Goal: Task Accomplishment & Management: Complete application form

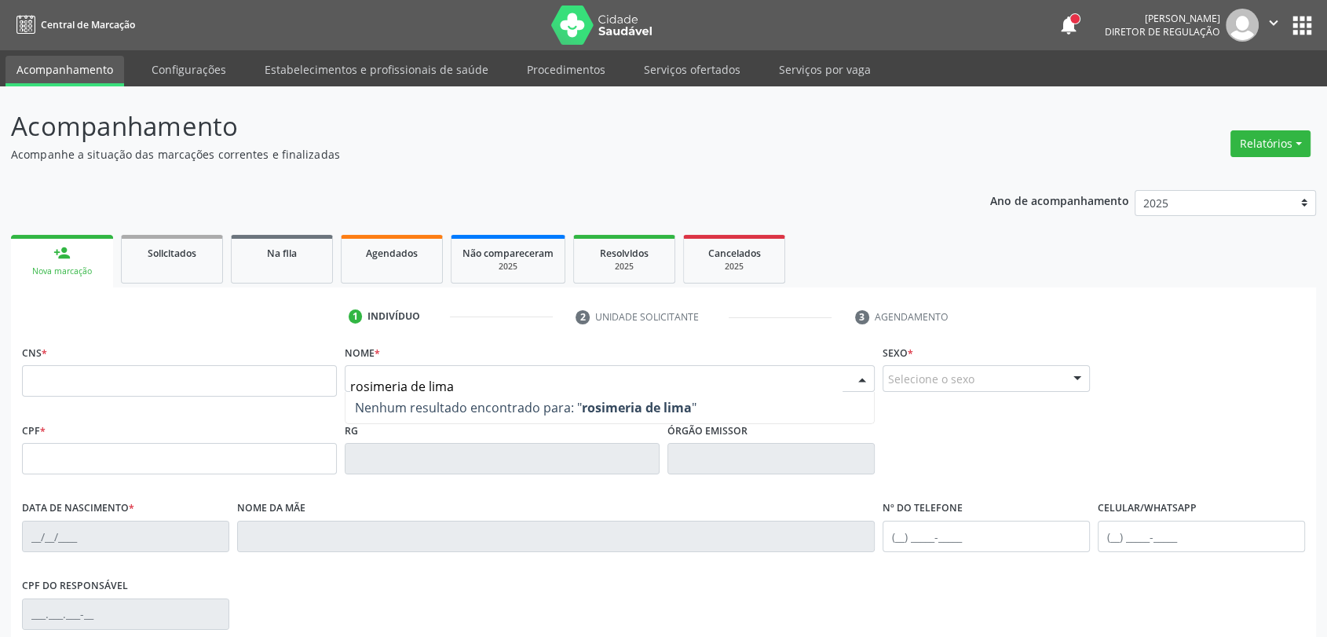
type input "rosimeria de lima s"
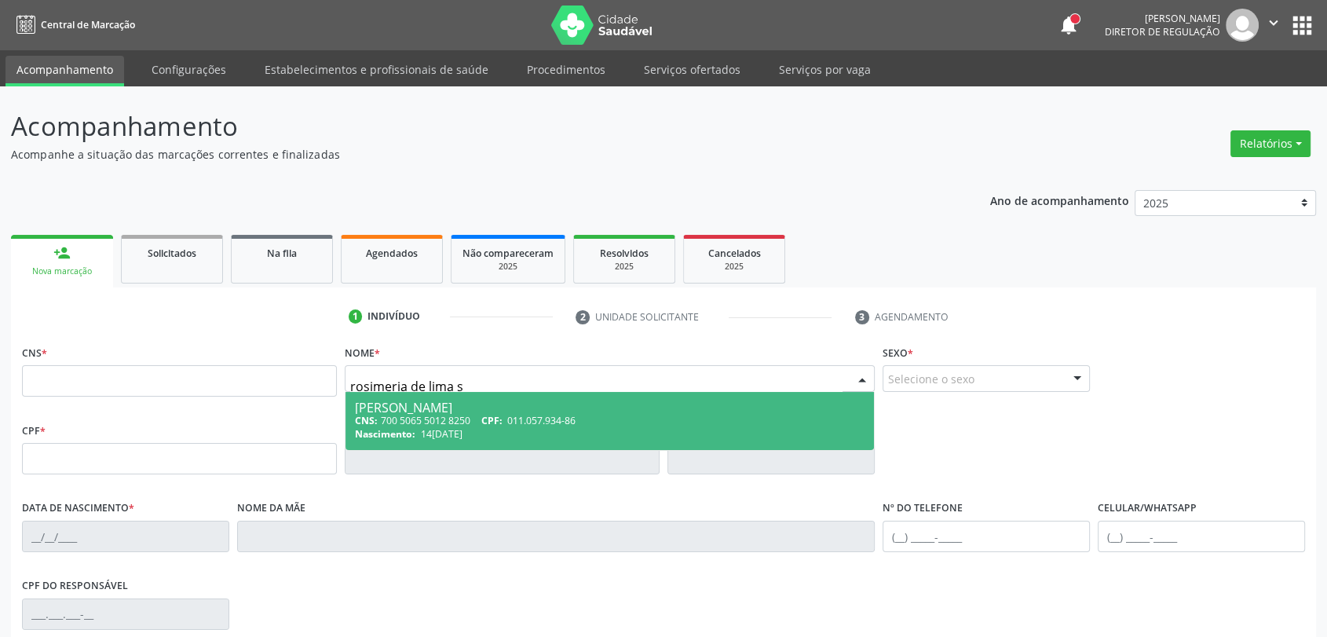
click at [571, 422] on span "011.057.934-86" at bounding box center [541, 420] width 68 height 13
type input "700 5065 5012 8250"
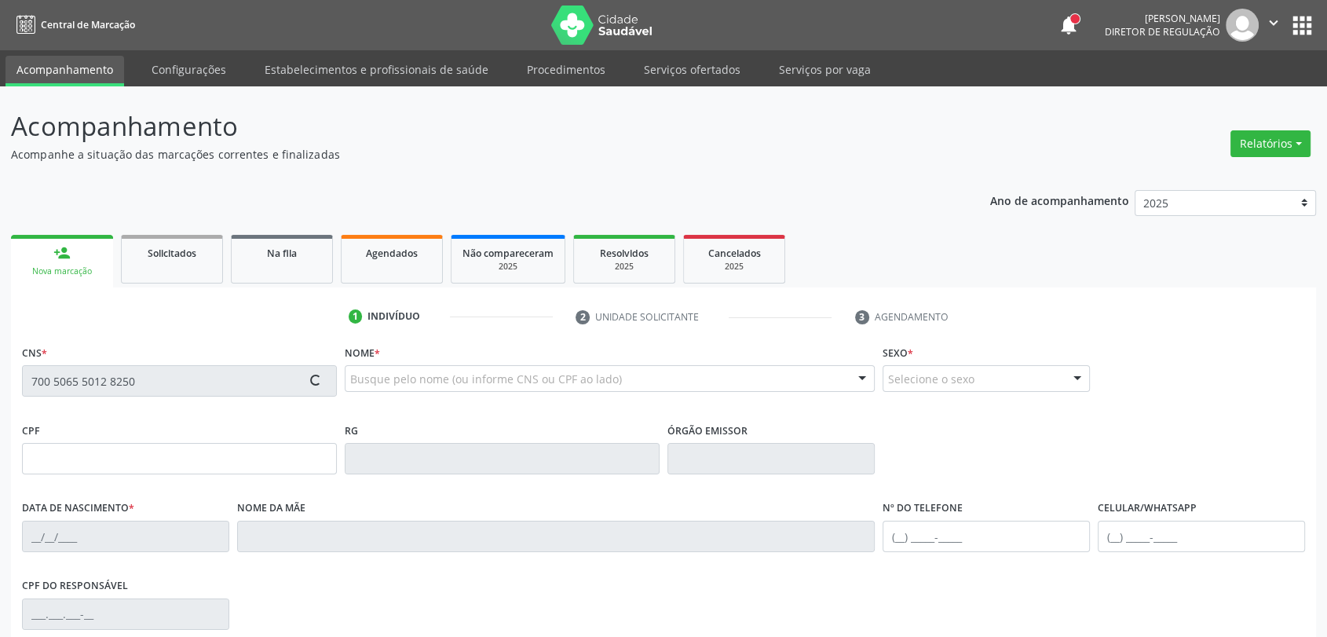
type input "011.057.934-86"
type input "14[DATE]"
type input "[PERSON_NAME]"
type input "[PHONE_NUMBER]"
type input "334"
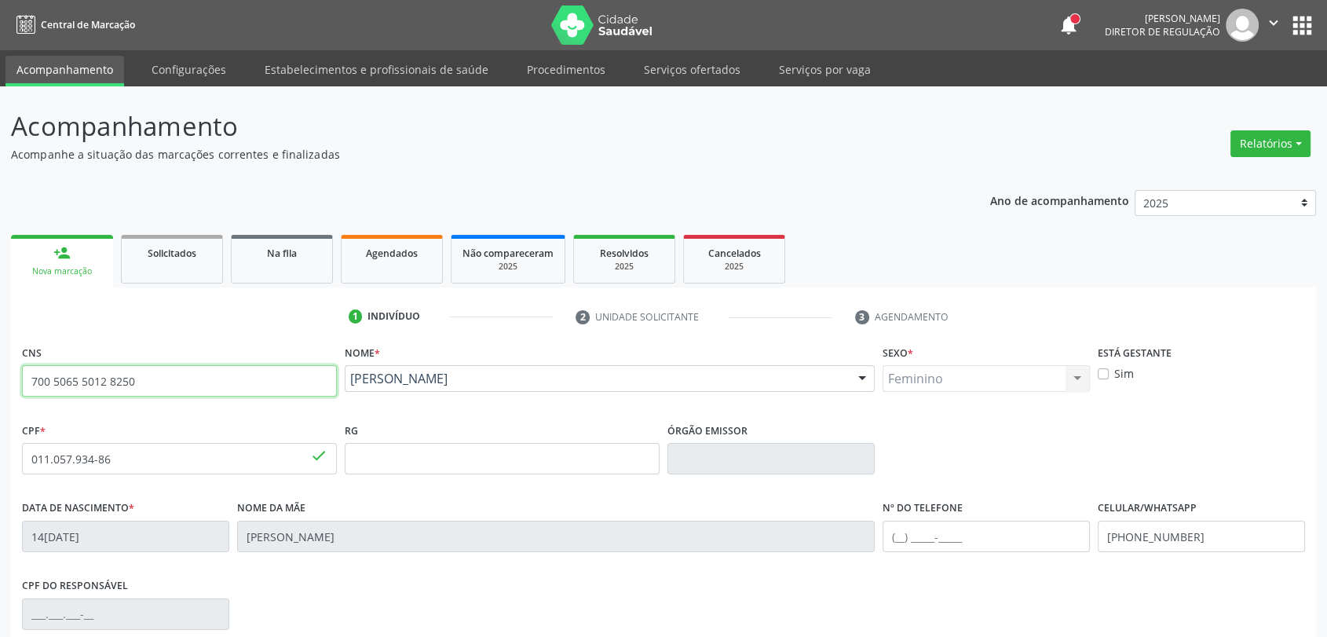
click at [57, 378] on input "700 5065 5012 8250" at bounding box center [179, 380] width 315 height 31
click at [378, 266] on link "Agendados" at bounding box center [392, 259] width 102 height 49
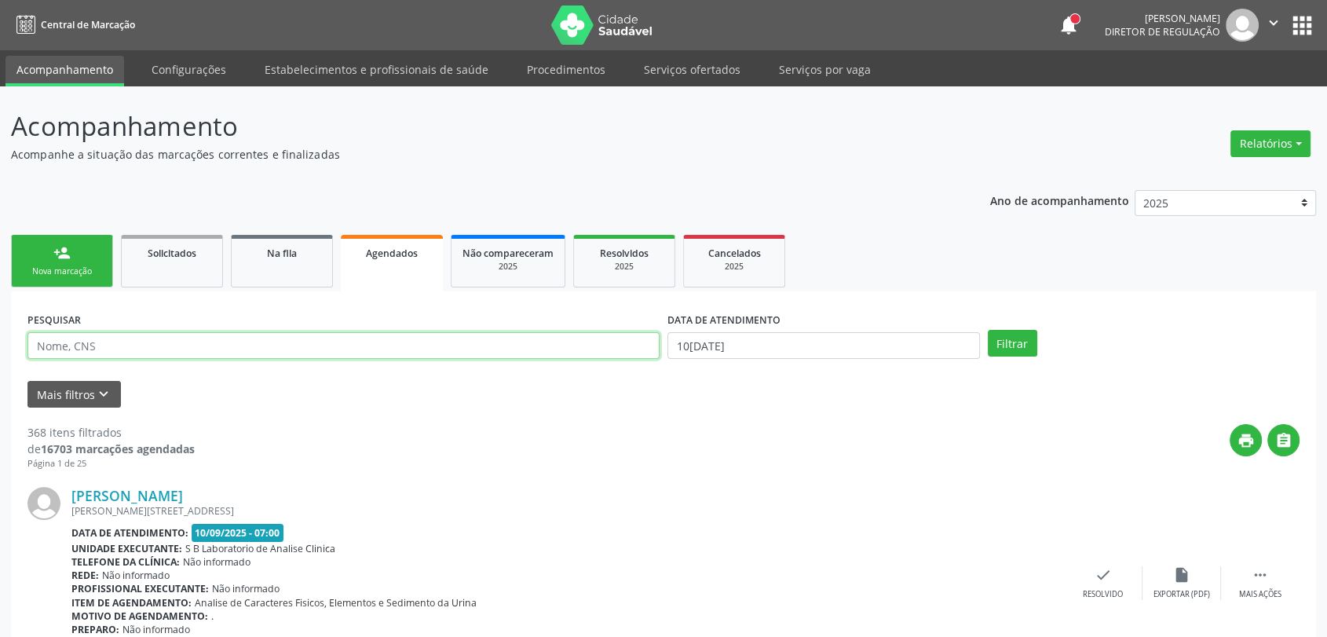
click at [251, 345] on input "text" at bounding box center [343, 345] width 632 height 27
paste input "700 5065 5012 8250"
type input "700 5065 5012 8250"
click at [827, 328] on div "DATA DE ATENDIMENTO" at bounding box center [823, 320] width 312 height 24
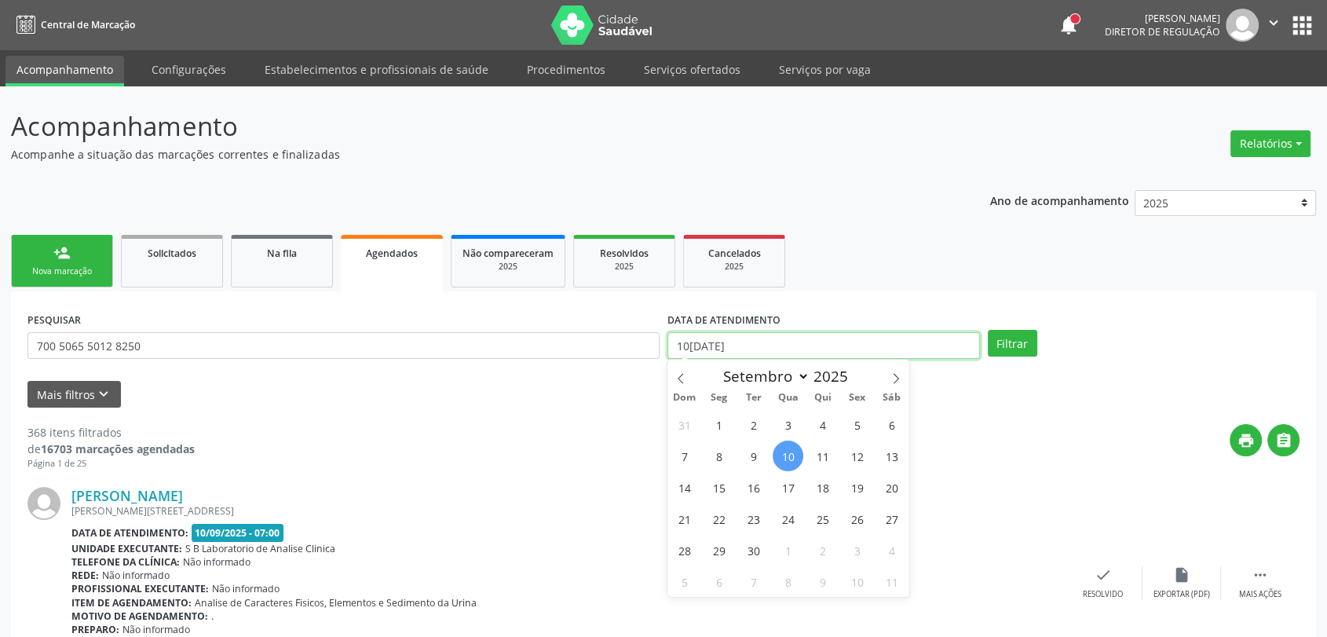
click at [828, 352] on input "10[DATE]" at bounding box center [823, 345] width 312 height 27
click at [681, 379] on icon at bounding box center [680, 378] width 11 height 11
select select "7"
click at [846, 420] on span "1" at bounding box center [856, 424] width 31 height 31
type input "01/08/2025"
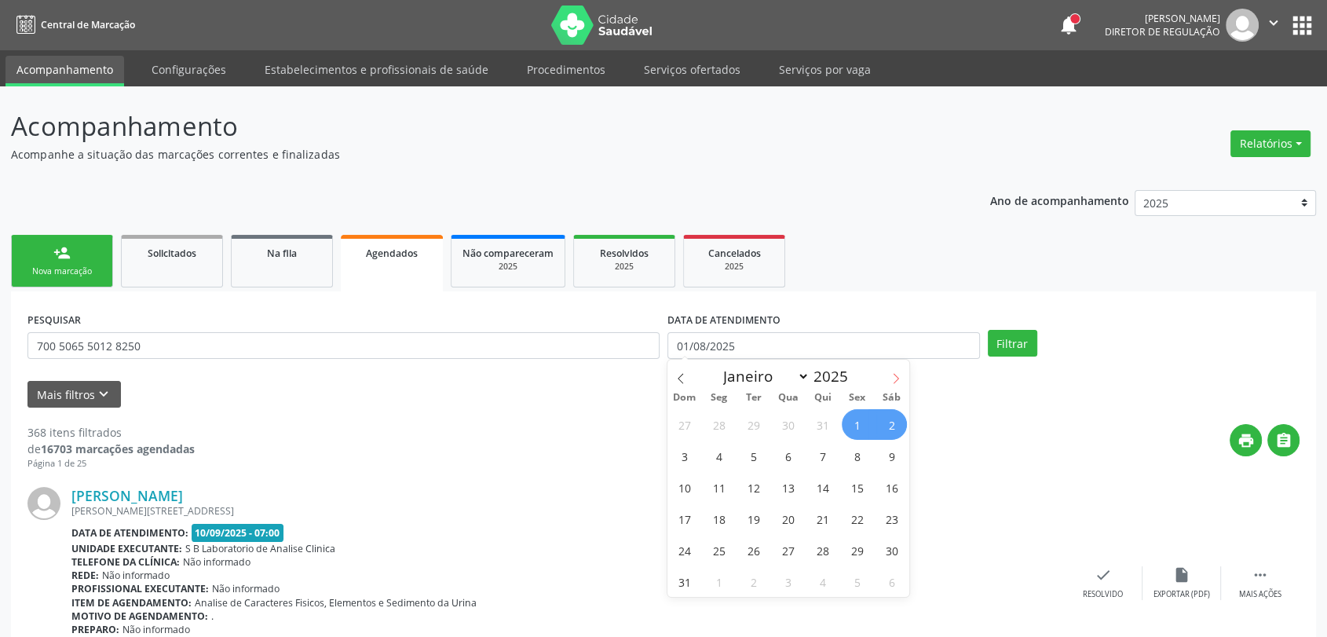
click at [900, 378] on icon at bounding box center [895, 378] width 11 height 11
select select "8"
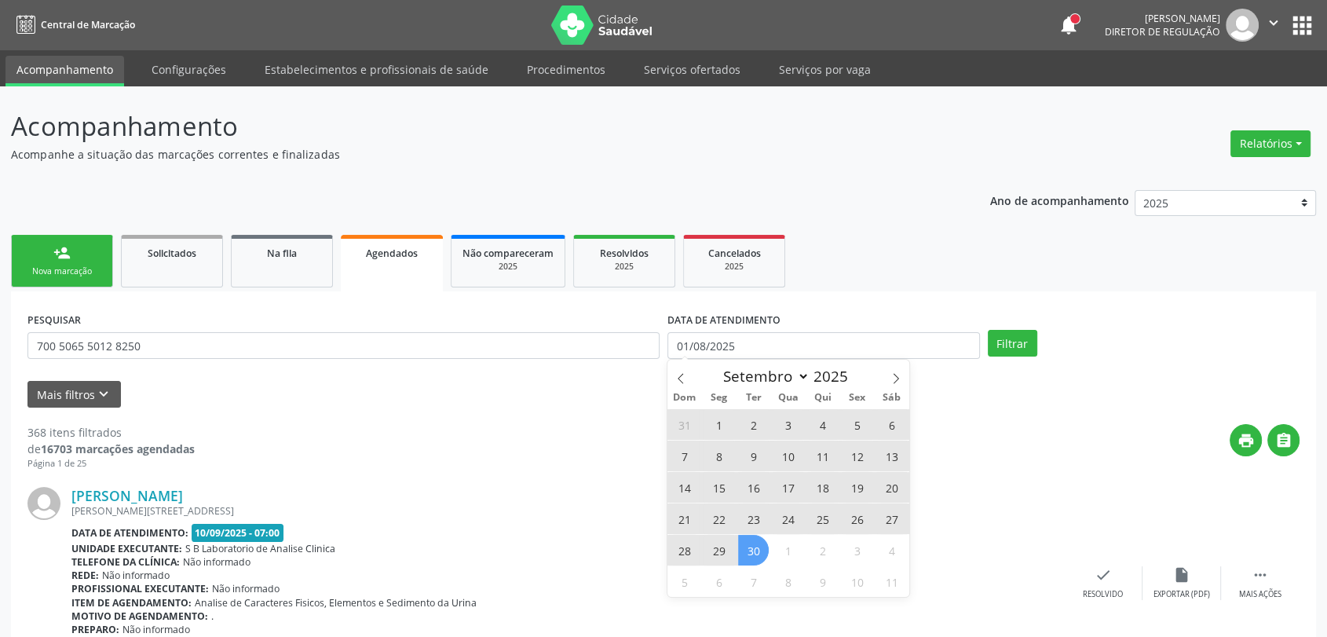
click at [750, 553] on span "30" at bounding box center [753, 550] width 31 height 31
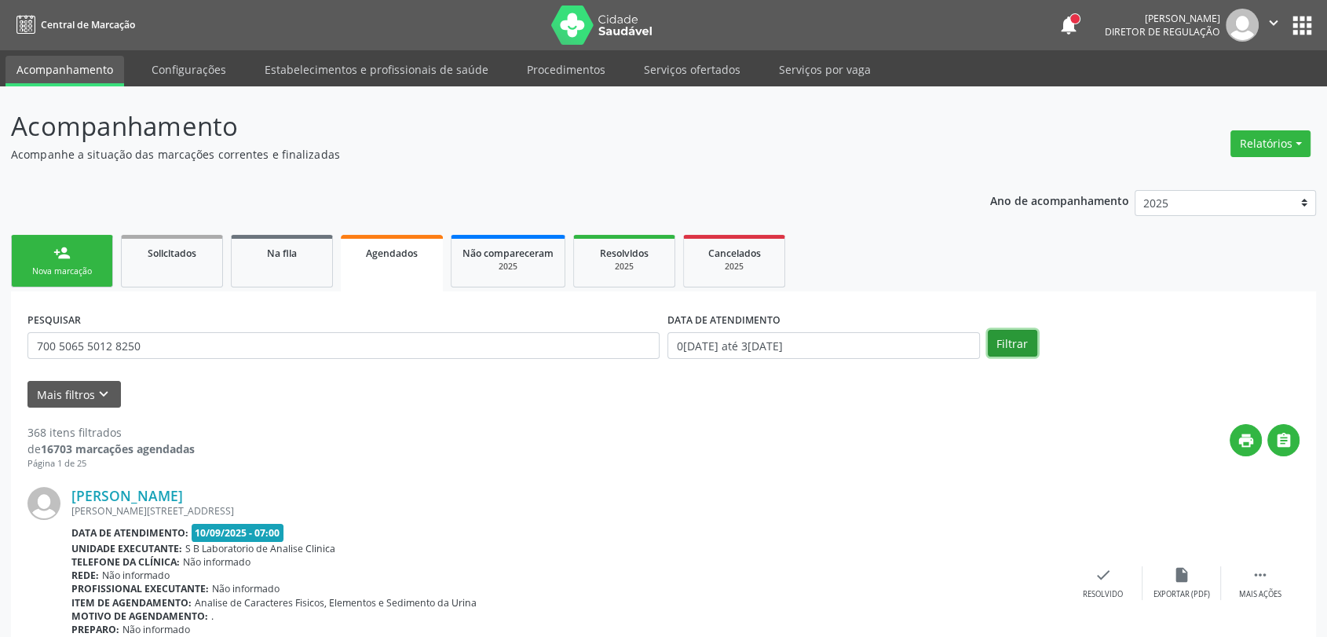
click at [1013, 351] on button "Filtrar" at bounding box center [1011, 343] width 49 height 27
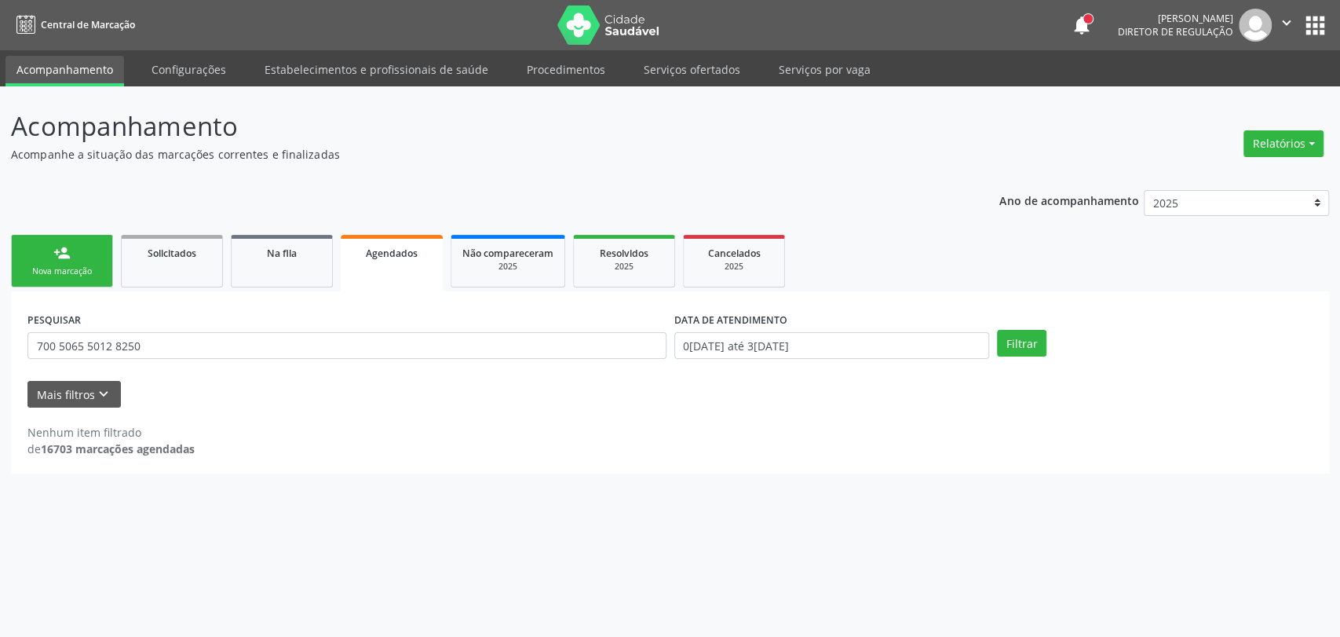
click at [62, 262] on link "person_add Nova marcação" at bounding box center [62, 261] width 102 height 53
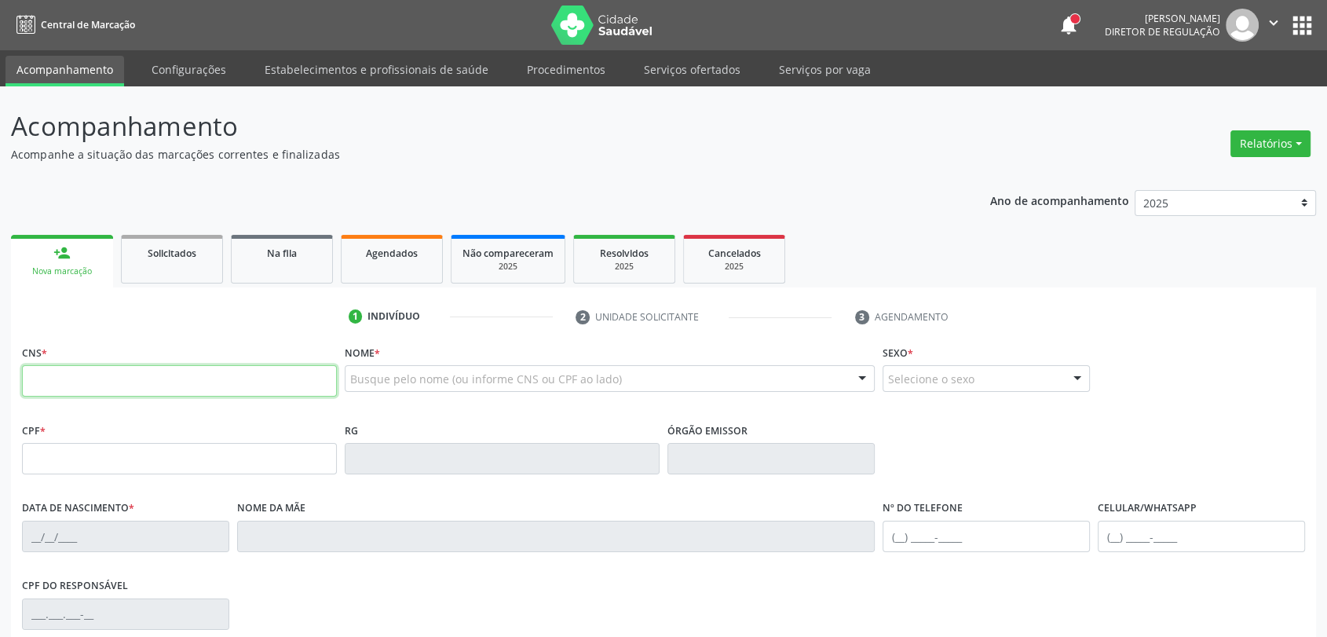
click at [154, 382] on input "text" at bounding box center [179, 380] width 315 height 31
paste input "700 5065 5012 8250"
type input "700 5065 5012 8250"
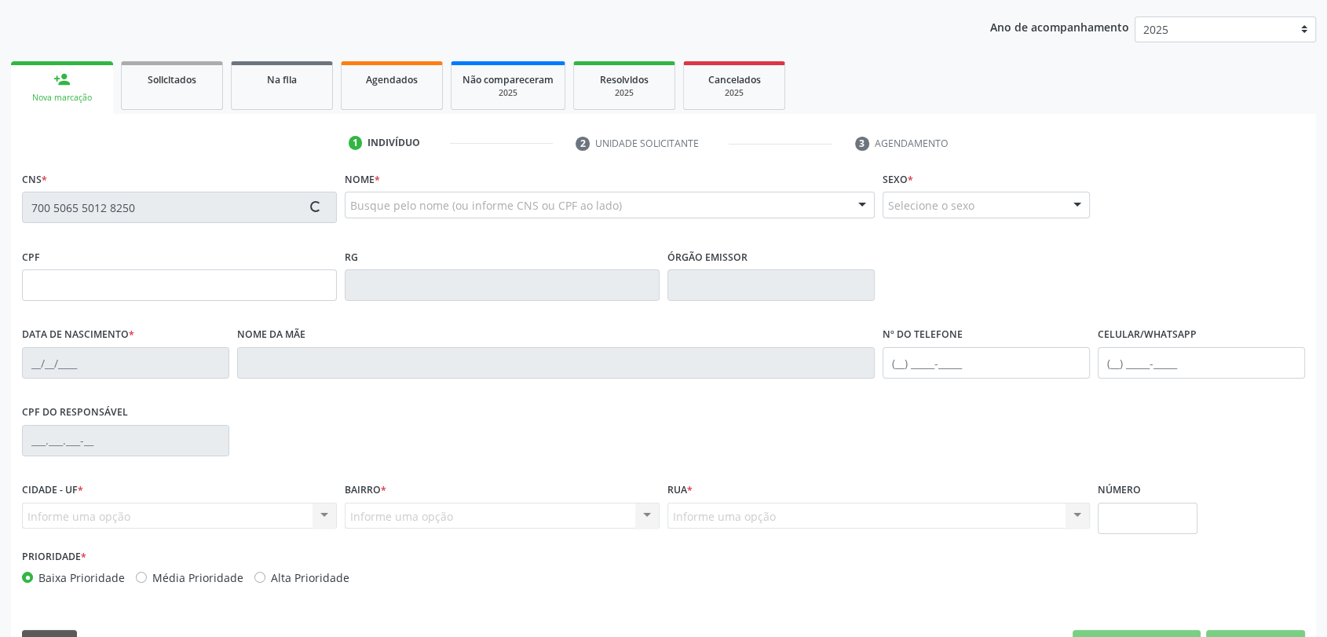
scroll to position [213, 0]
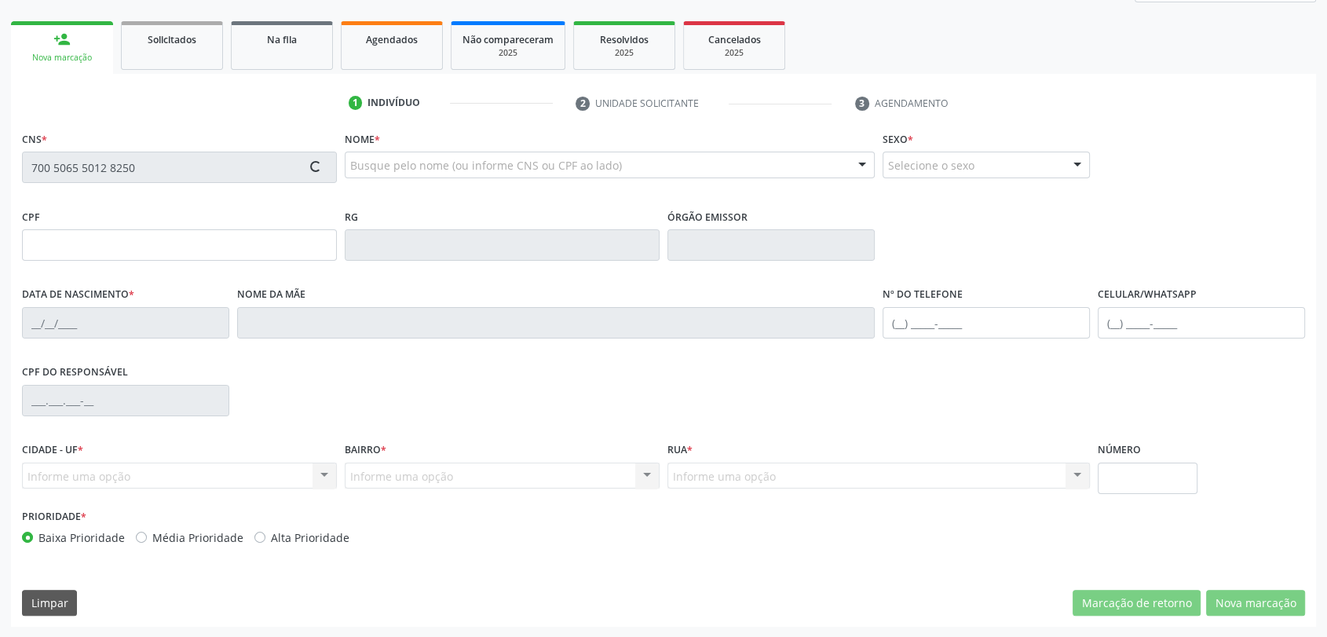
type input "011.057.934-86"
type input "14[DATE]"
type input "[PERSON_NAME]"
type input "[PHONE_NUMBER]"
type input "334"
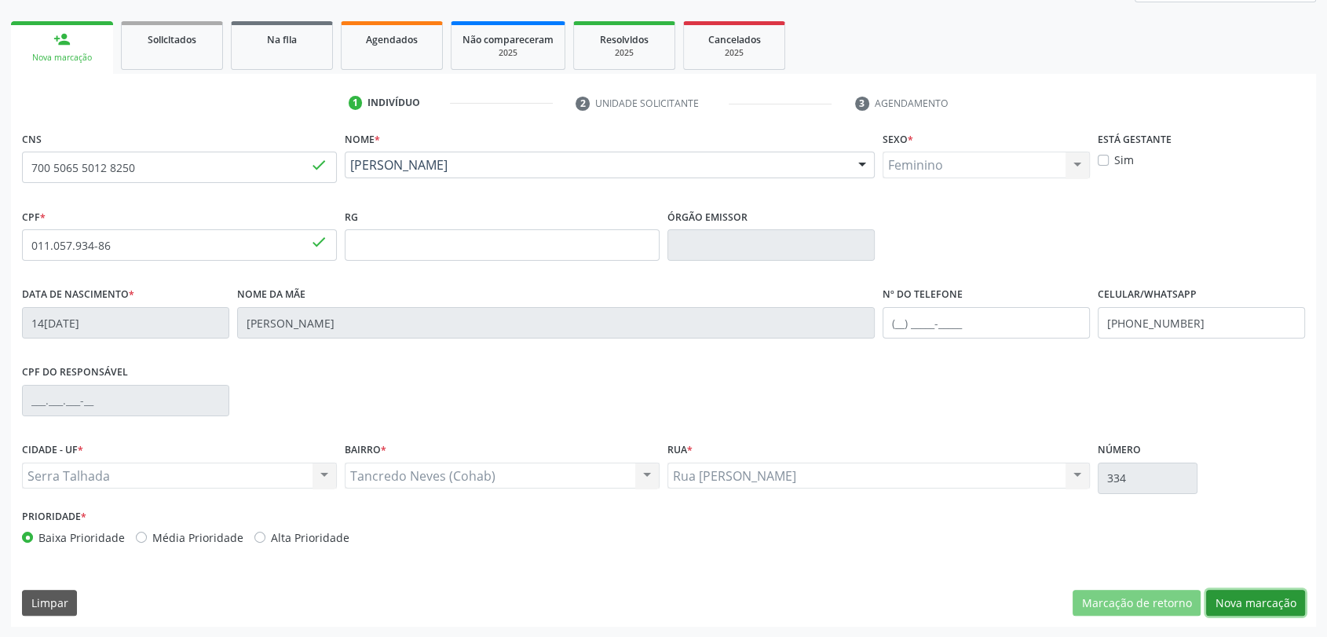
click at [1243, 602] on button "Nova marcação" at bounding box center [1255, 602] width 99 height 27
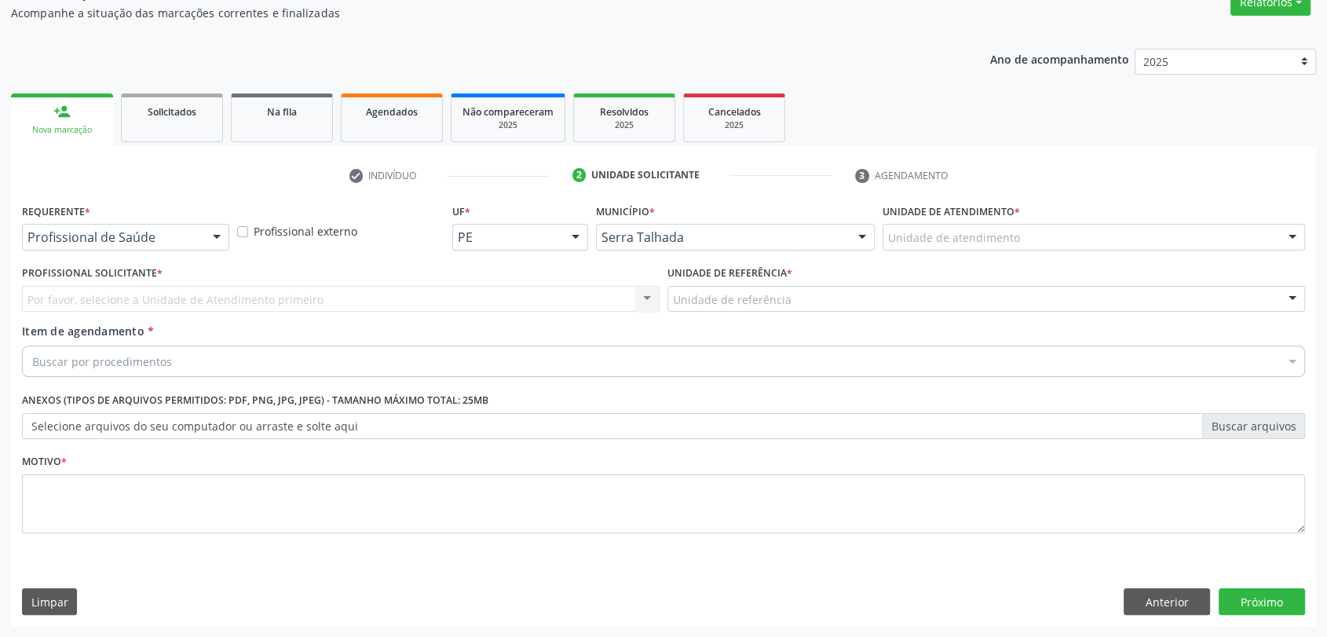
scroll to position [140, 0]
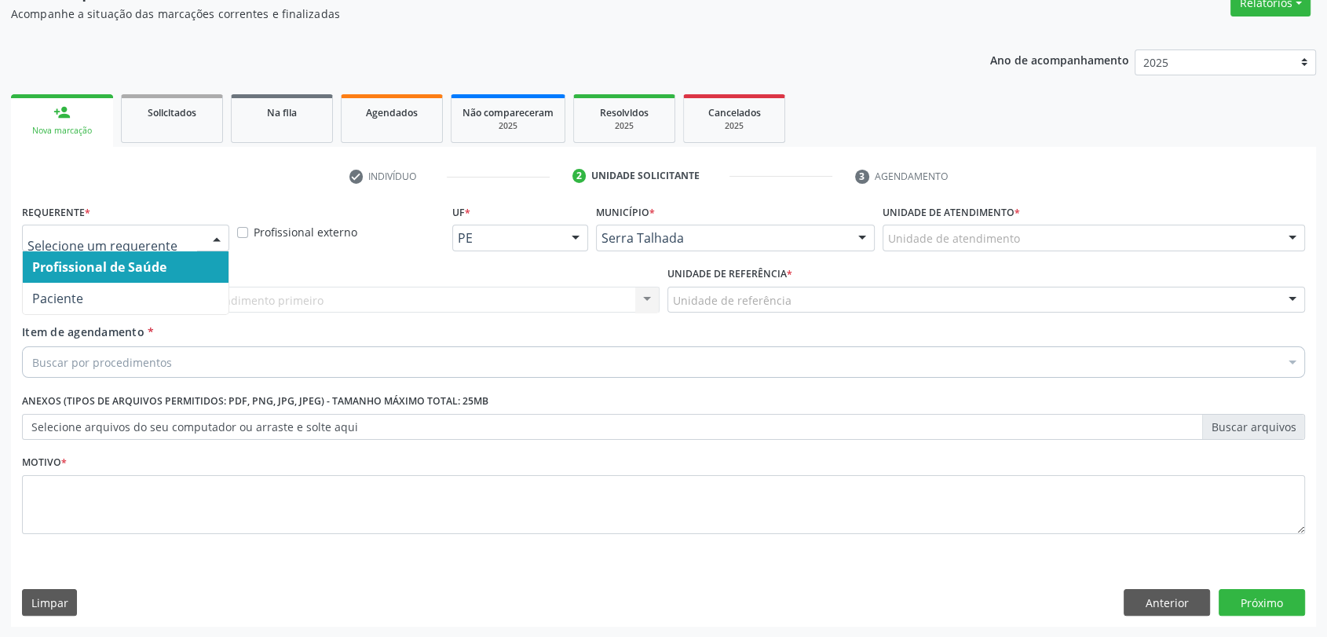
click at [169, 228] on div at bounding box center [125, 237] width 207 height 27
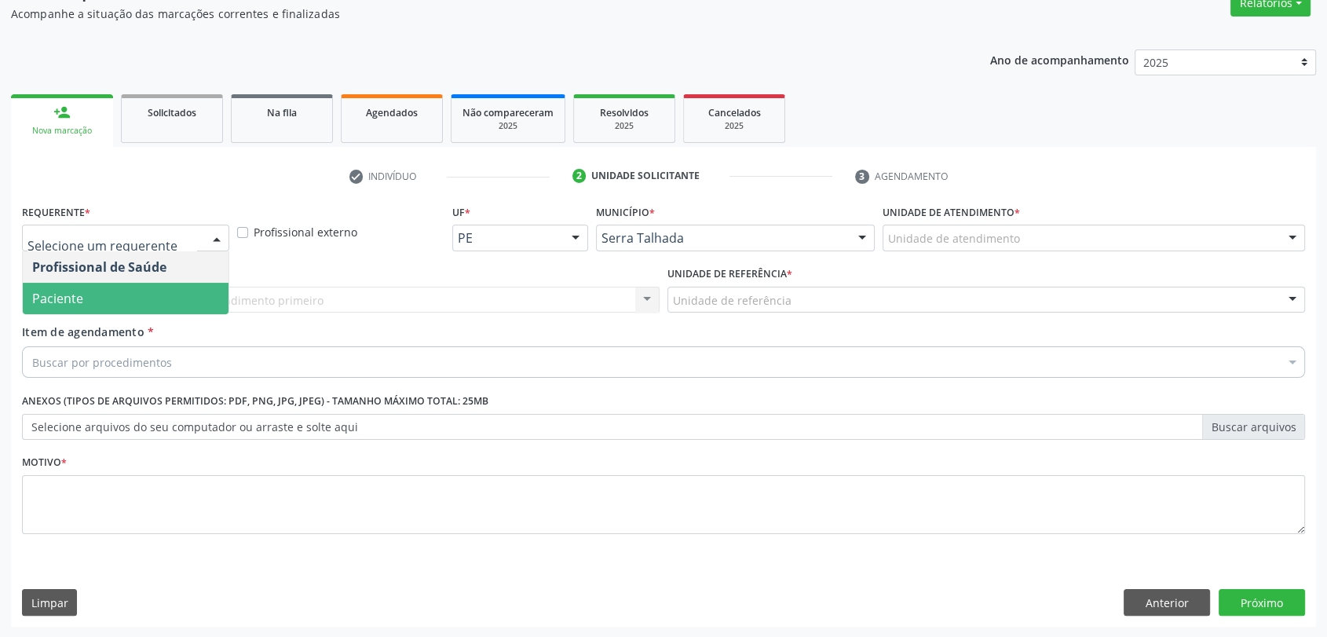
click at [141, 298] on span "Paciente" at bounding box center [126, 298] width 206 height 31
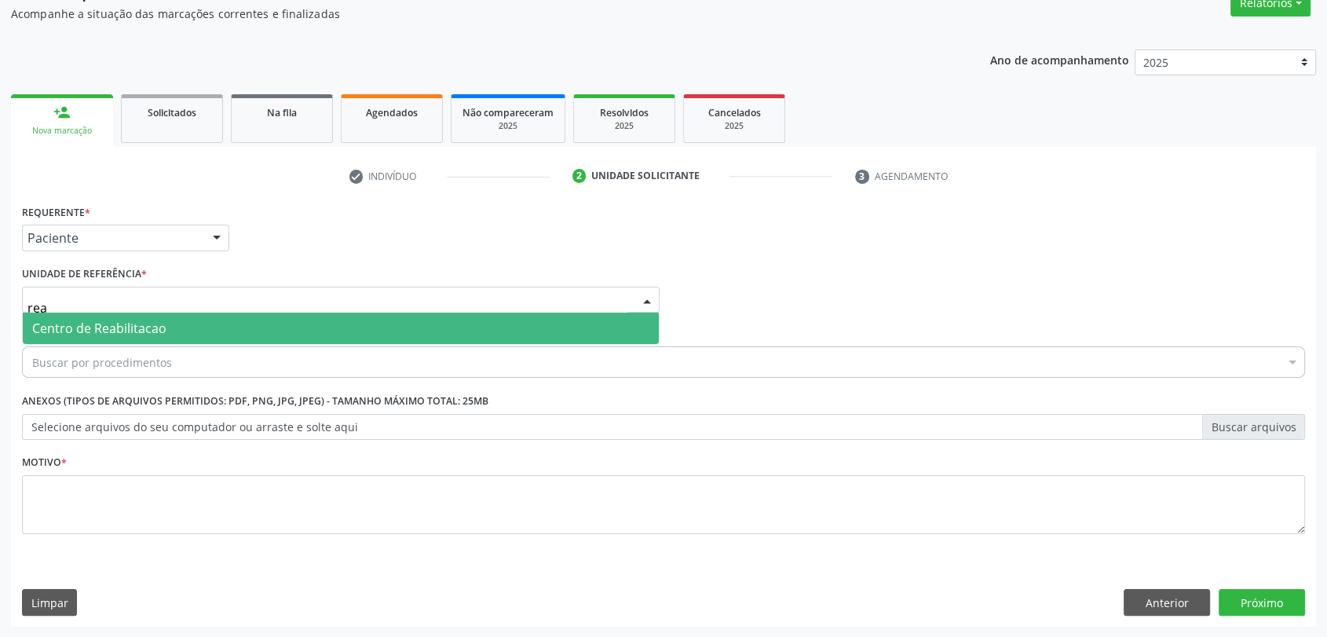
type input "reab"
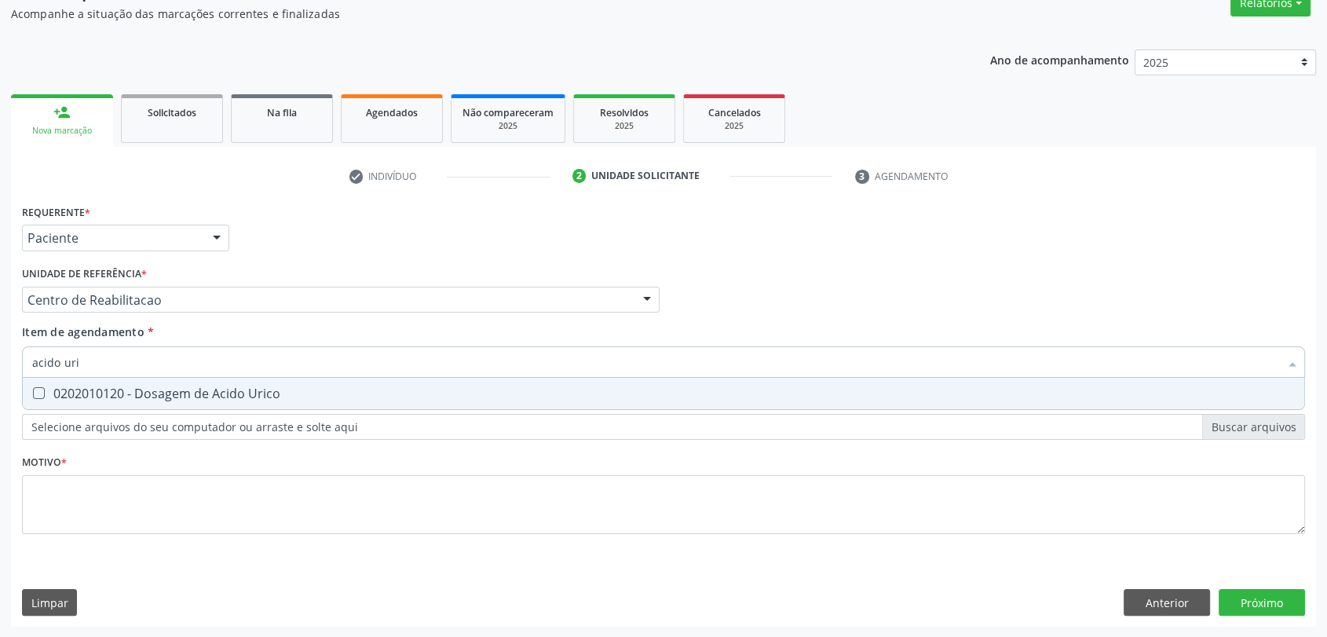
type input "acido uric"
click at [166, 407] on span "0202010120 - Dosagem de Acido Urico" at bounding box center [663, 393] width 1281 height 31
checkbox Urico "true"
click at [124, 360] on input "acido uric" at bounding box center [655, 361] width 1246 height 31
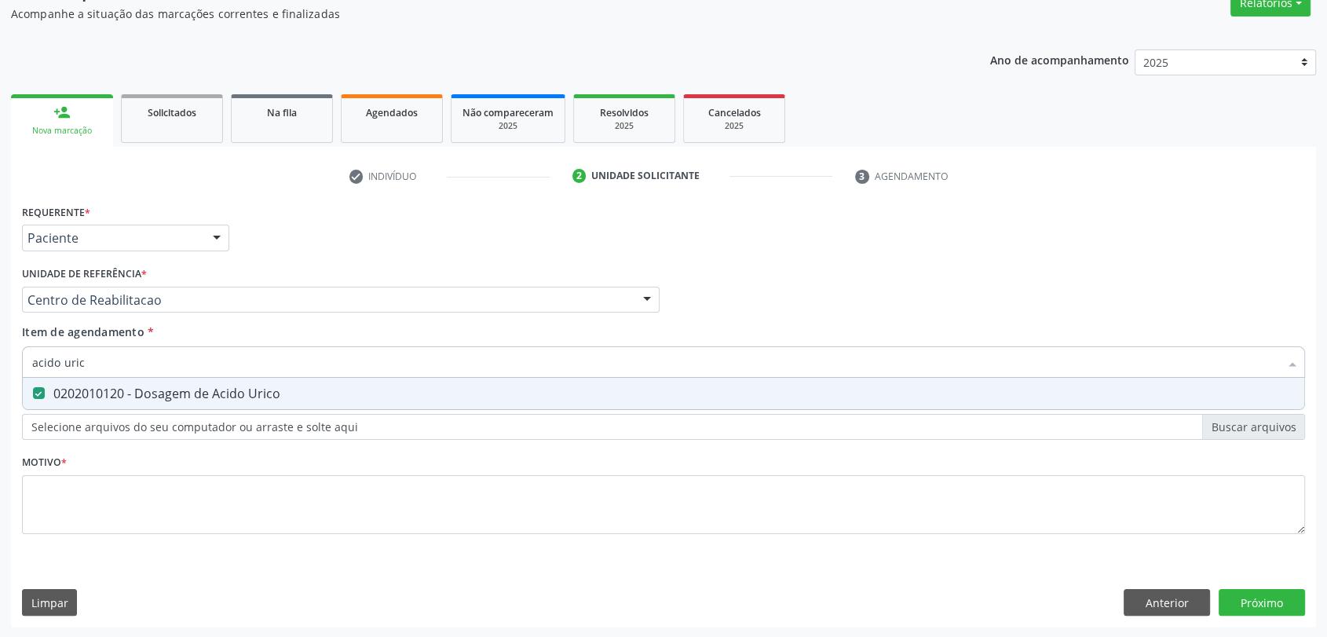
click at [124, 360] on input "acido uric" at bounding box center [655, 361] width 1246 height 31
type input "b"
checkbox Urico "false"
type input "bilirrubina"
click at [125, 387] on div "0202010201 - Dosagem de Bilirrubina Total e Fracoes" at bounding box center [663, 393] width 1262 height 13
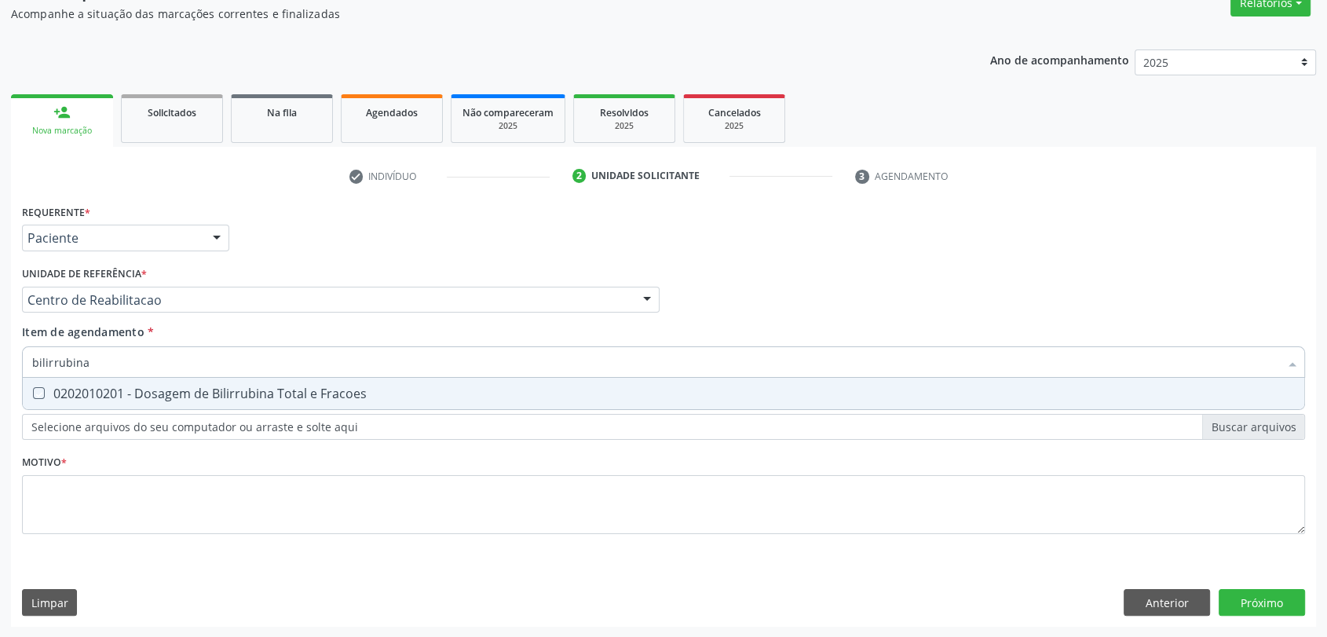
checkbox Fracoes "true"
click at [119, 355] on input "bilirrubina" at bounding box center [655, 361] width 1246 height 31
type input "c"
checkbox Fracoes "false"
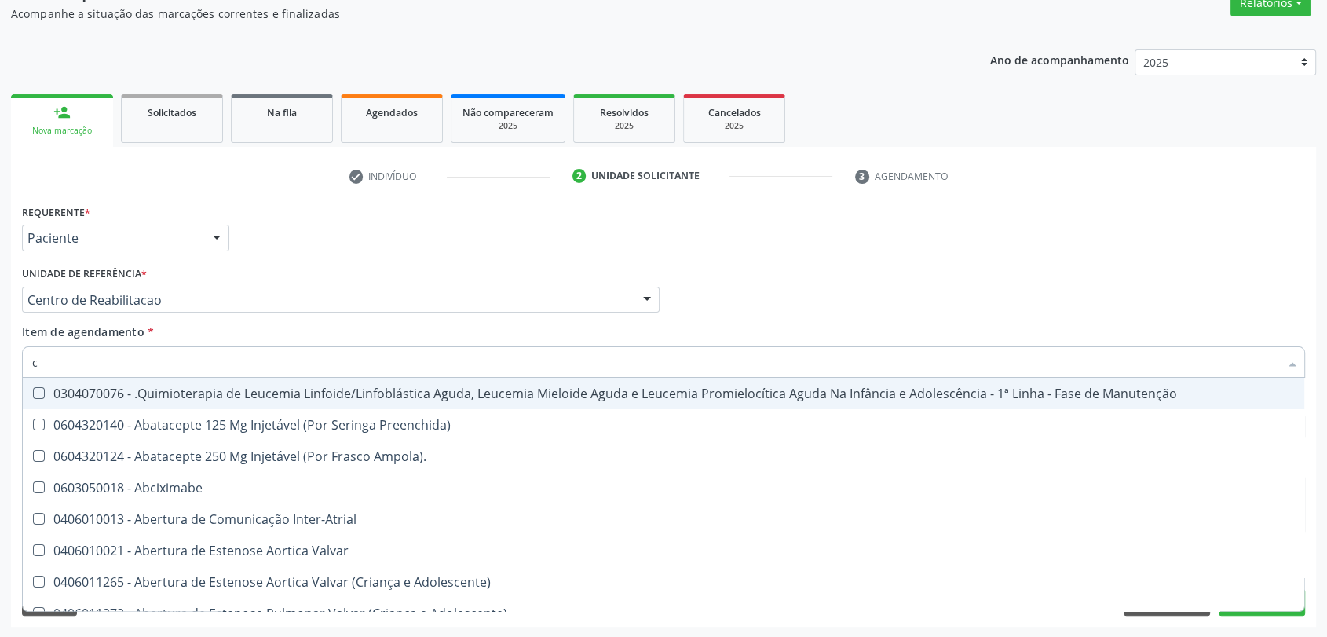
type input "co"
checkbox Único "true"
checkbox Direta "true"
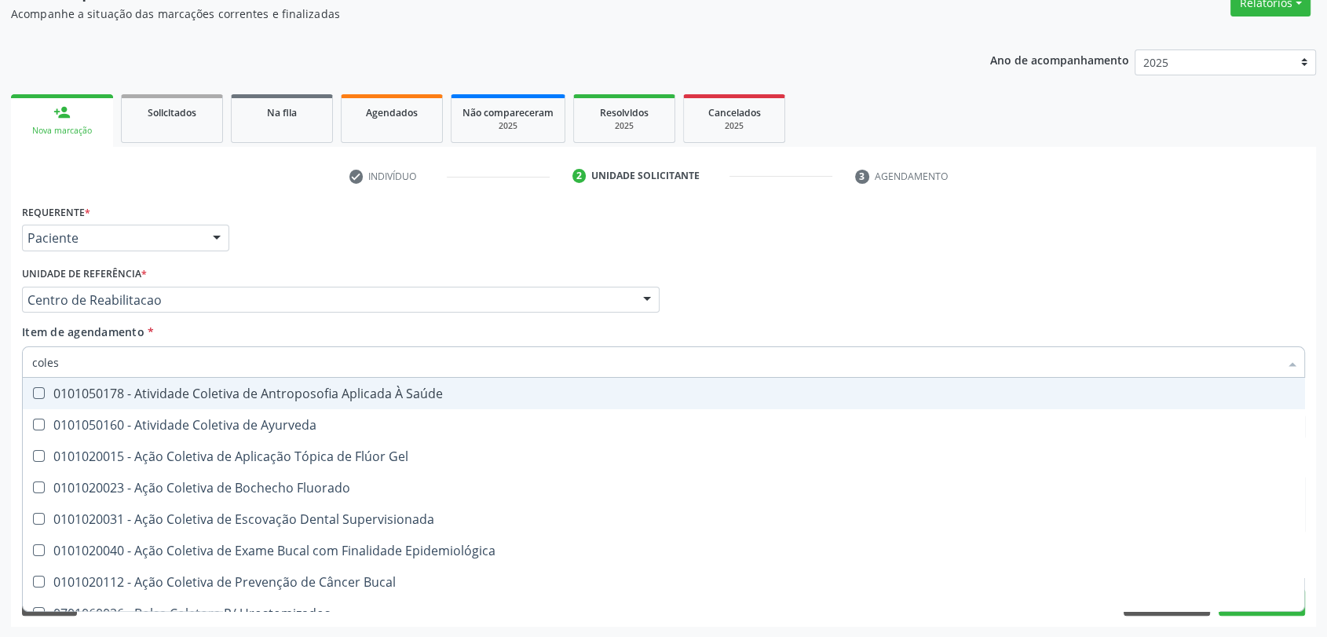
type input "colest"
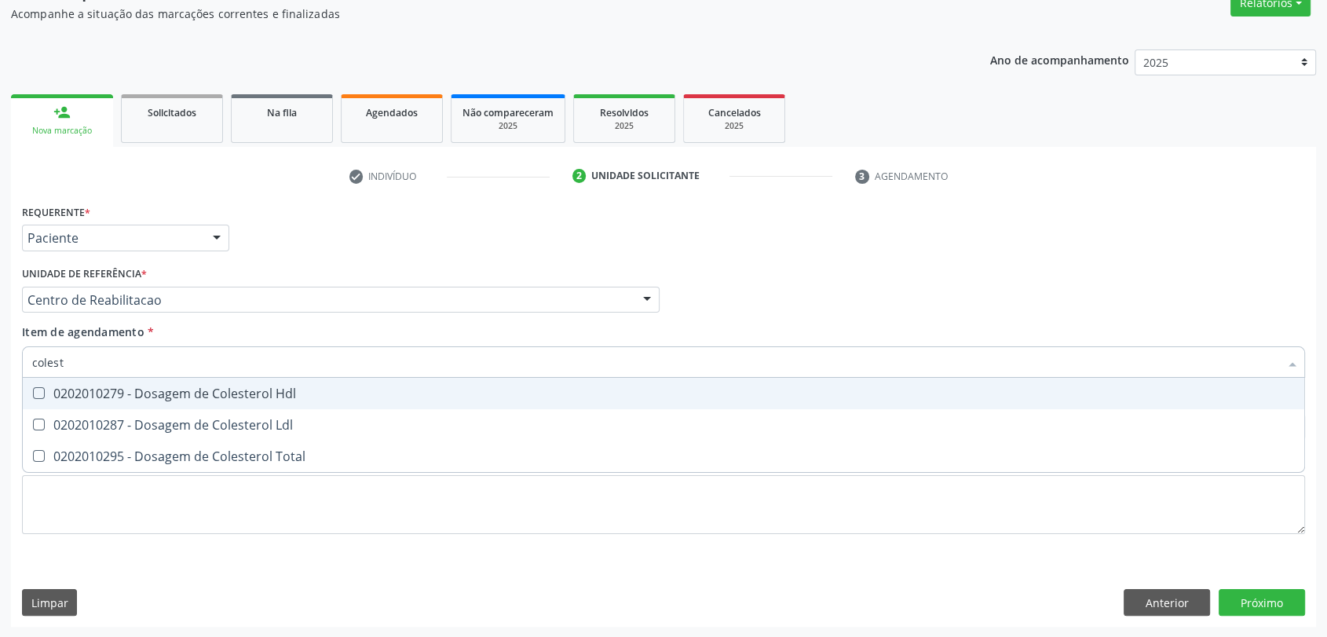
click at [130, 389] on div "0202010279 - Dosagem de Colesterol Hdl" at bounding box center [663, 393] width 1262 height 13
checkbox Hdl "true"
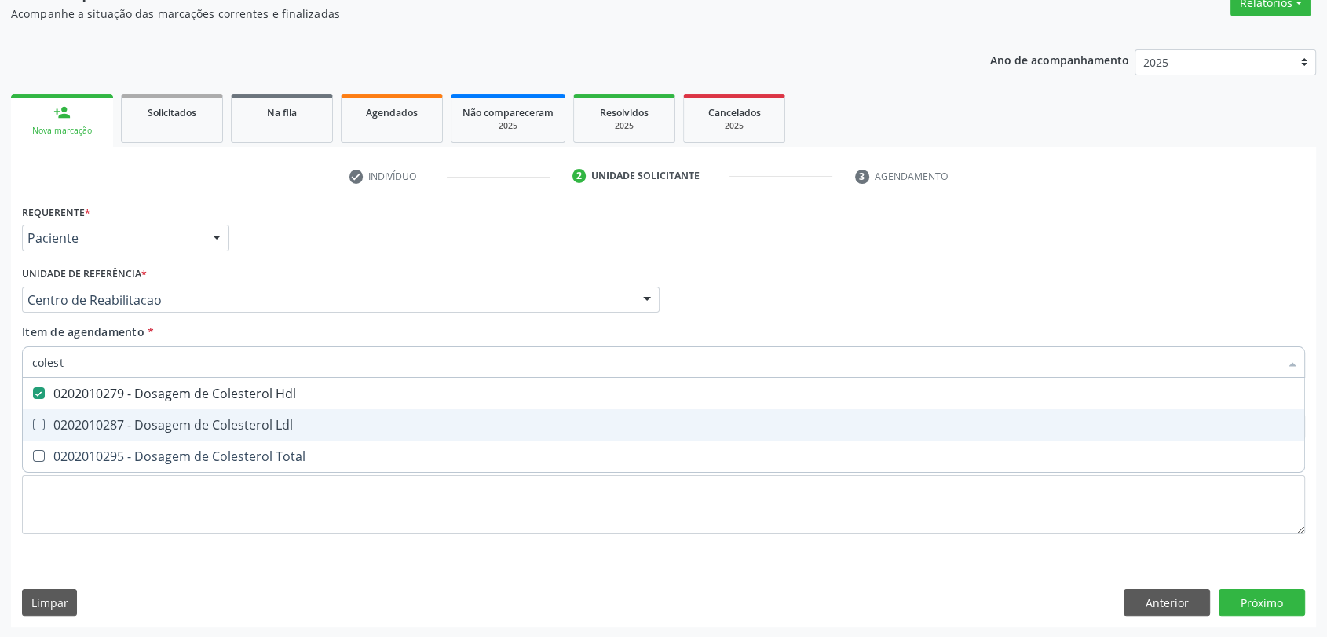
click at [130, 410] on span "0202010287 - Dosagem de Colesterol Ldl" at bounding box center [663, 424] width 1281 height 31
checkbox Ldl "true"
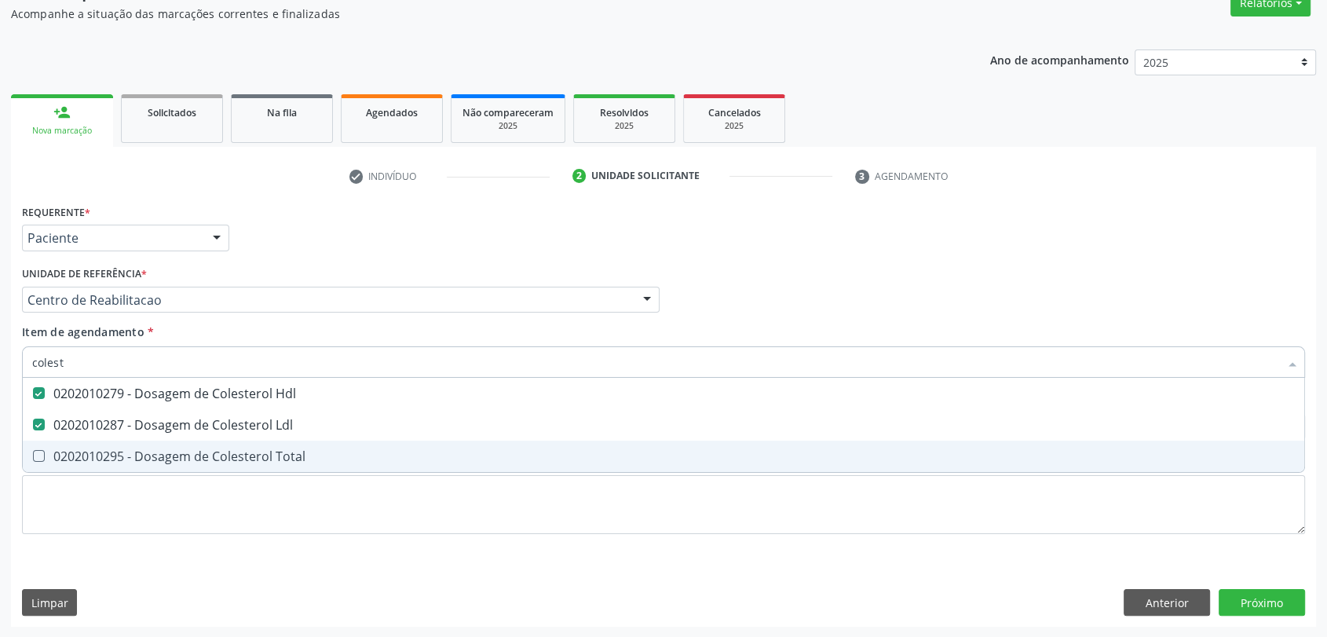
click at [130, 443] on span "0202010295 - Dosagem de Colesterol Total" at bounding box center [663, 455] width 1281 height 31
checkbox Total "true"
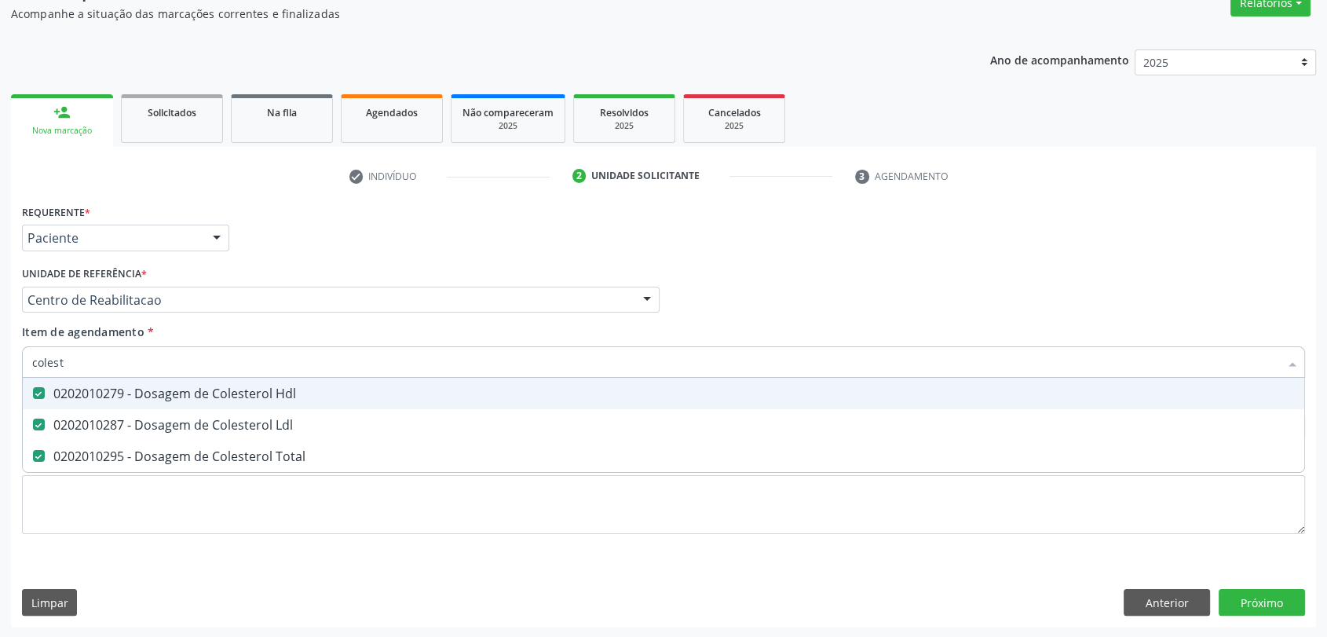
click at [100, 369] on input "colest" at bounding box center [655, 361] width 1246 height 31
type input "g"
checkbox Hdl "false"
checkbox Ldl "false"
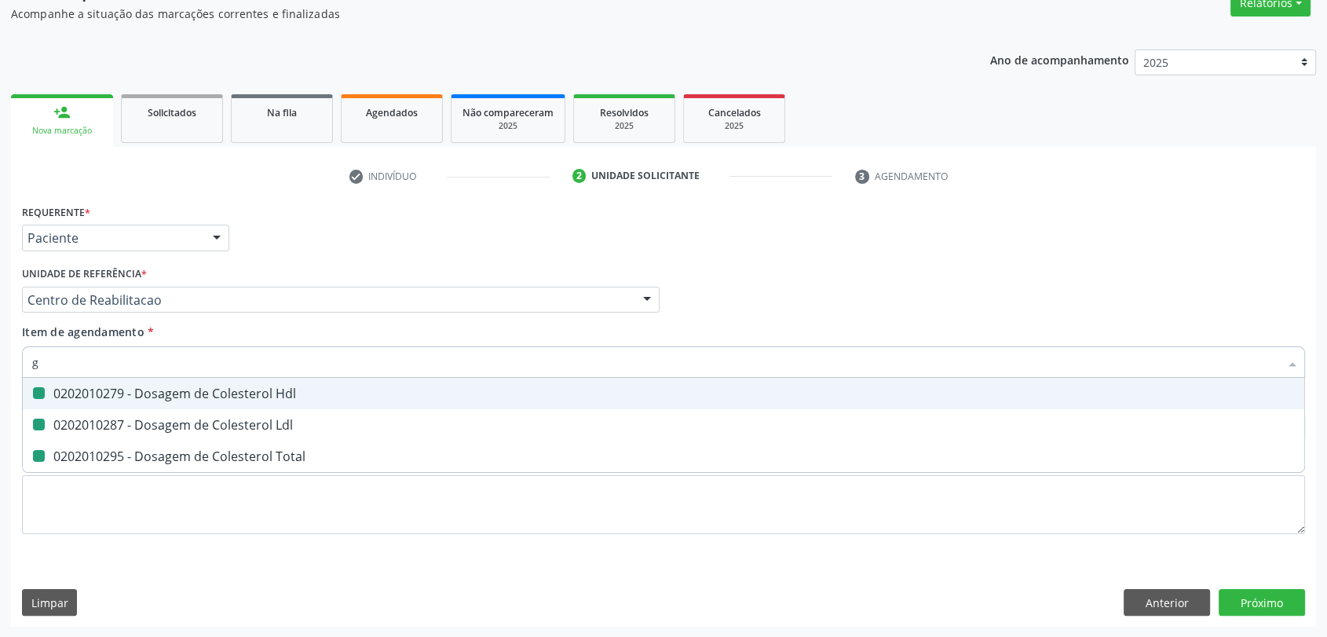
checkbox Total "false"
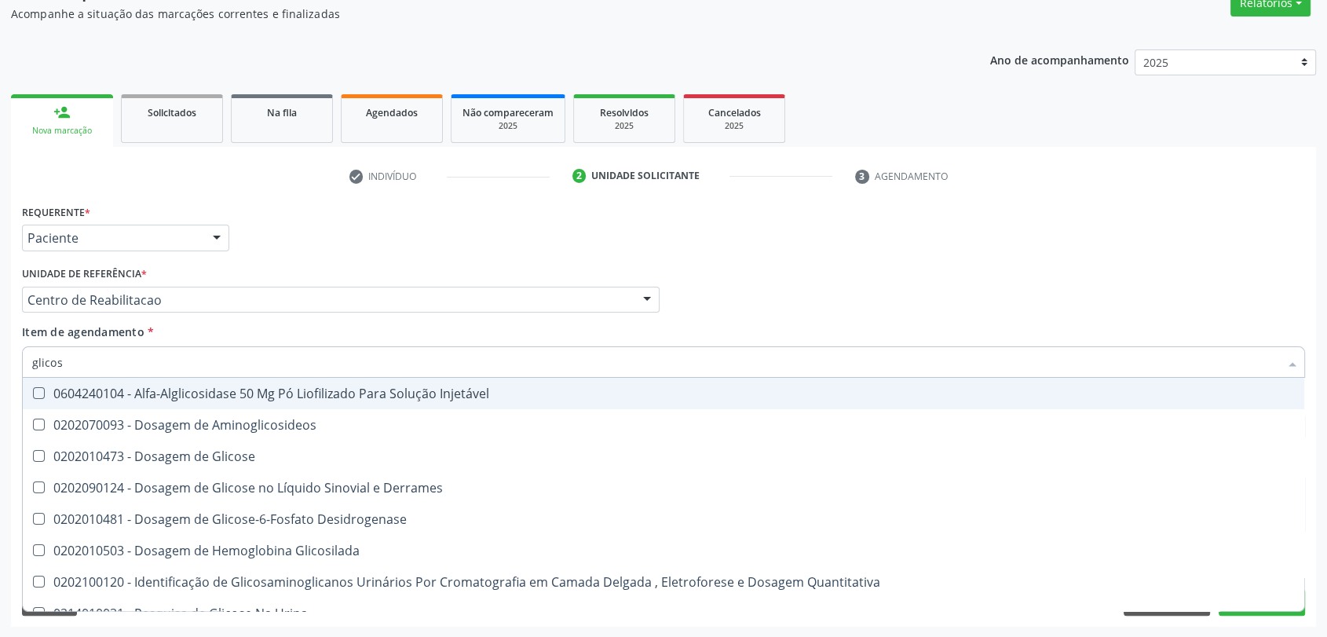
type input "glicose"
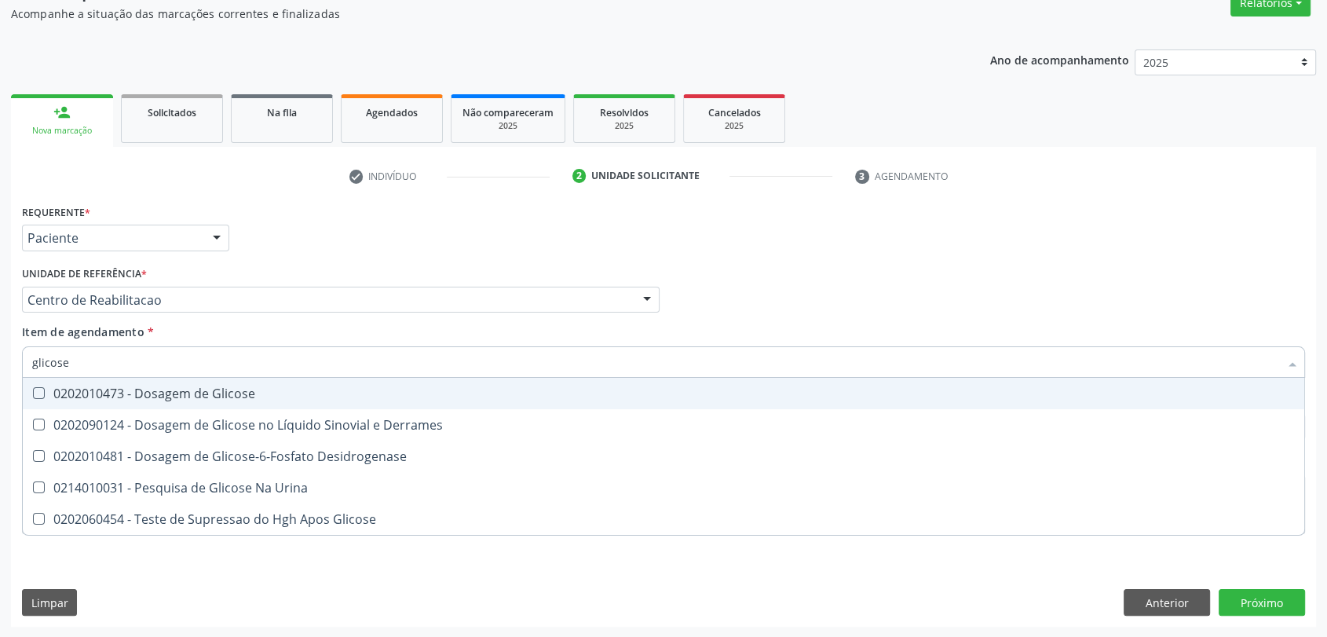
click at [114, 388] on div "0202010473 - Dosagem de Glicose" at bounding box center [663, 393] width 1262 height 13
checkbox Glicose "true"
click at [112, 359] on input "glicose" at bounding box center [655, 361] width 1246 height 31
type input "g"
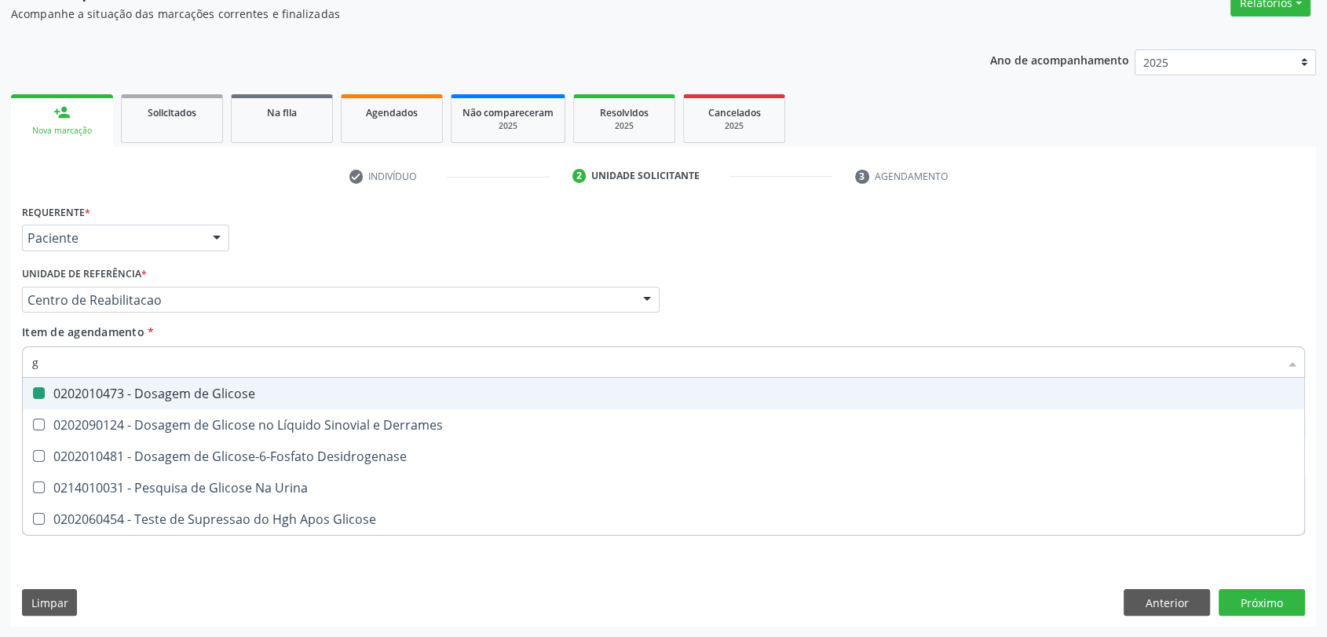
checkbox Glicose "false"
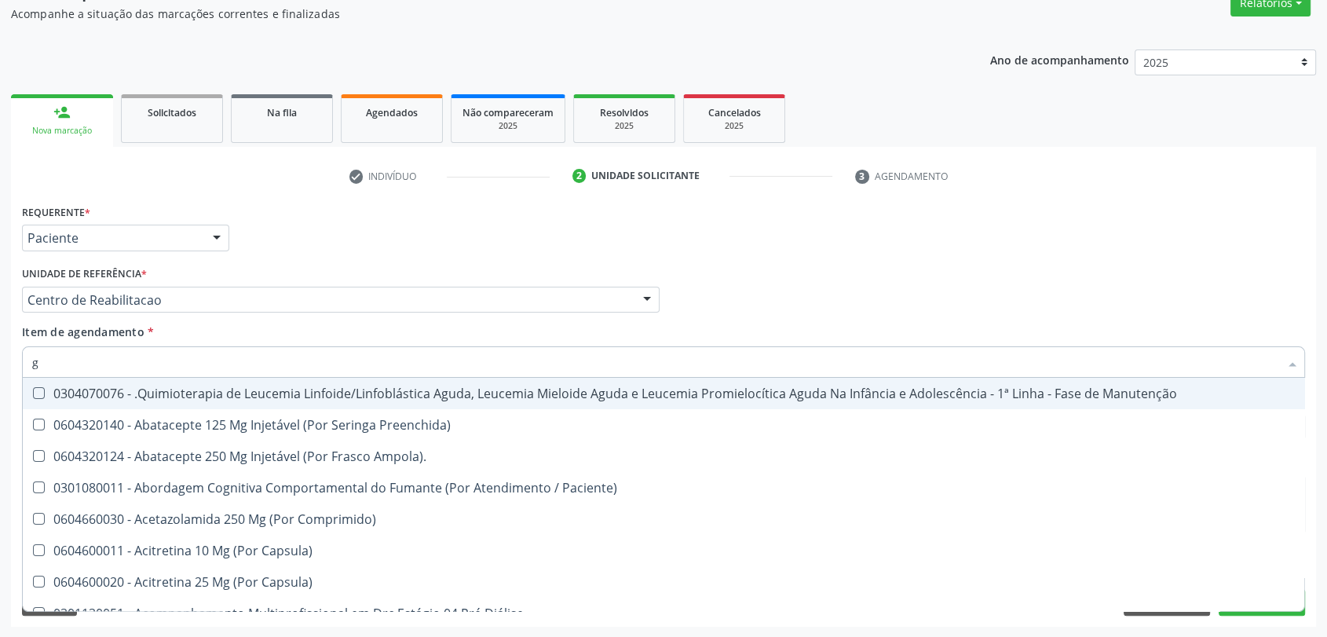
type input "gl"
checkbox Oftalmológica "true"
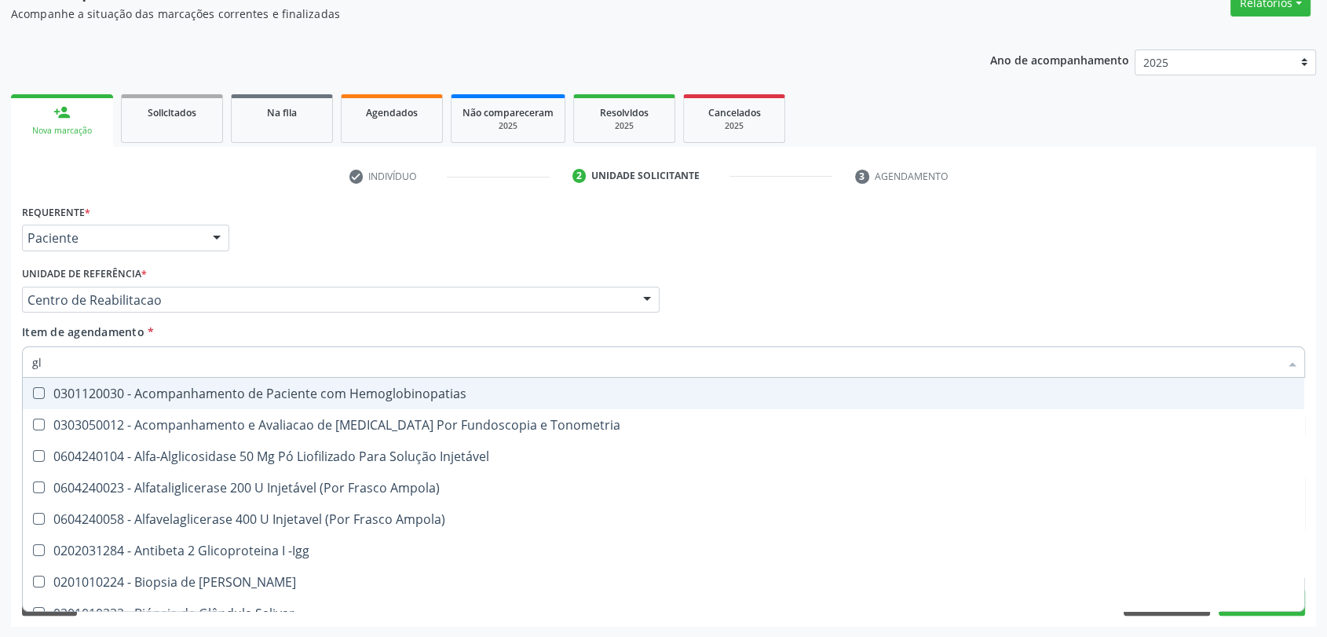
type input "gli"
checkbox \(Confirmatorio\) "true"
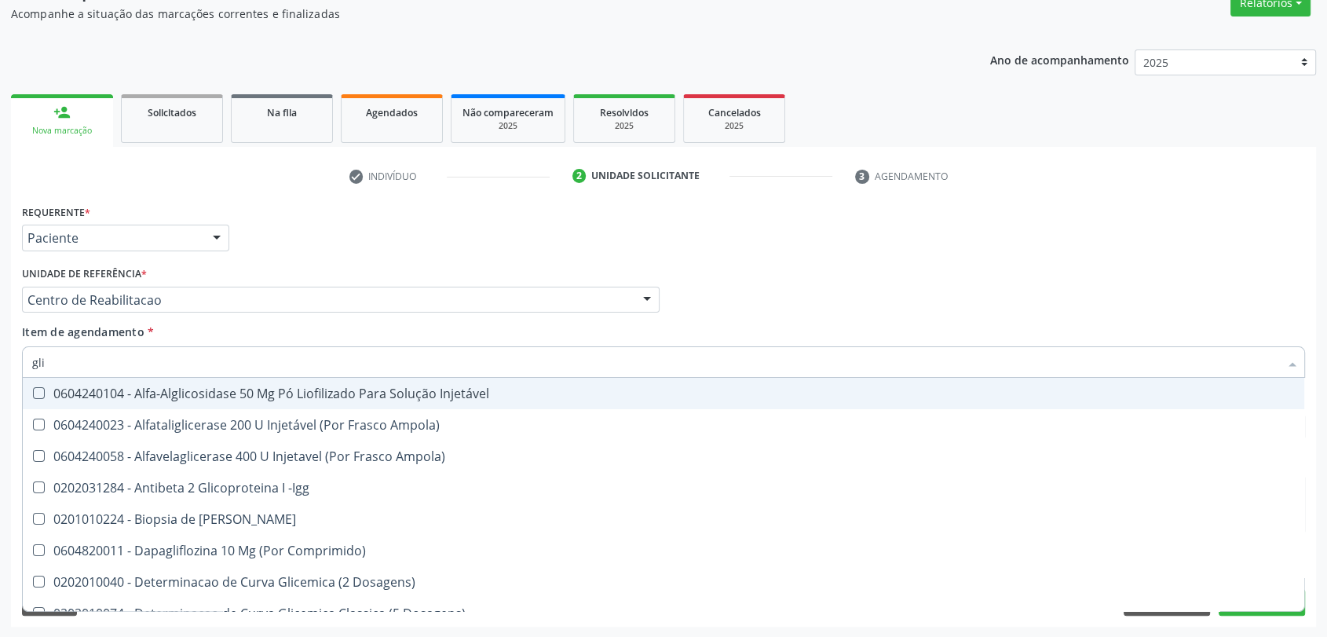
type input "glic"
checkbox Aminoglicosideos "true"
checkbox Glicose "false"
type input "glico"
checkbox Comprimido\) "true"
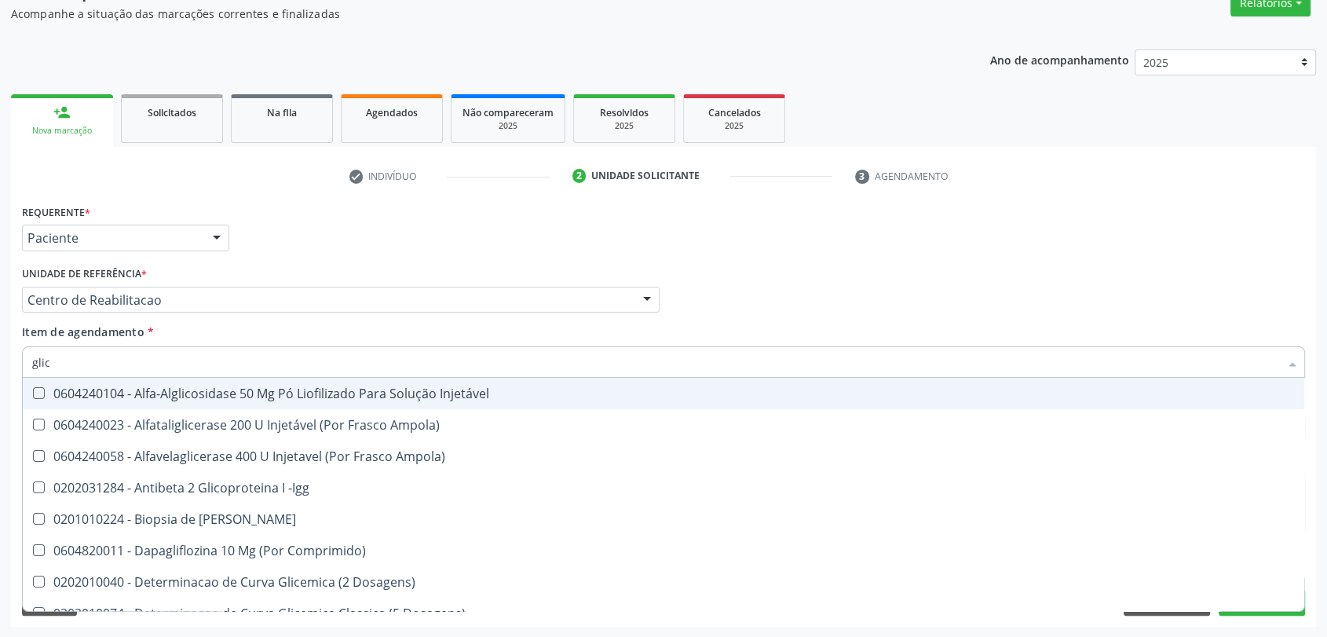
checkbox Aminoglicosideos "false"
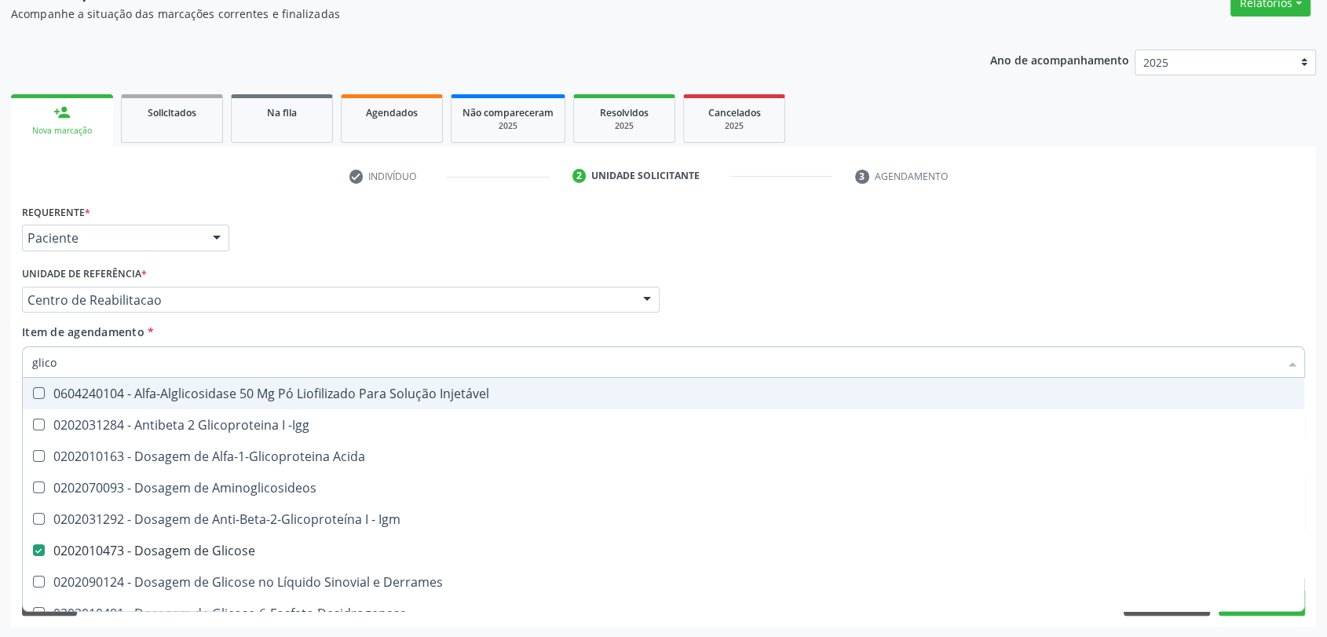
type input "glicos"
checkbox Acida "true"
checkbox Glicose "false"
type input "glicosi"
checkbox Acida "false"
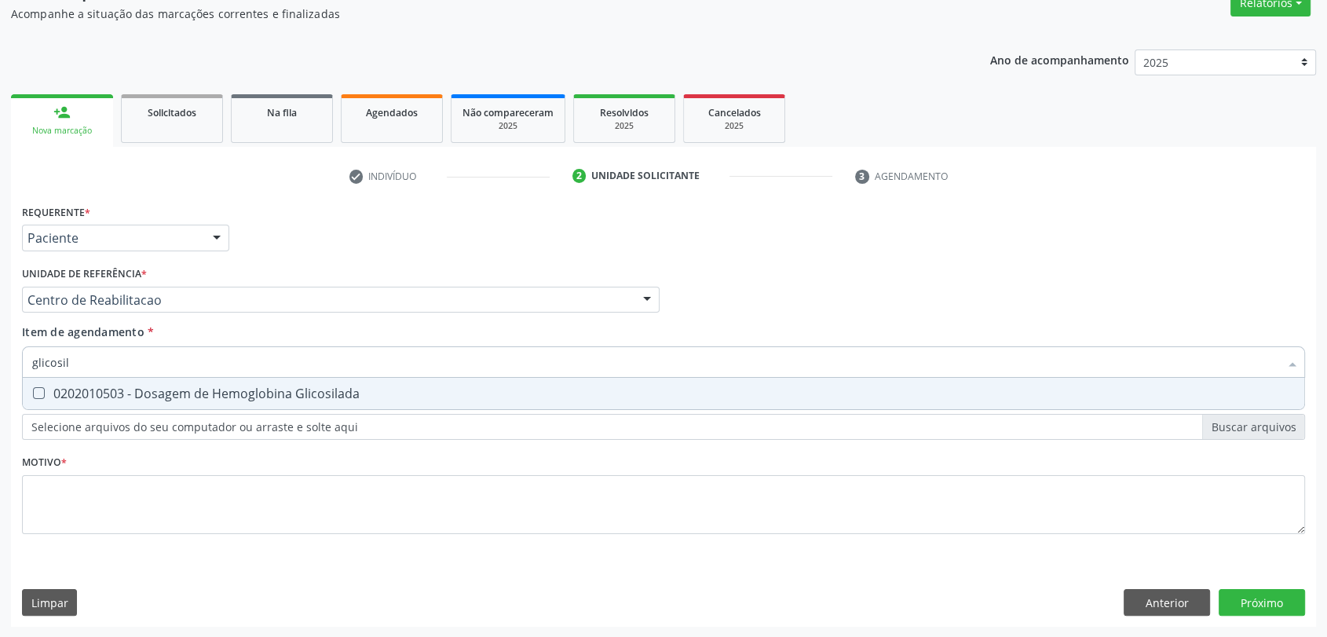
type input "glicosila"
click at [117, 388] on div "0202010503 - Dosagem de Hemoglobina Glicosilada" at bounding box center [663, 393] width 1262 height 13
checkbox Glicosilada "true"
type input "glicosila"
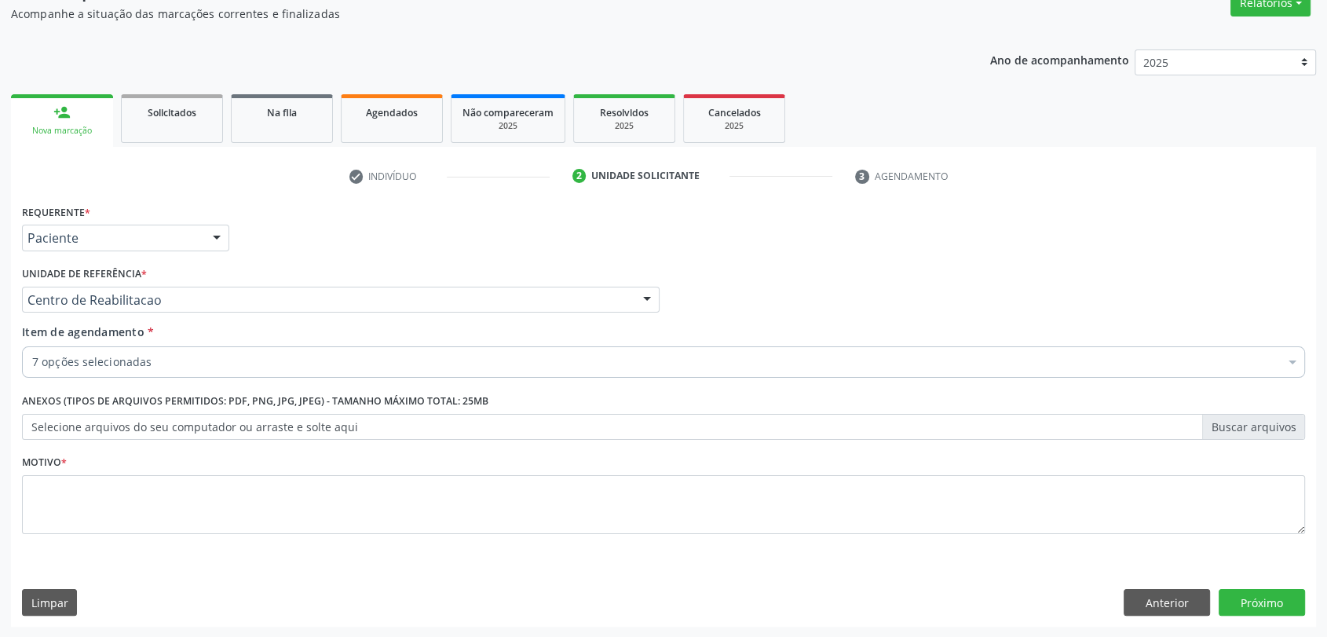
drag, startPoint x: 243, startPoint y: 343, endPoint x: 243, endPoint y: 359, distance: 15.7
click at [243, 359] on div "Item de agendamento * 7 opções selecionadas Desfazer seleção Selecionados 02020…" at bounding box center [663, 347] width 1283 height 49
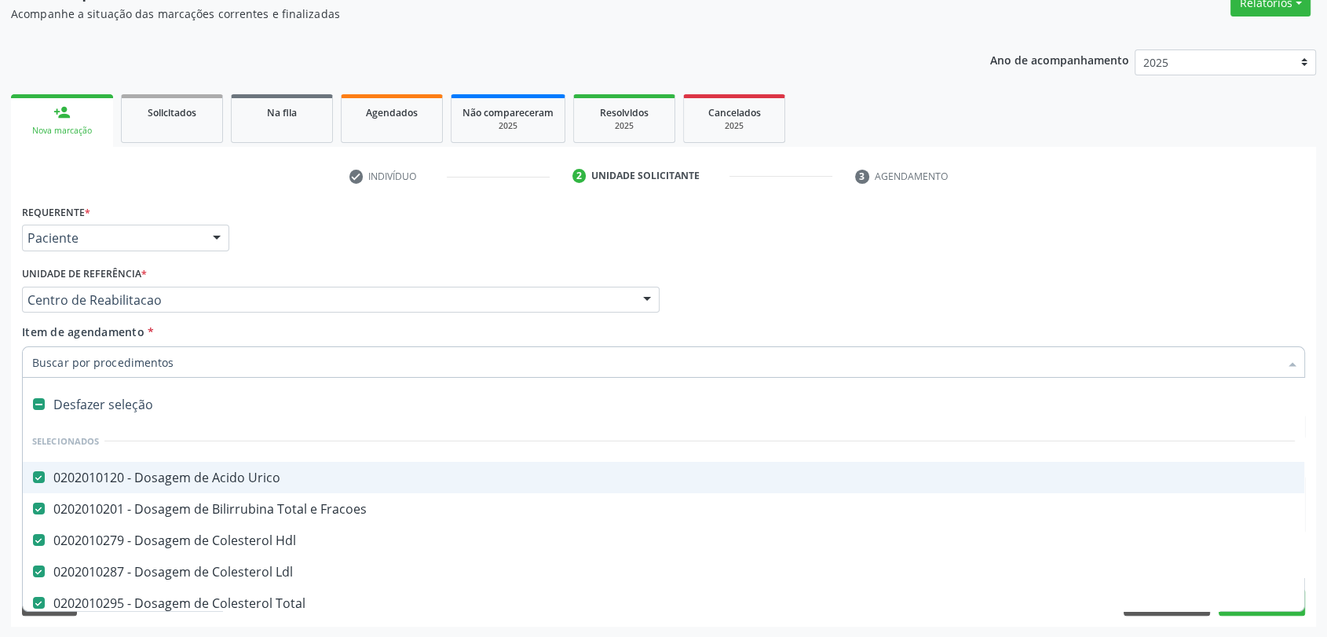
type input "t"
checkbox Glicose "false"
checkbox Glicosilada "false"
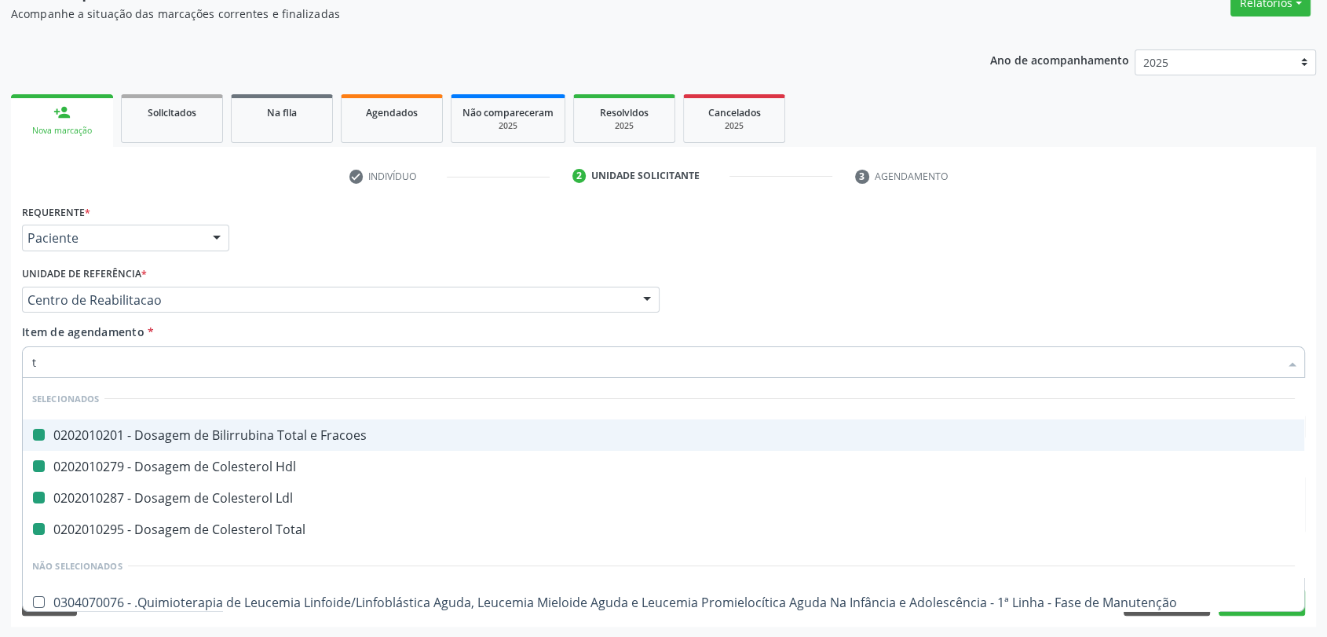
type input "tr"
checkbox Fracoes "false"
checkbox Hdl "false"
checkbox Ldl "false"
checkbox Total "false"
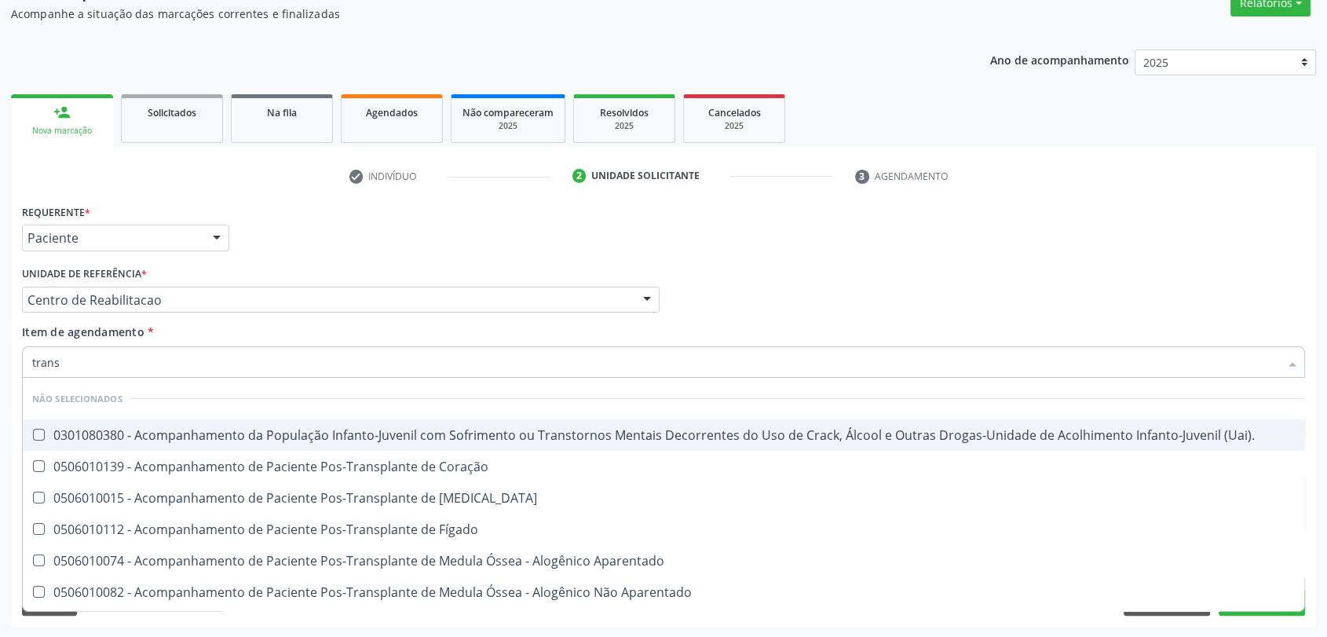
type input "transa"
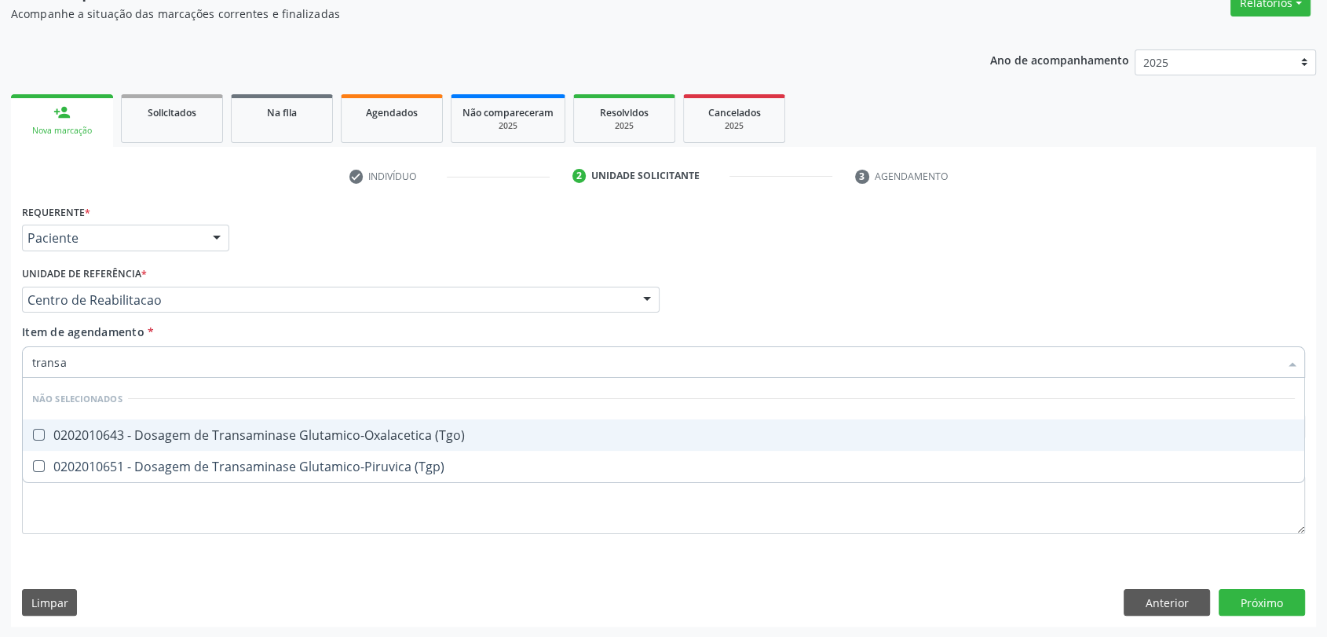
click at [235, 429] on div "0202010643 - Dosagem de Transaminase Glutamico-Oxalacetica (Tgo)" at bounding box center [663, 435] width 1262 height 13
checkbox \(Tgo\) "true"
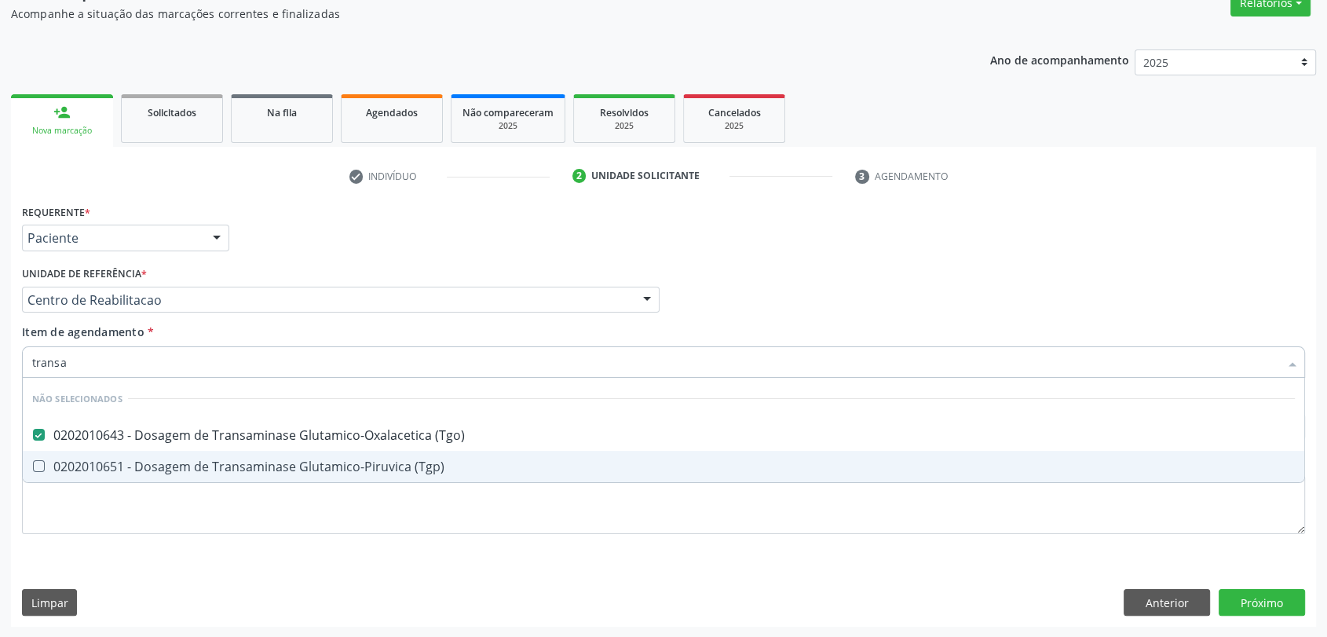
click at [235, 454] on span "0202010651 - Dosagem de Transaminase Glutamico-Piruvica (Tgp)" at bounding box center [663, 466] width 1281 height 31
checkbox \(Tgp\) "true"
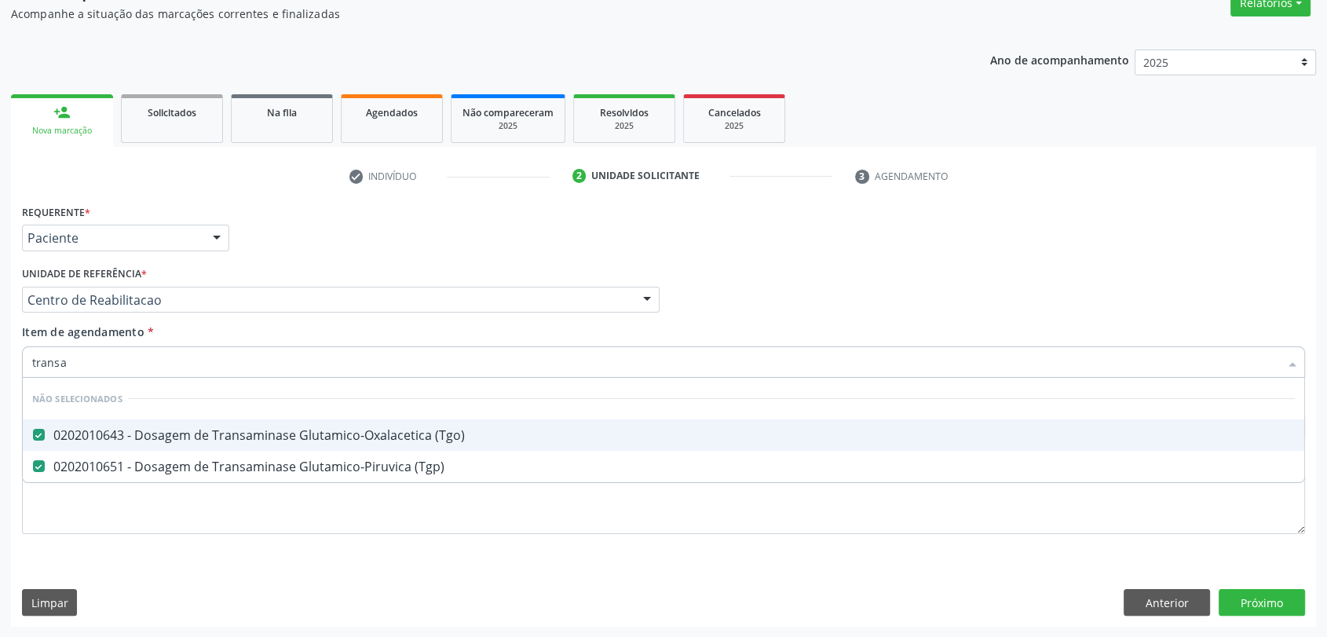
click at [147, 348] on input "transa" at bounding box center [655, 361] width 1246 height 31
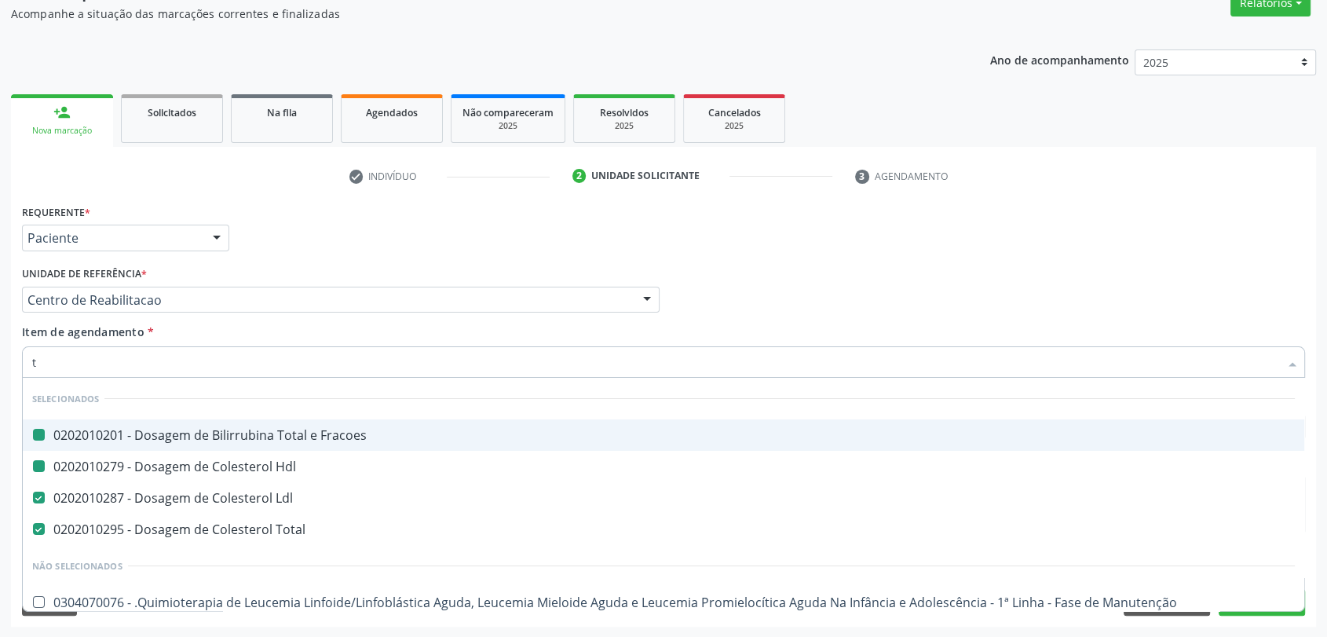
type input "tr"
checkbox Fracoes "false"
checkbox Hdl "false"
checkbox Ldl "false"
checkbox Total "false"
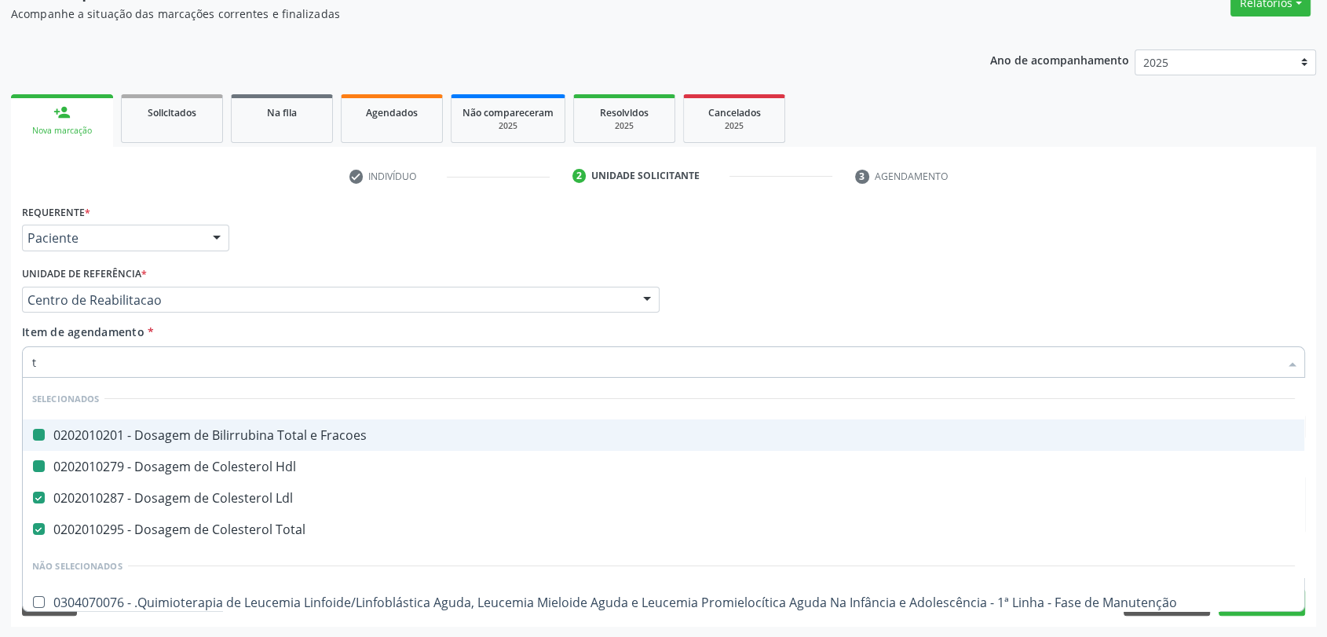
checkbox Primária "true"
checkbox Psicossocial "true"
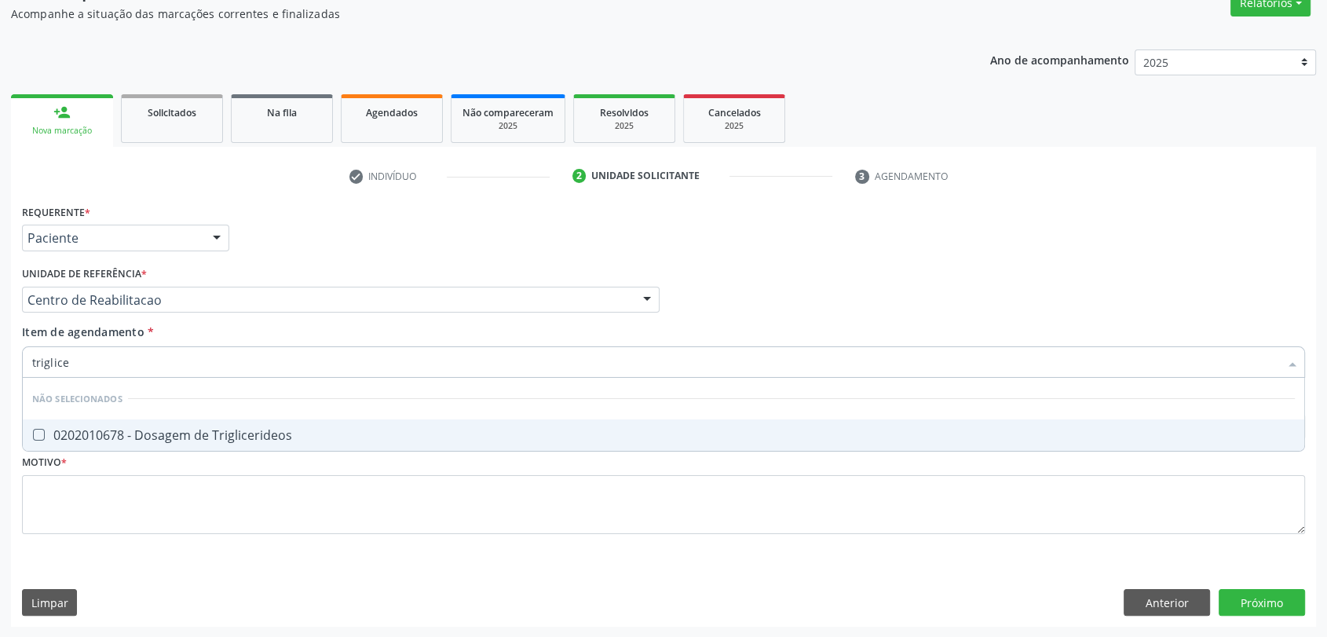
type input "triglicer"
click at [146, 429] on div "0202010678 - Dosagem de Triglicerideos" at bounding box center [663, 435] width 1262 height 13
checkbox Triglicerideos "true"
click at [132, 355] on input "triglicer" at bounding box center [655, 361] width 1246 height 31
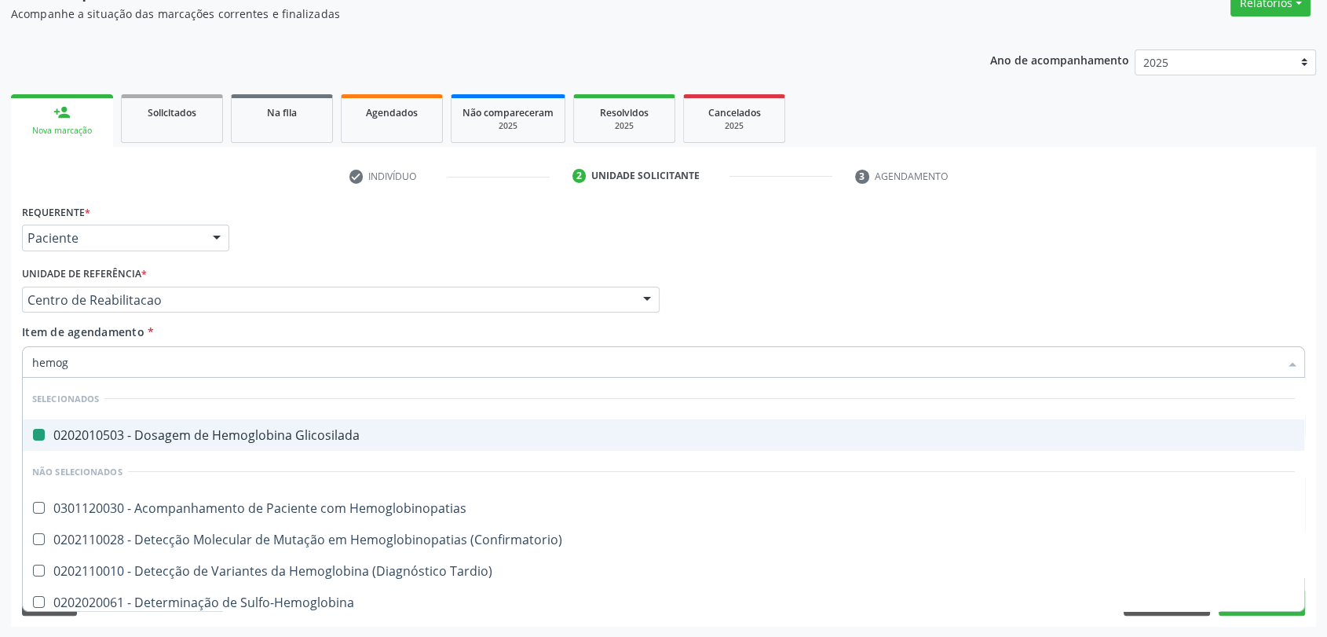
type input "hemogr"
checkbox Glicosilada "false"
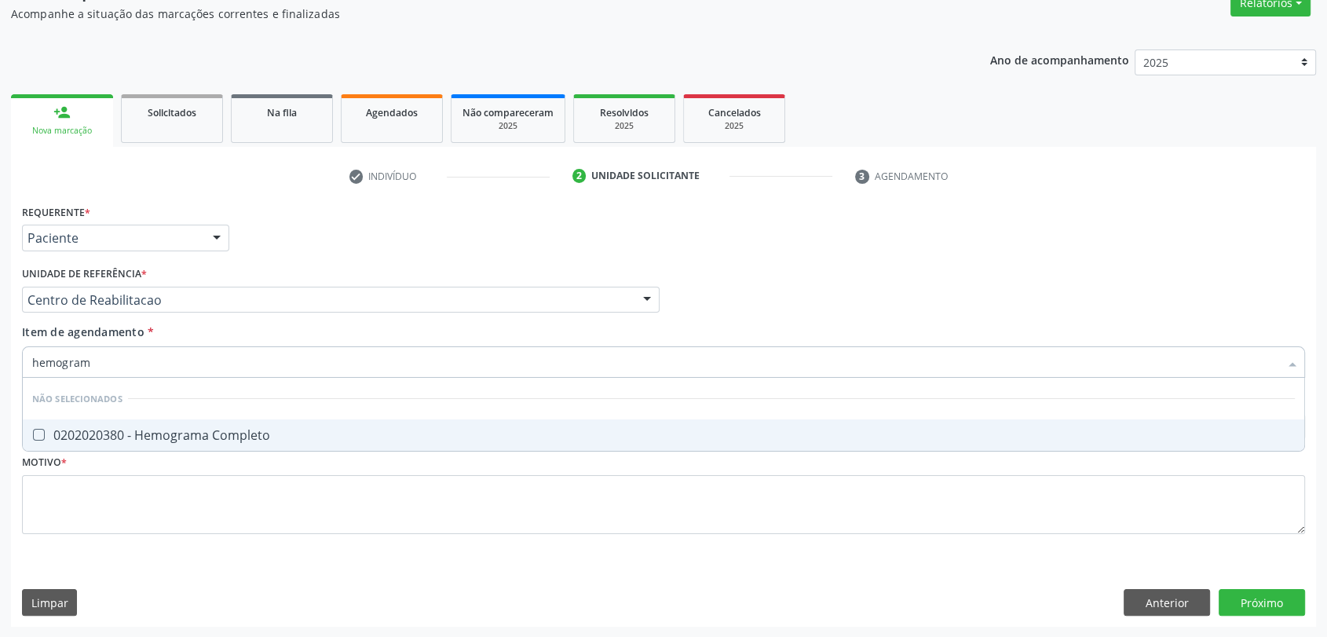
type input "hemograma"
click at [205, 441] on div "0202020380 - Hemograma Completo" at bounding box center [663, 435] width 1262 height 13
checkbox Completo "true"
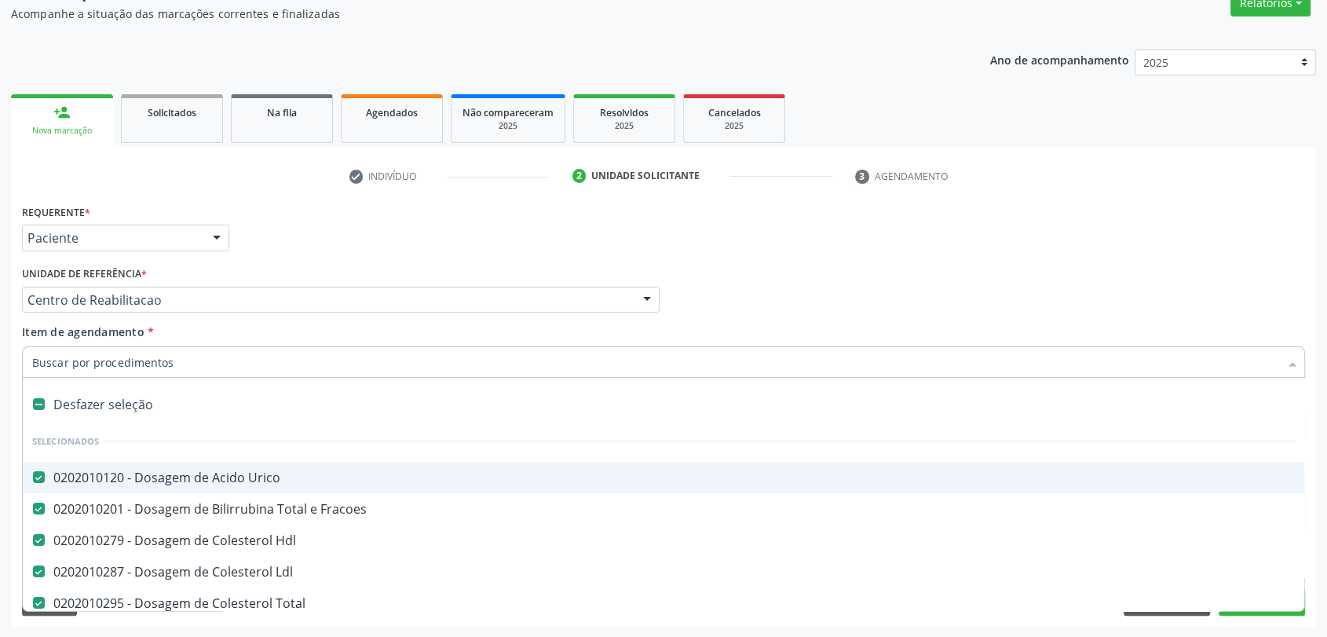
type input "u"
checkbox Glicose "false"
checkbox Glicosilada "false"
checkbox \(Tgo\) "false"
checkbox \(Tgp\) "false"
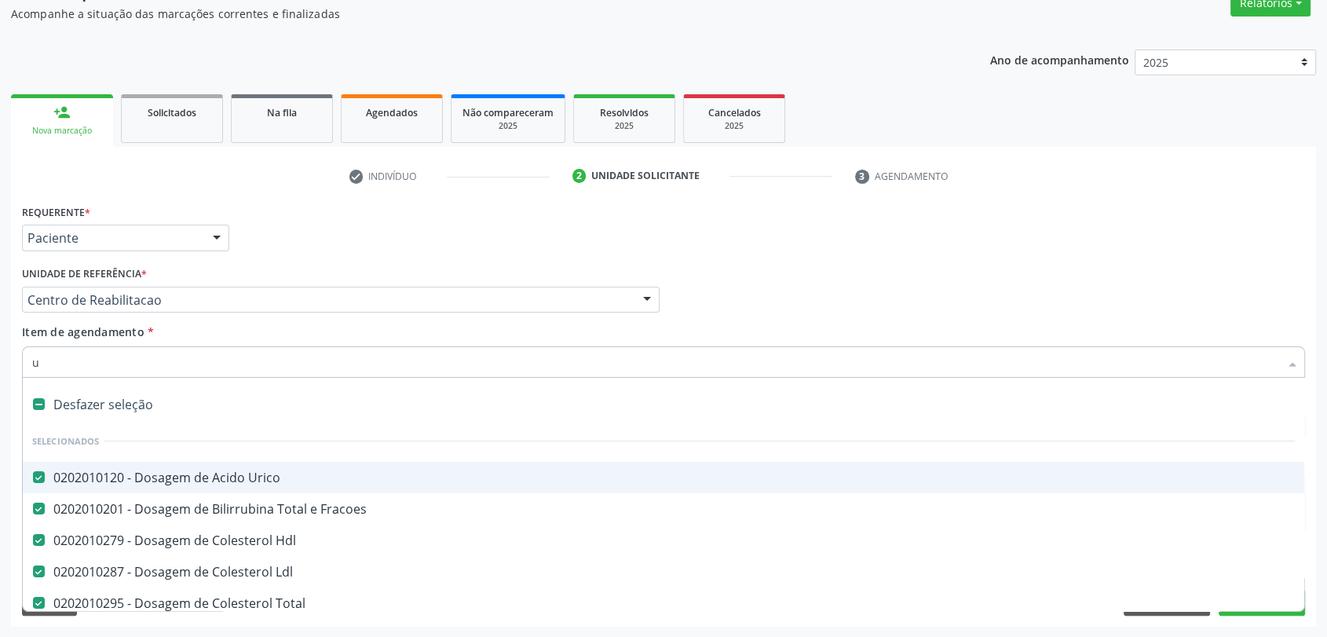
checkbox Triglicerideos "false"
checkbox Completo "false"
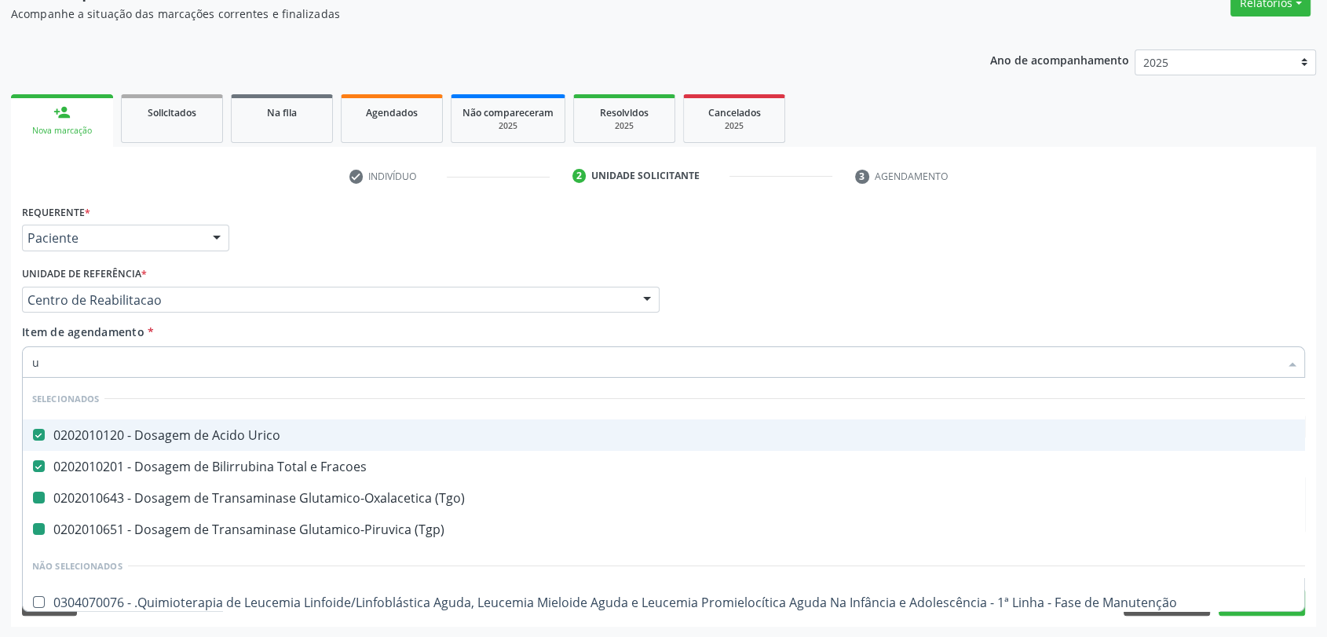
type input "ur"
checkbox \(Tgo\) "false"
checkbox \(Tgp\) "false"
type input "ure"
checkbox Urico "false"
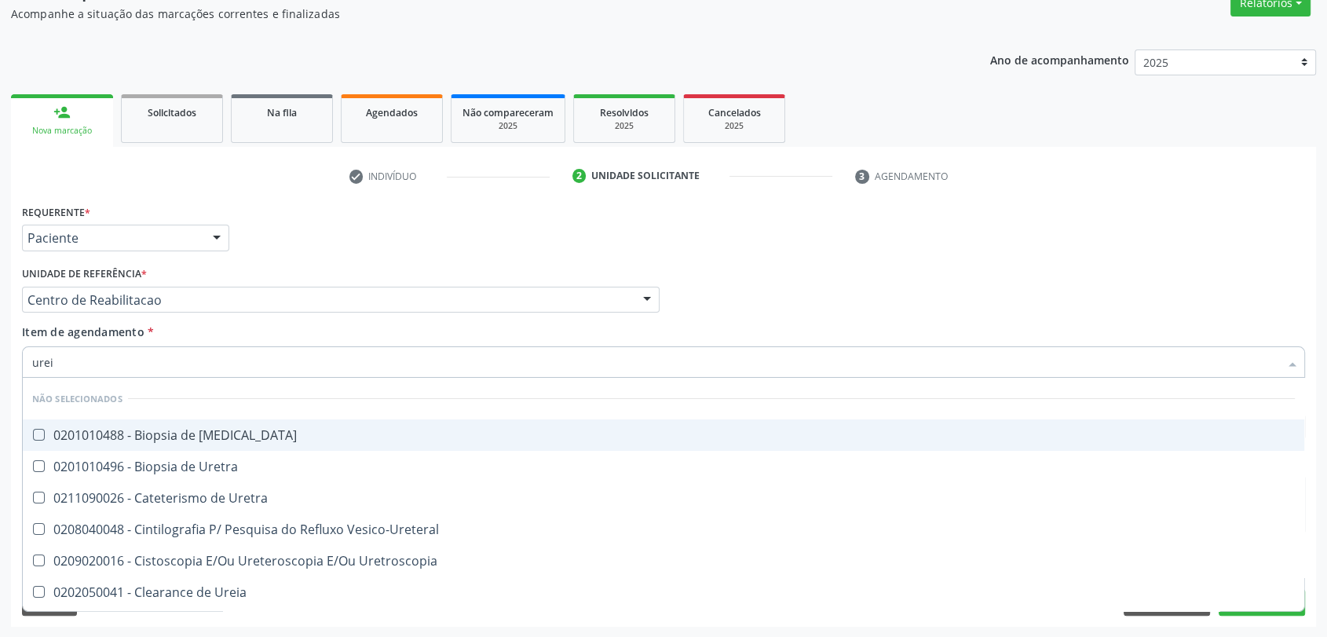
type input "ureia"
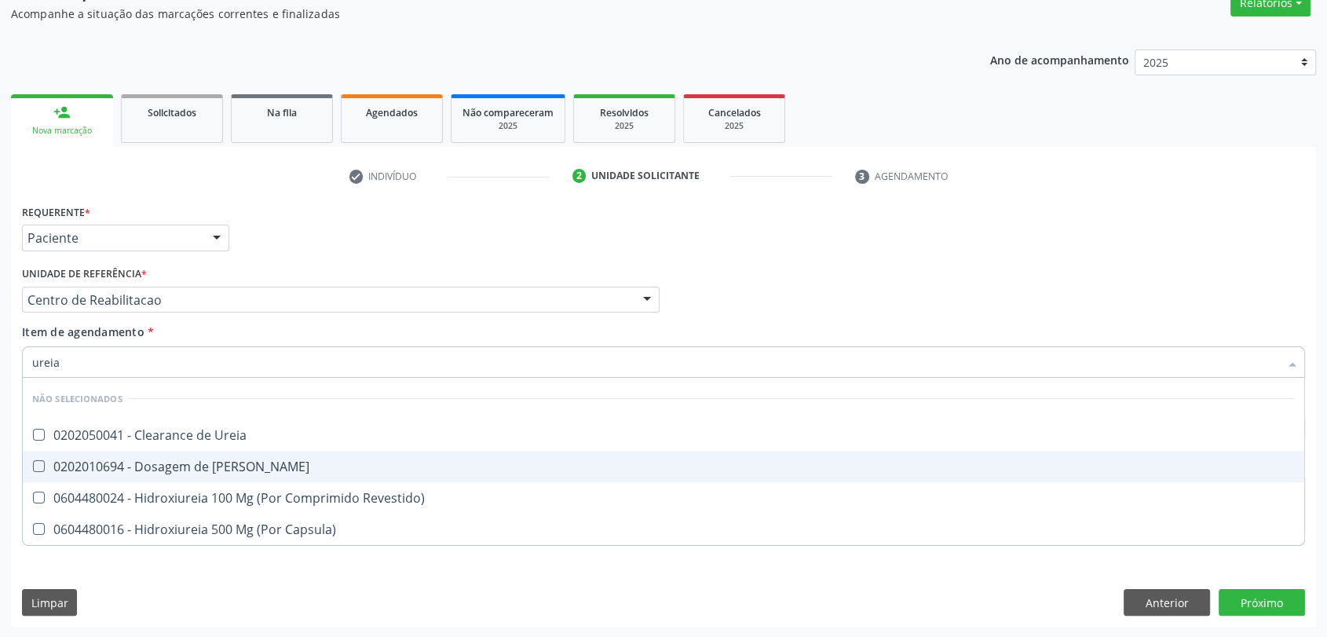
click at [158, 466] on div "0202010694 - Dosagem de [PERSON_NAME]" at bounding box center [663, 466] width 1262 height 13
checkbox Ureia "true"
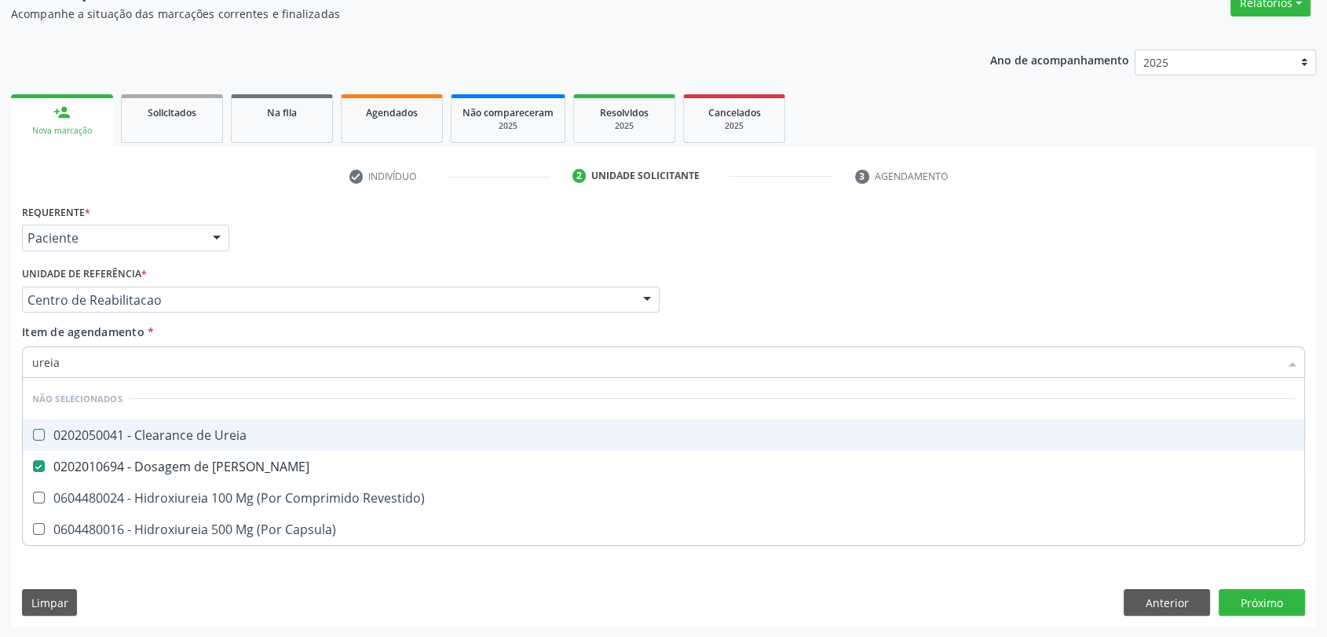
click at [138, 359] on input "ureia" at bounding box center [655, 361] width 1246 height 31
type input "p"
checkbox Ureia "true"
type input "pr"
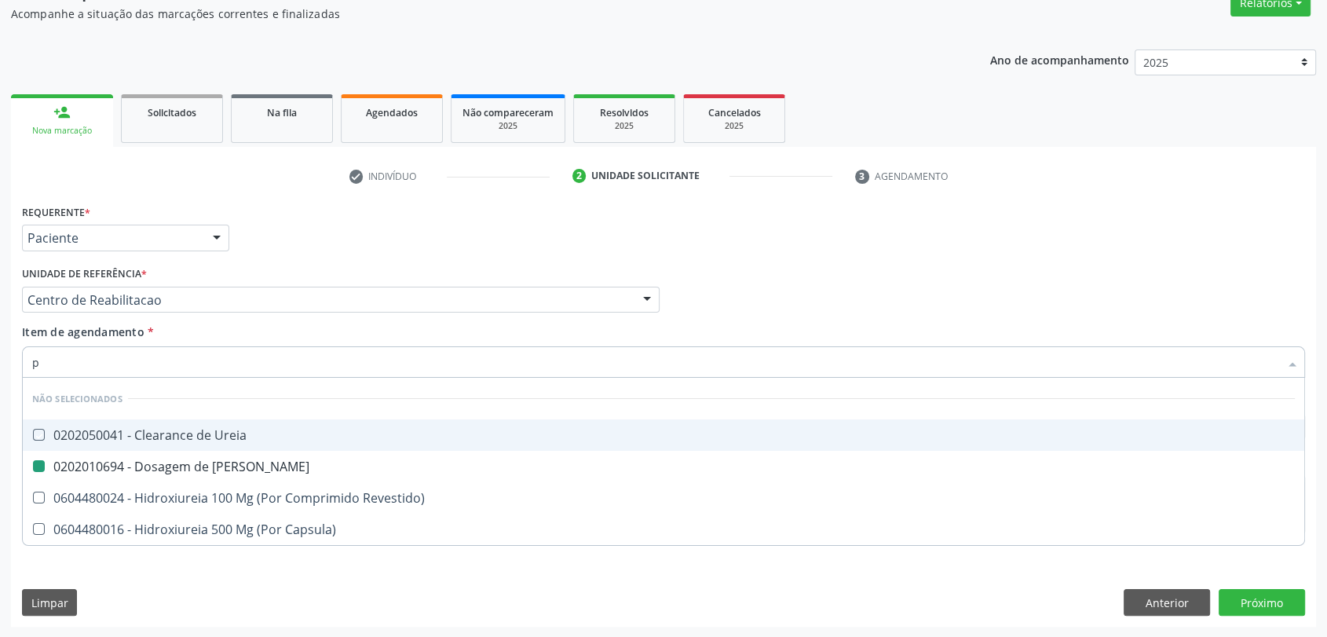
checkbox Ureia "false"
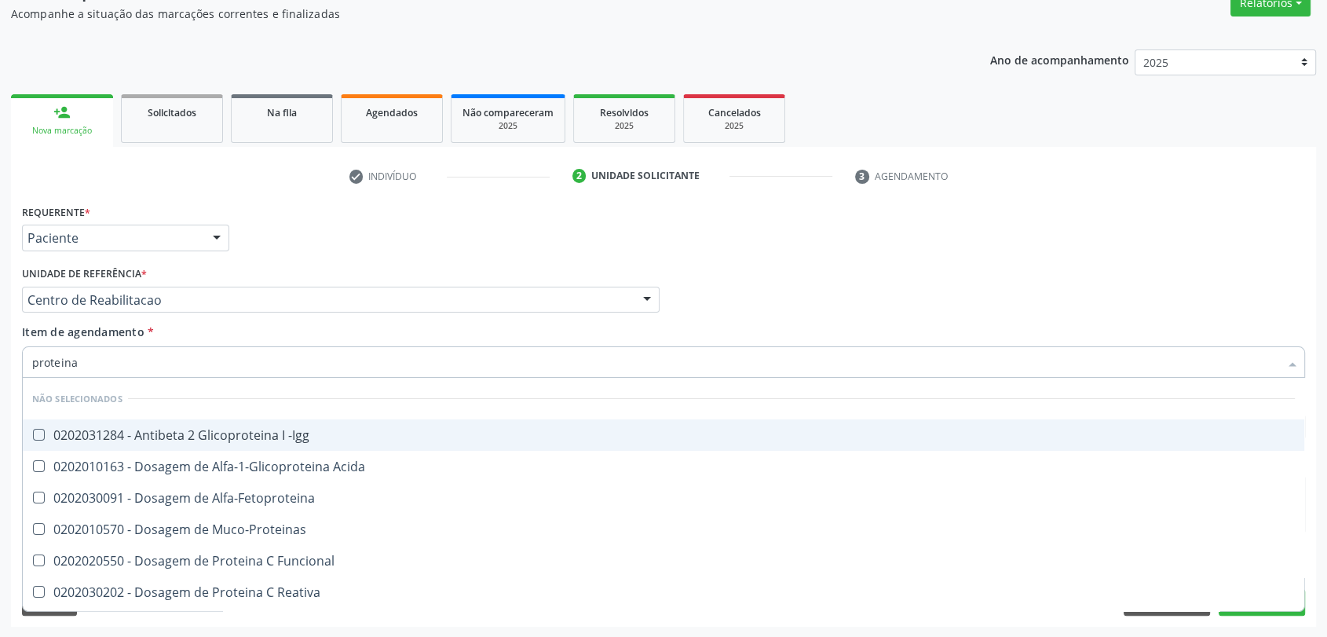
type input "proteina c"
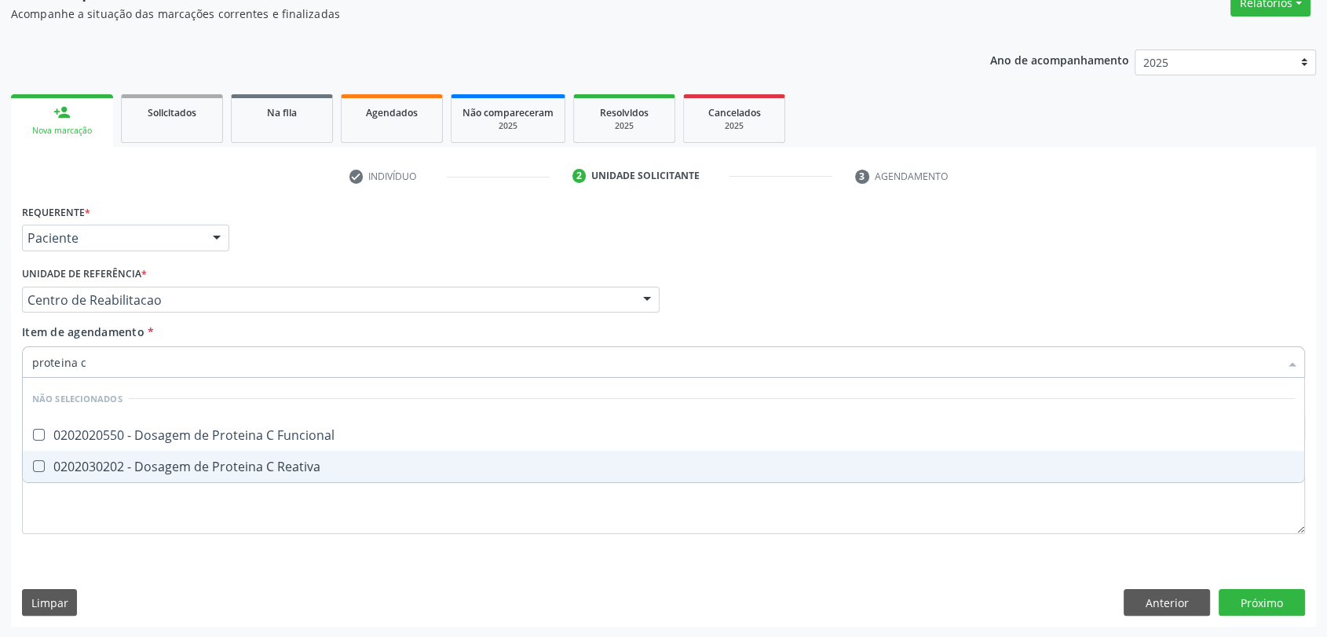
click at [129, 451] on span "0202030202 - Dosagem de Proteina C Reativa" at bounding box center [663, 466] width 1281 height 31
checkbox Reativa "true"
checkbox Funcional "true"
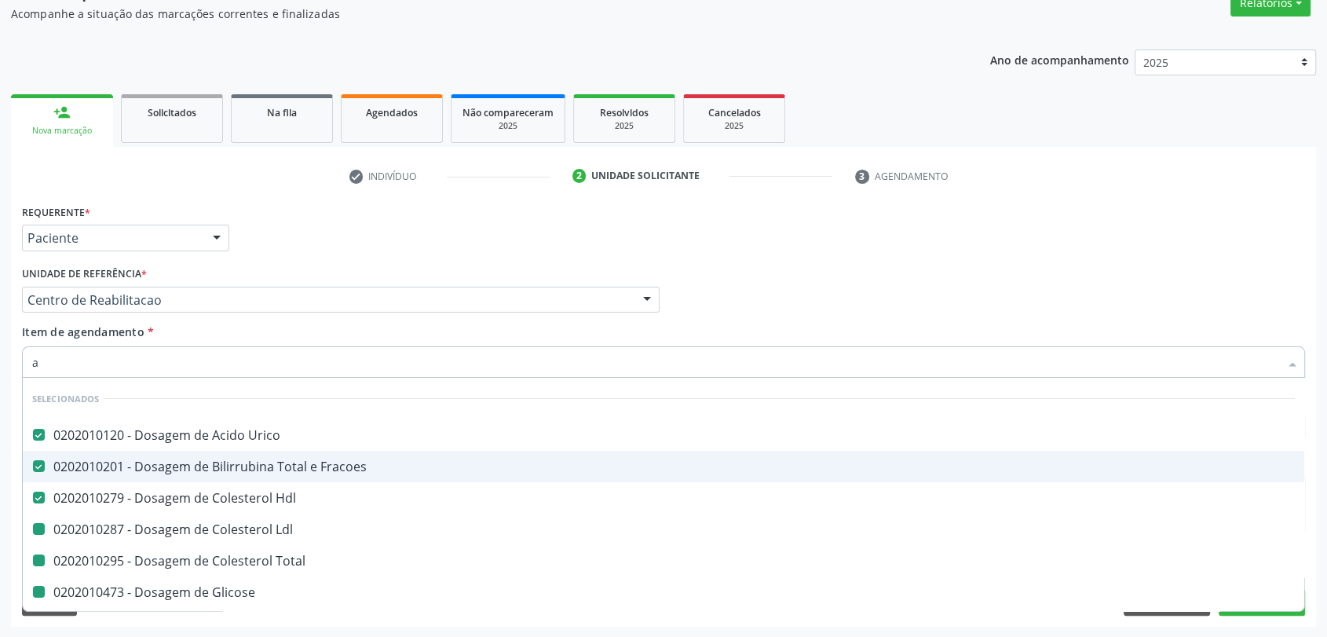
type input "an"
checkbox Ldl "false"
checkbox Total "false"
checkbox Glicose "false"
checkbox Glicosilada "false"
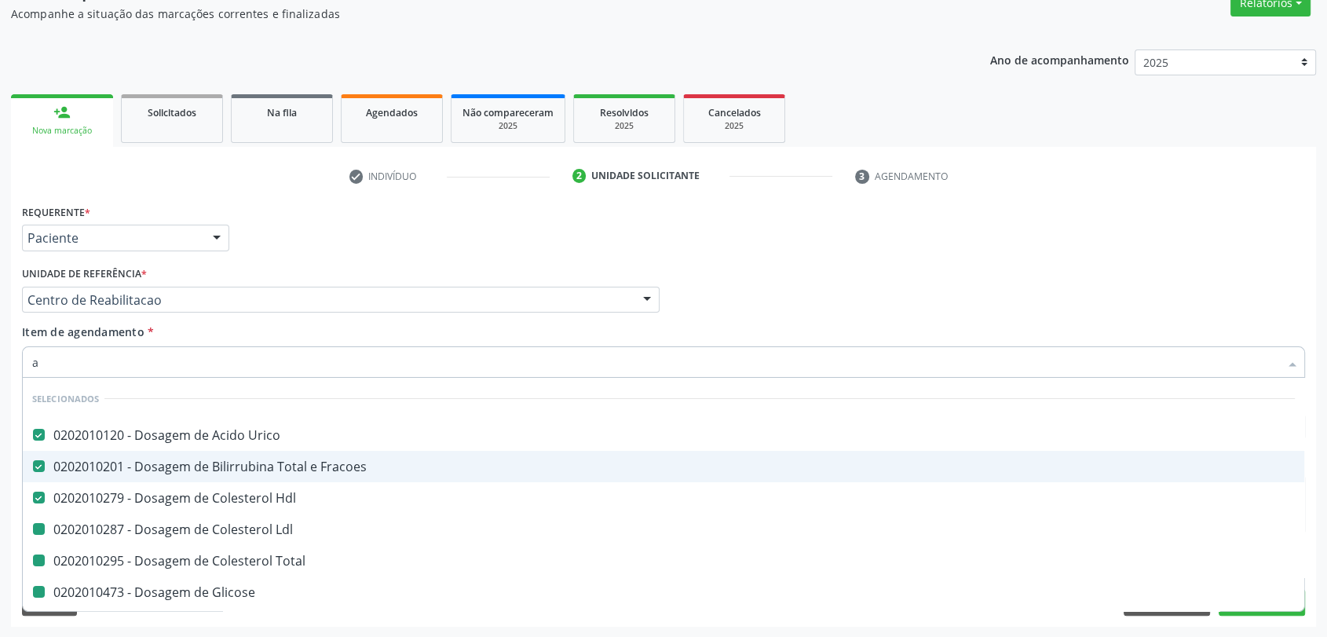
checkbox \(Tgo\) "false"
checkbox \(Tgp\) "false"
checkbox Triglicerideos "false"
checkbox Completo "false"
checkbox Ureia "false"
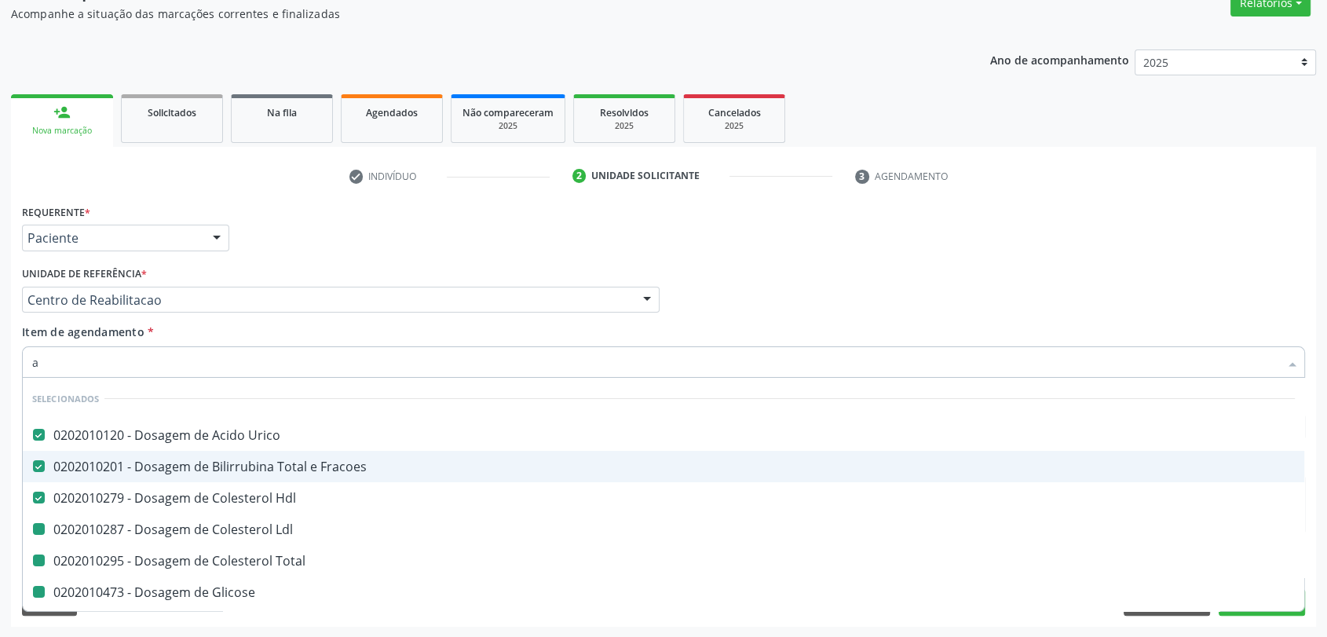
checkbox Reativa "false"
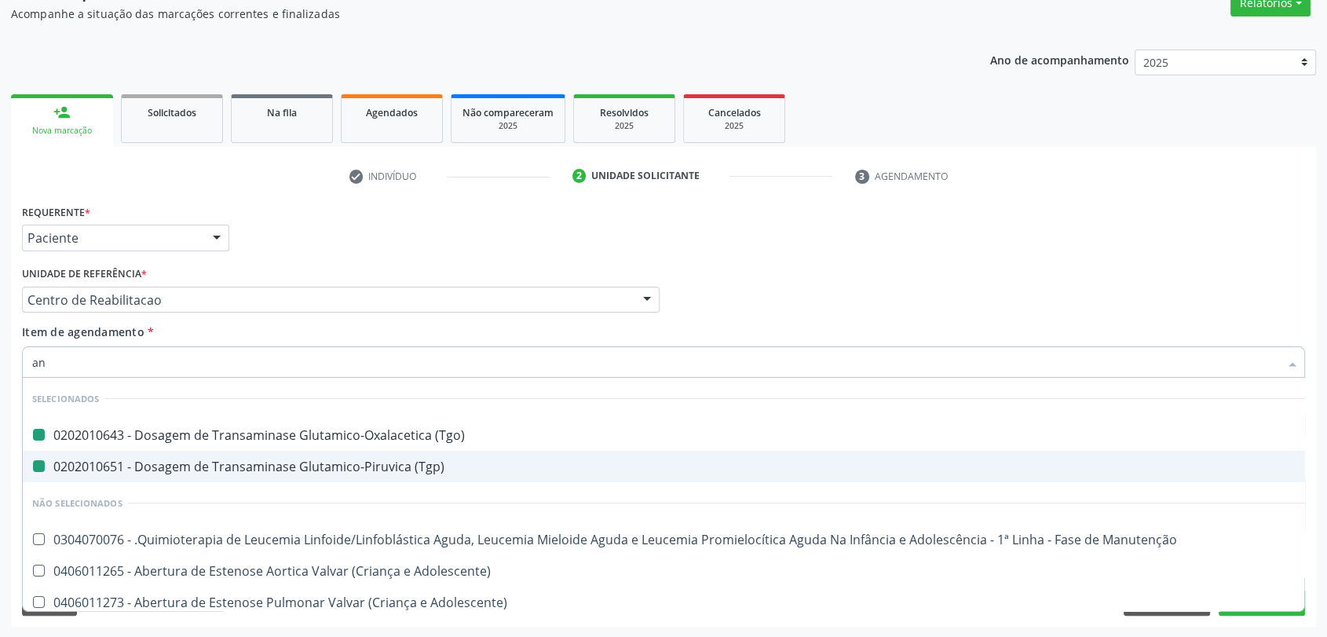
type input "ana"
checkbox \(Tgo\) "false"
checkbox \(Tgp\) "false"
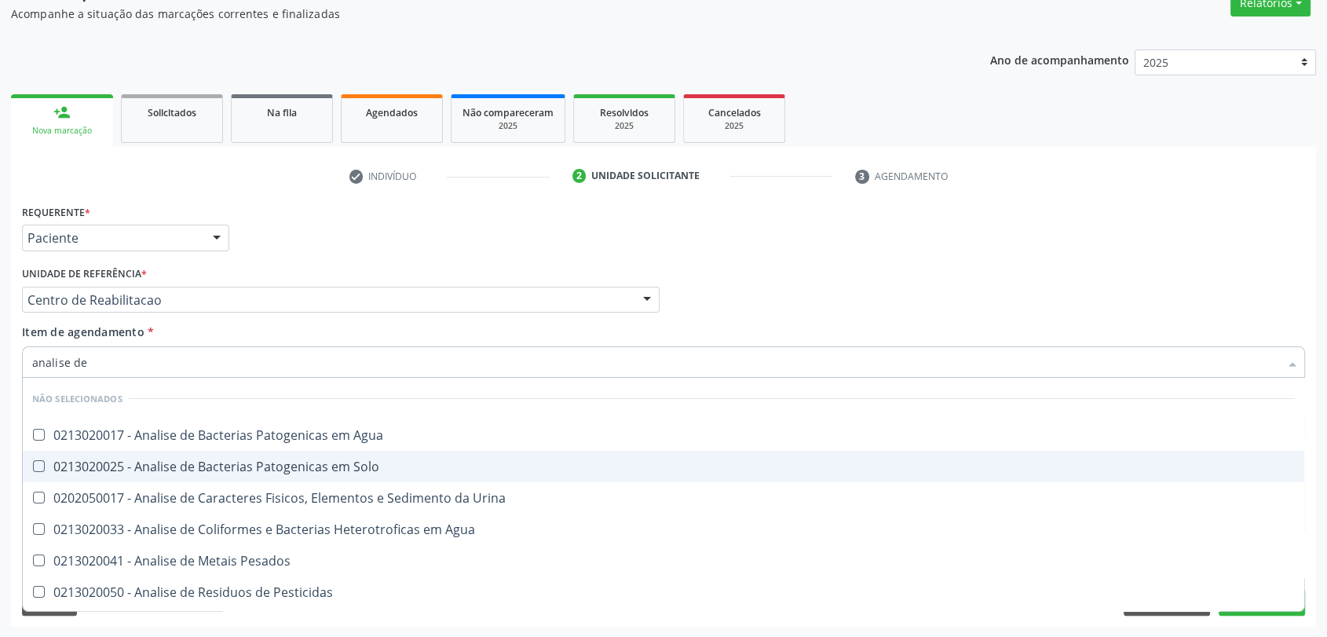
type input "analise de c"
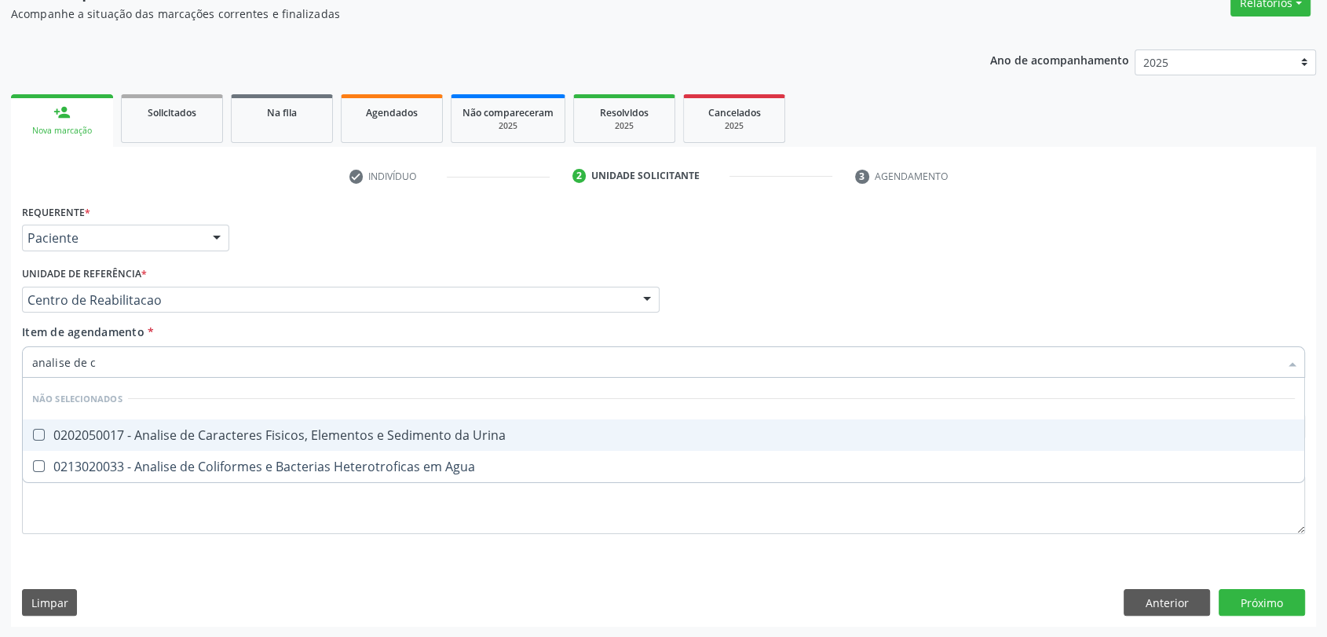
click at [150, 436] on div "0202050017 - Analise de Caracteres Fisicos, Elementos e Sedimento da Urina" at bounding box center [663, 435] width 1262 height 13
checkbox Urina "true"
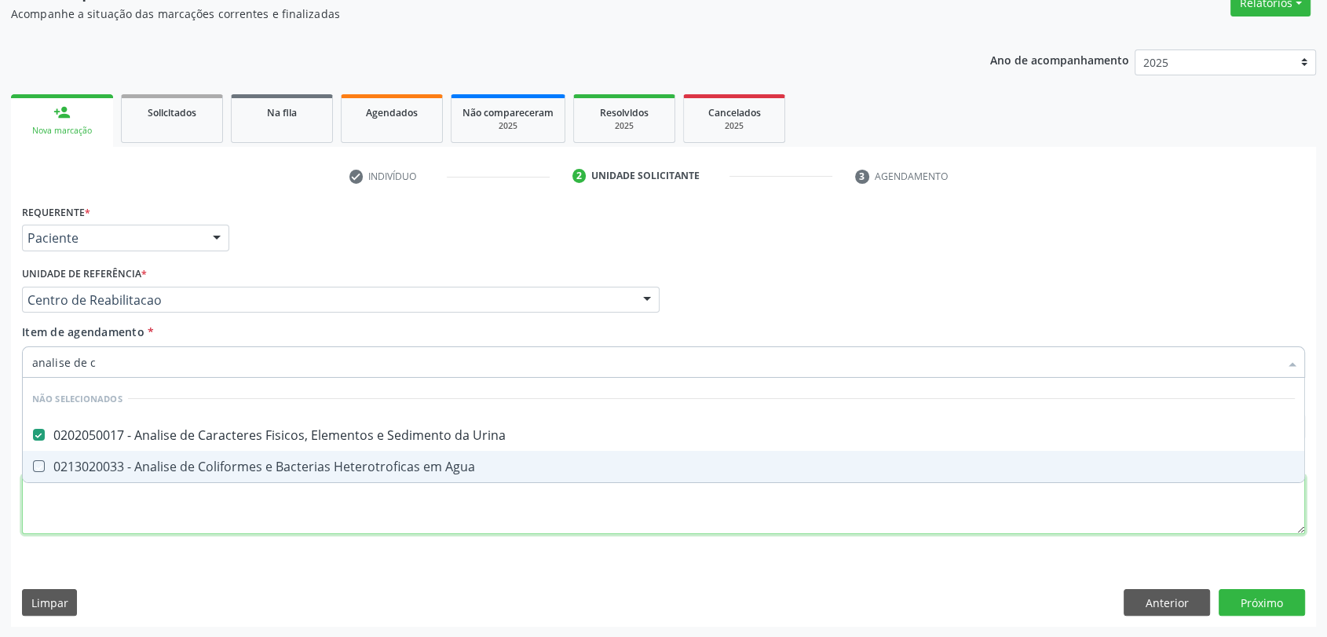
click at [144, 516] on div "Requerente * Paciente Profissional de Saúde Paciente Nenhum resultado encontrad…" at bounding box center [663, 378] width 1283 height 356
checkbox Agua "true"
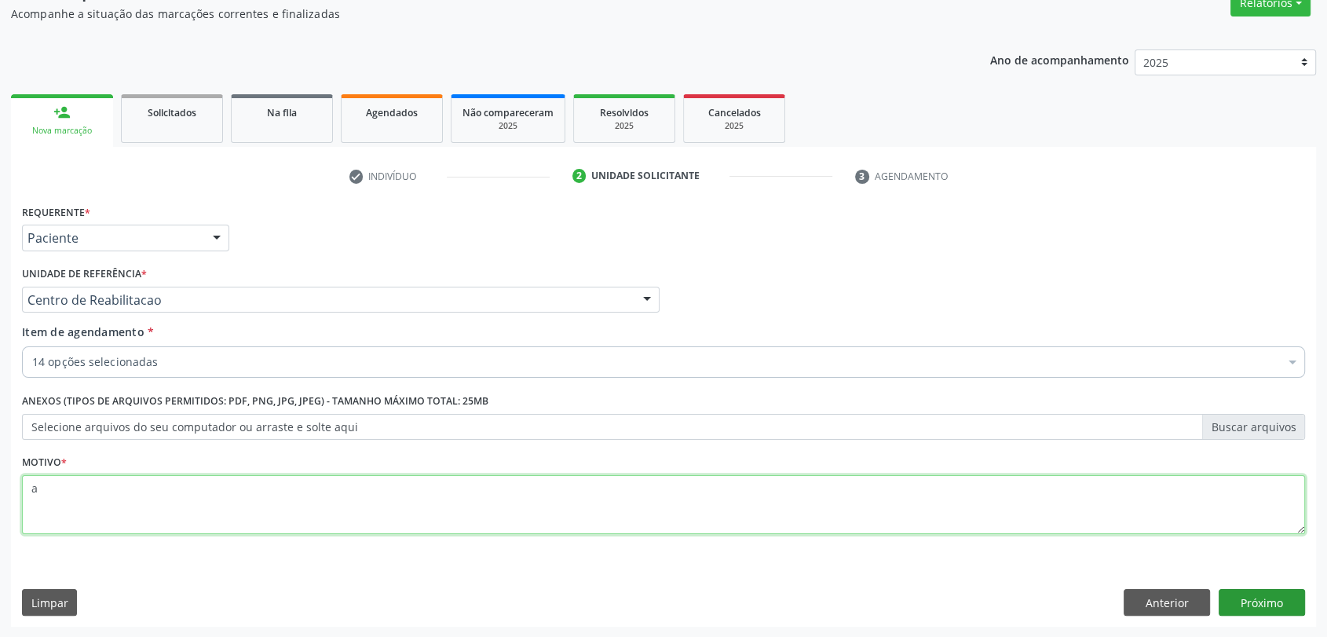
type textarea "a"
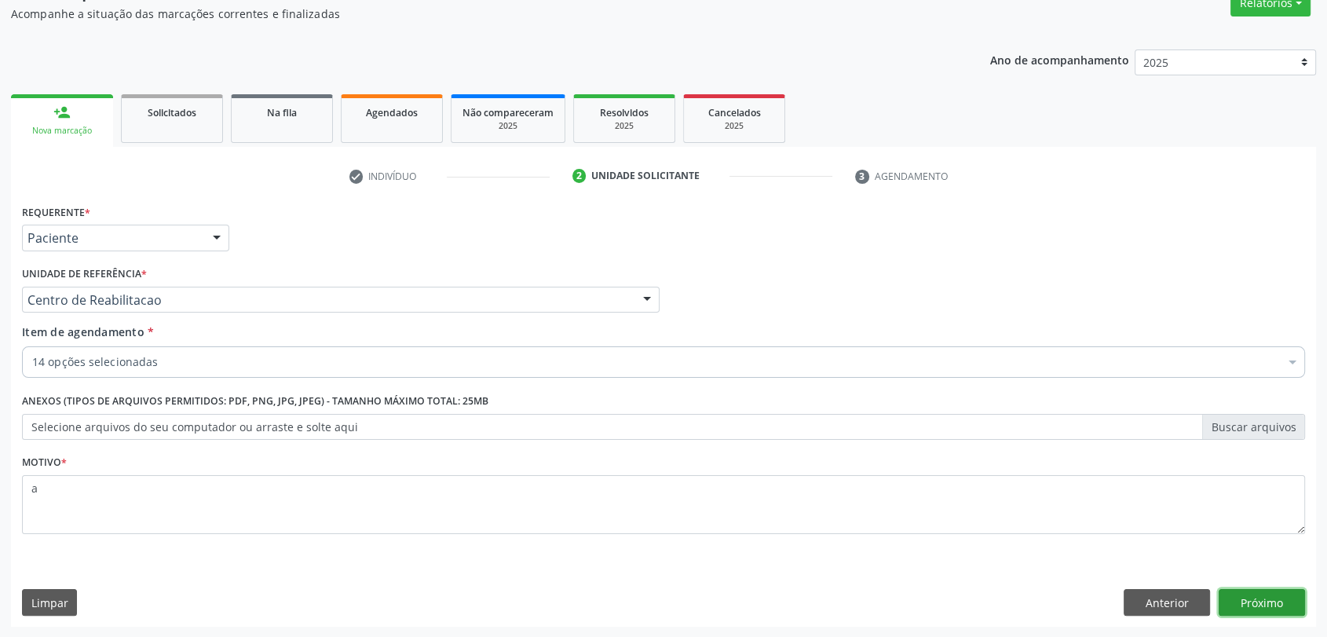
click at [1254, 598] on button "Próximo" at bounding box center [1261, 602] width 86 height 27
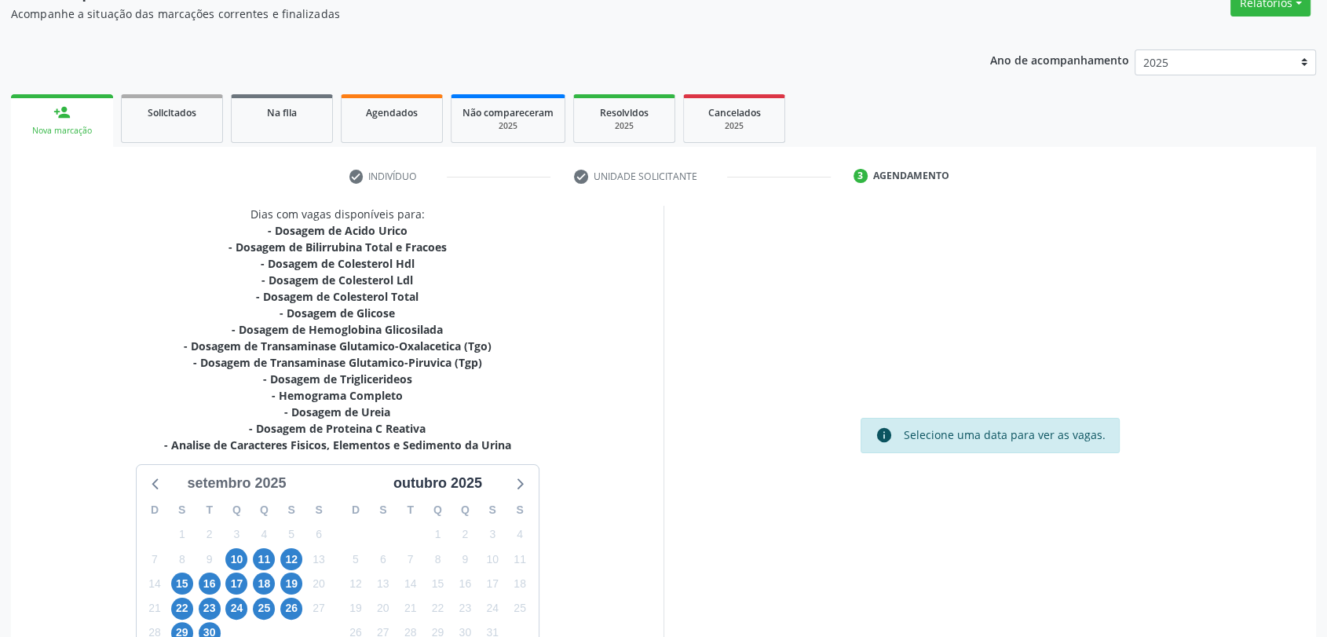
scroll to position [260, 0]
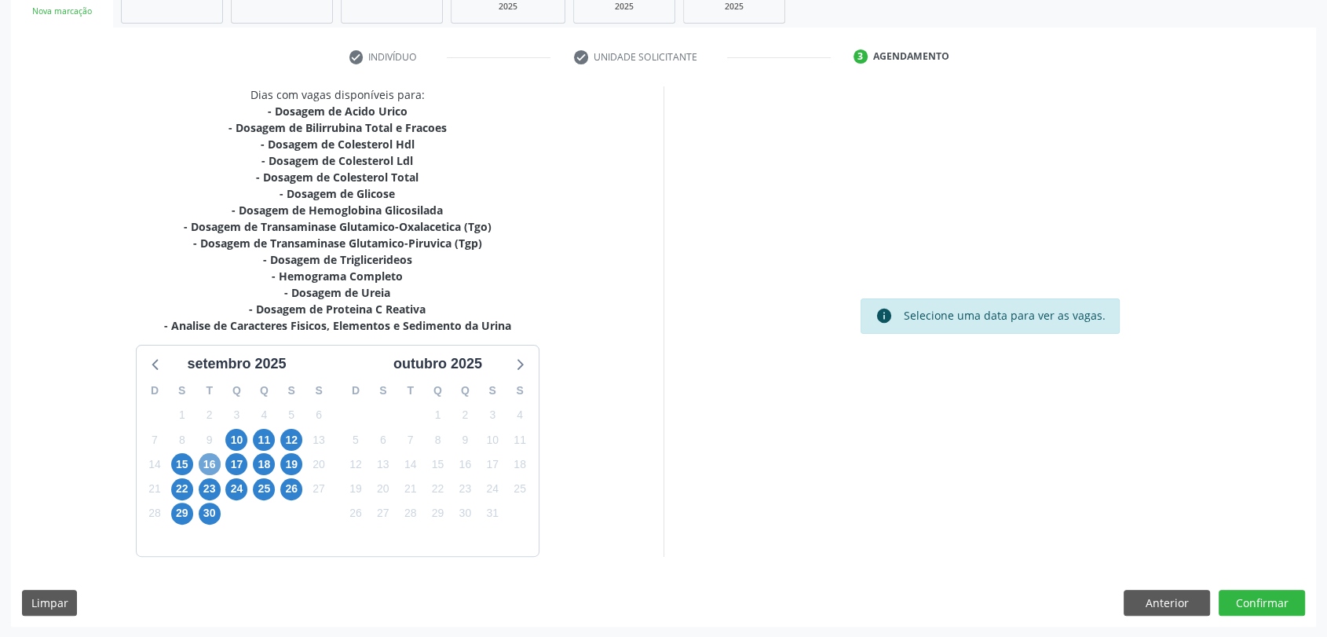
click at [220, 463] on span "16" at bounding box center [210, 464] width 22 height 22
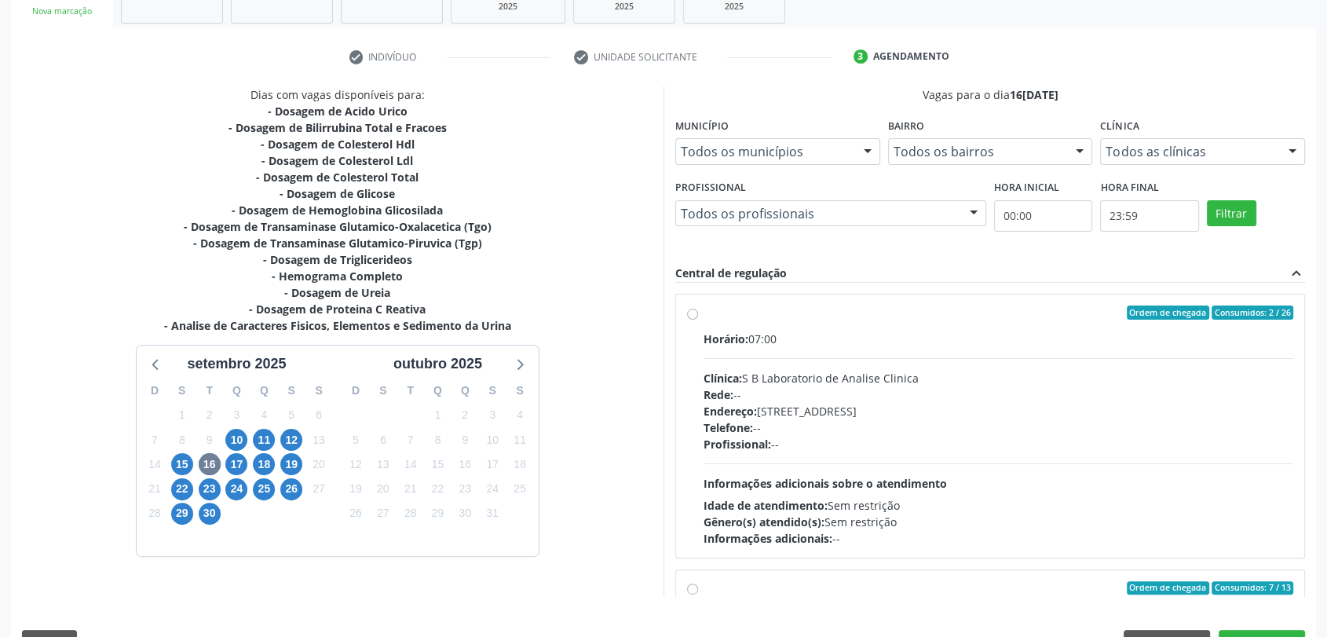
click at [817, 326] on label "Ordem de chegada Consumidos: 2 / 26 Horário: 07:00 Clínica: S B Laboratorio de …" at bounding box center [997, 425] width 589 height 241
click at [698, 319] on input "Ordem de chegada Consumidos: 2 / 26 Horário: 07:00 Clínica: S B Laboratorio de …" at bounding box center [692, 312] width 11 height 14
radio input "true"
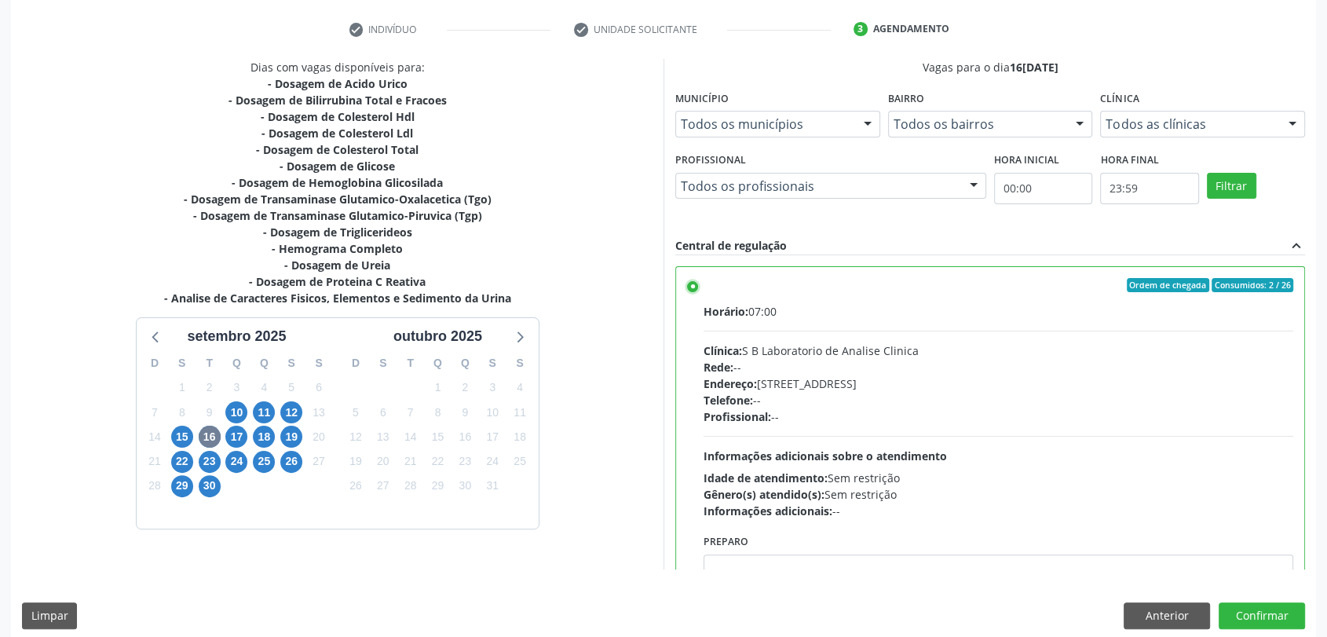
scroll to position [301, 0]
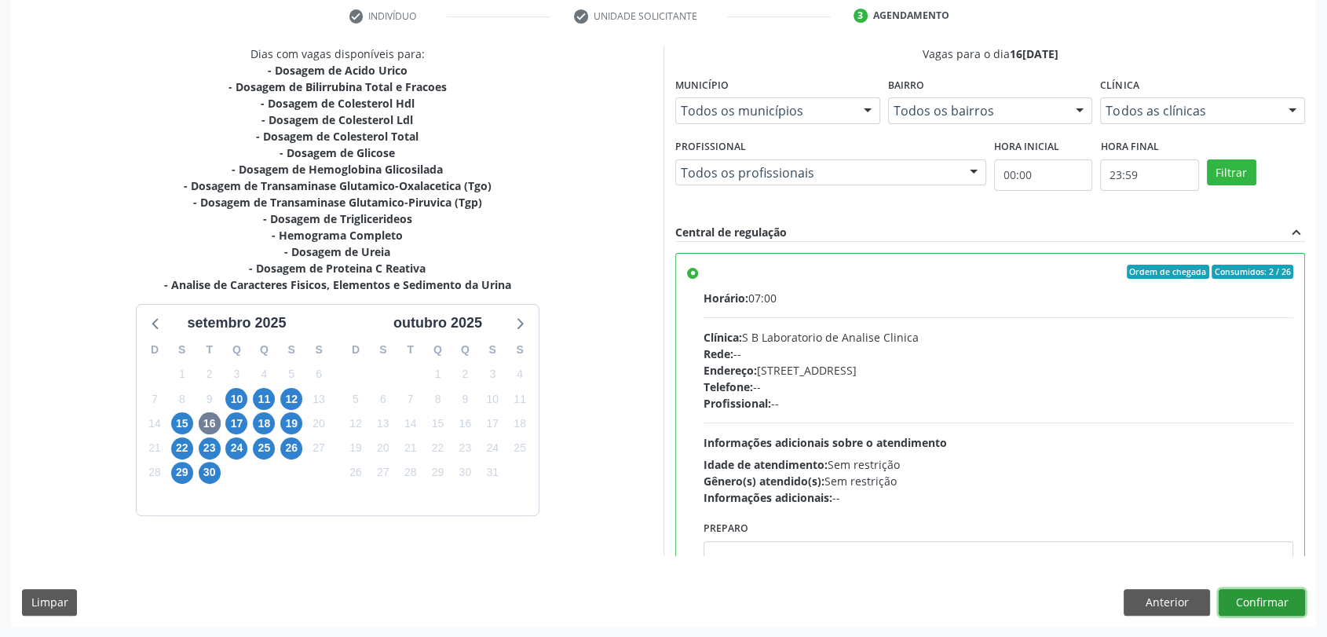
click at [1286, 613] on button "Confirmar" at bounding box center [1261, 602] width 86 height 27
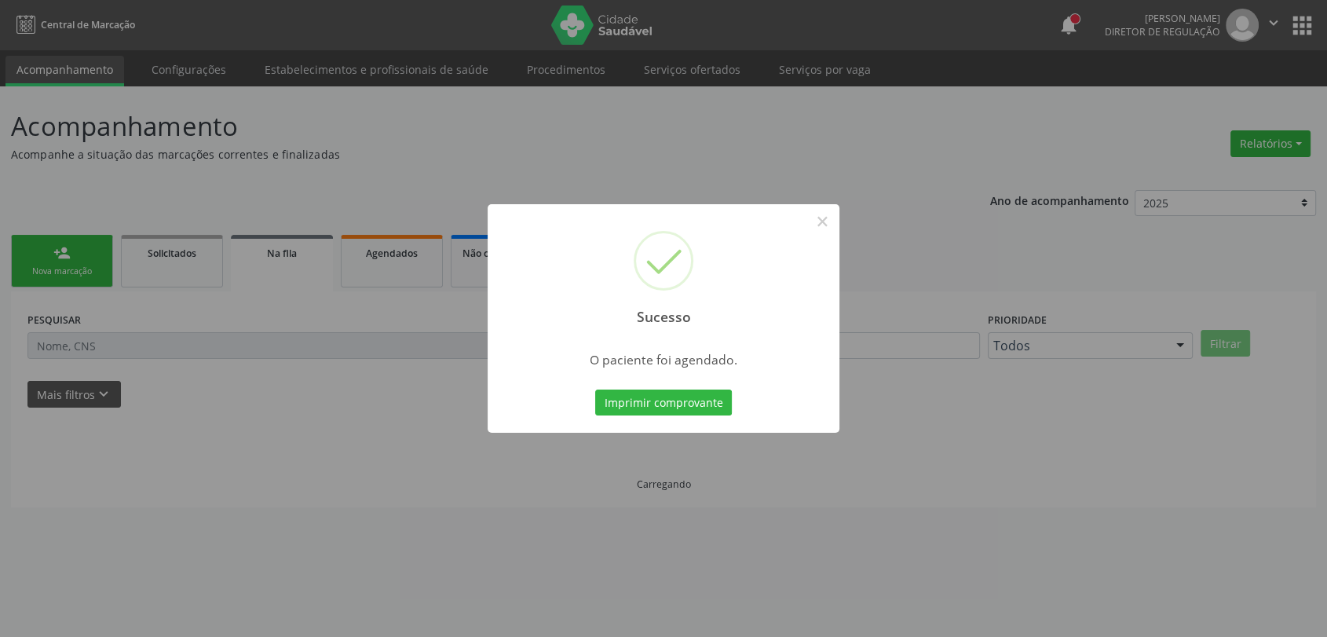
scroll to position [0, 0]
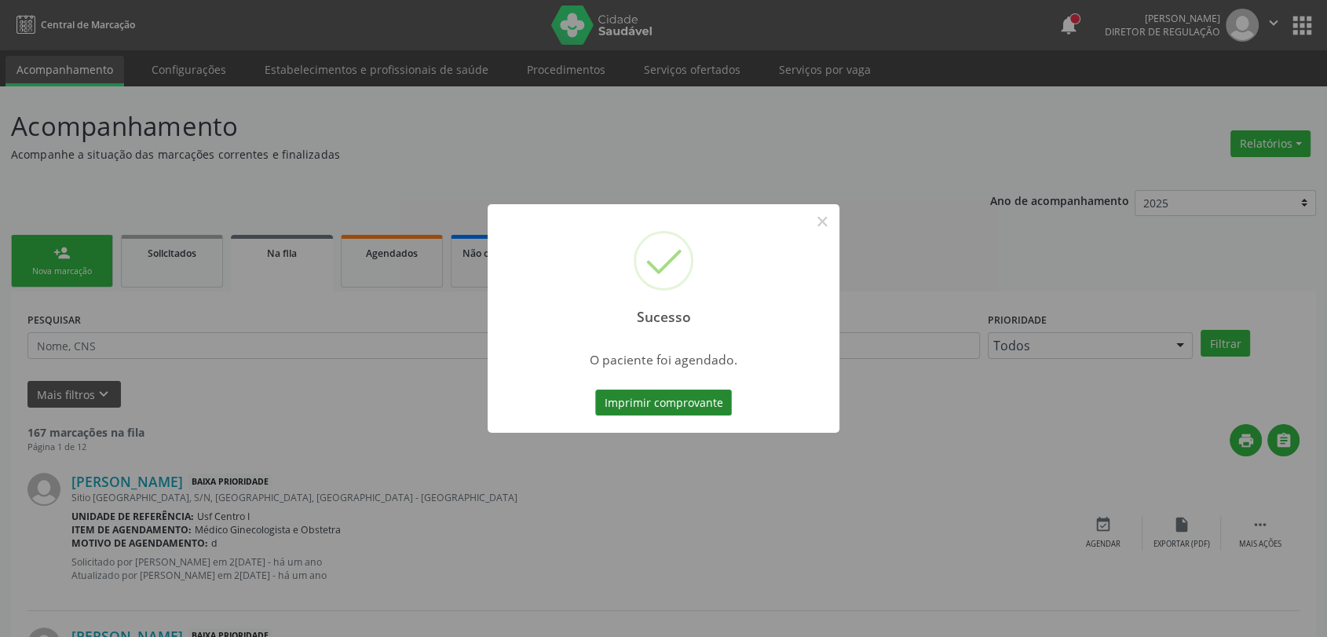
click at [671, 407] on button "Imprimir comprovante" at bounding box center [663, 402] width 137 height 27
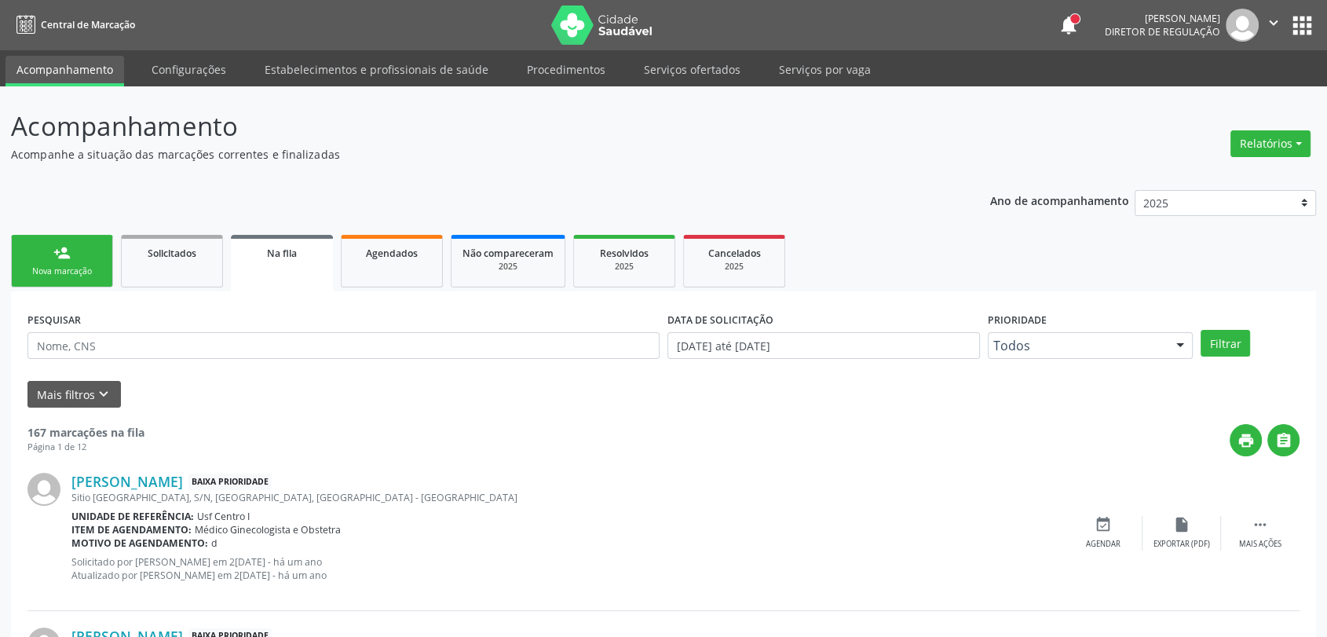
click at [80, 276] on div "Nova marcação" at bounding box center [62, 271] width 78 height 12
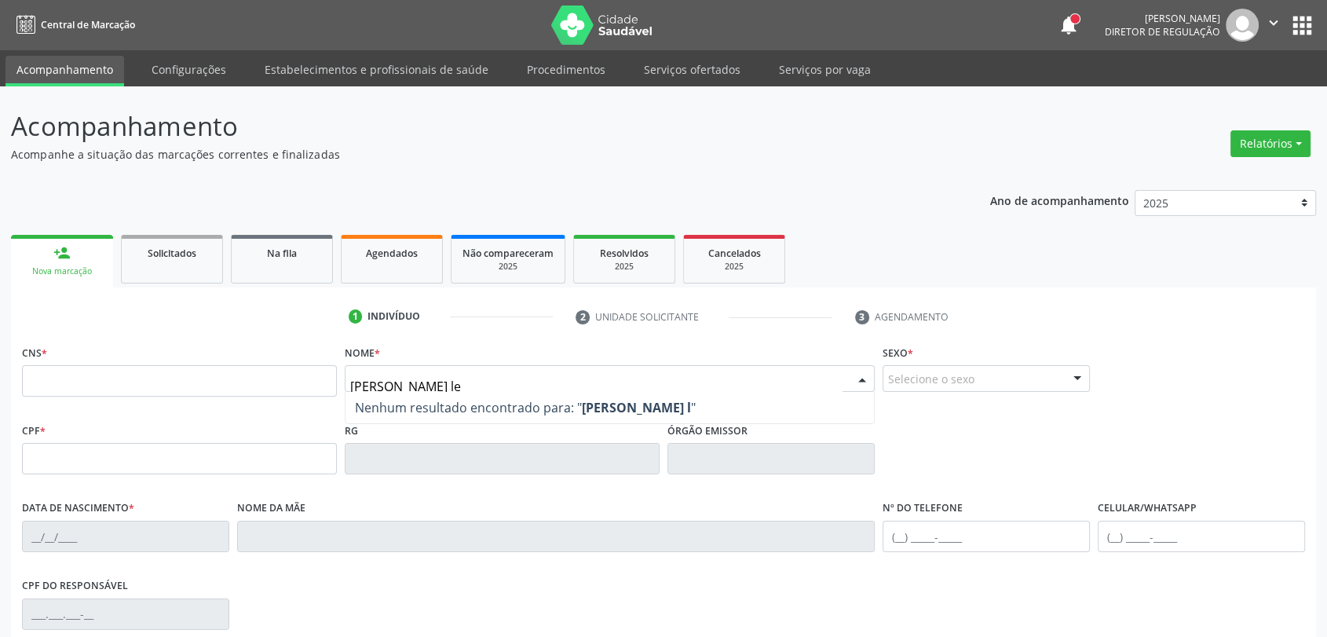
type input "[PERSON_NAME]"
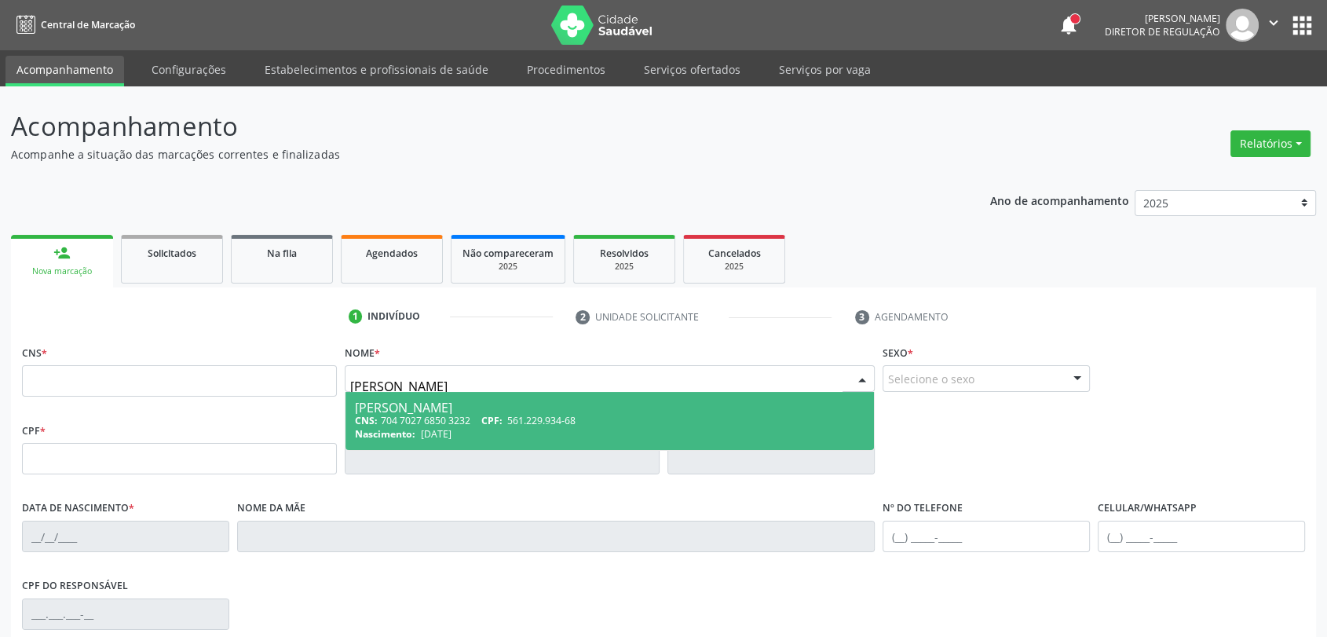
click at [578, 403] on div "[PERSON_NAME]" at bounding box center [609, 407] width 509 height 13
type input "704 7027 6850 3232"
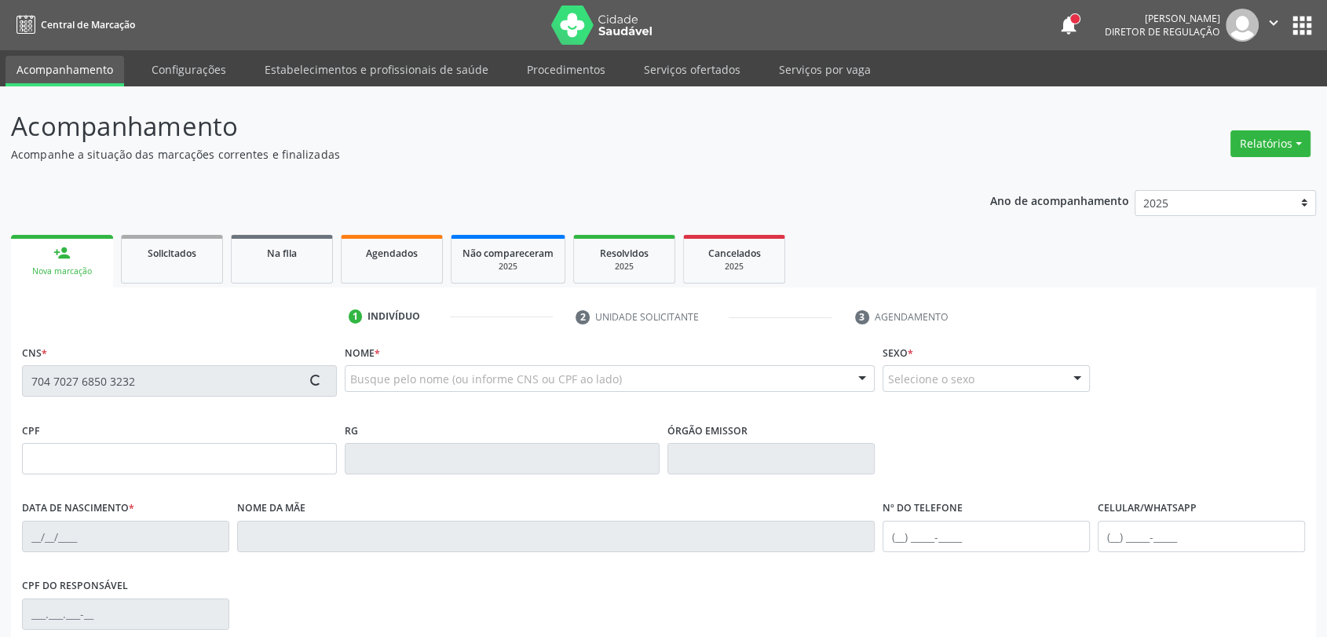
type input "561.229.934-68"
type input "[DATE]"
type input "[PERSON_NAME]"
type input "[PHONE_NUMBER]"
type input "233"
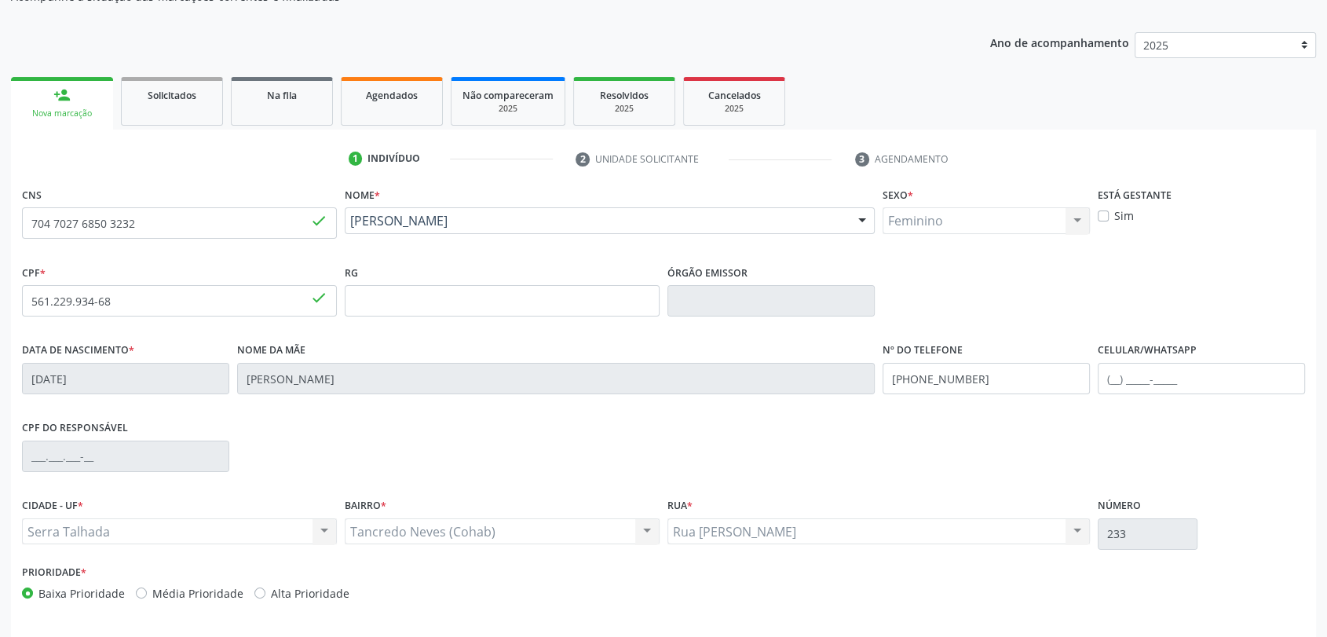
scroll to position [213, 0]
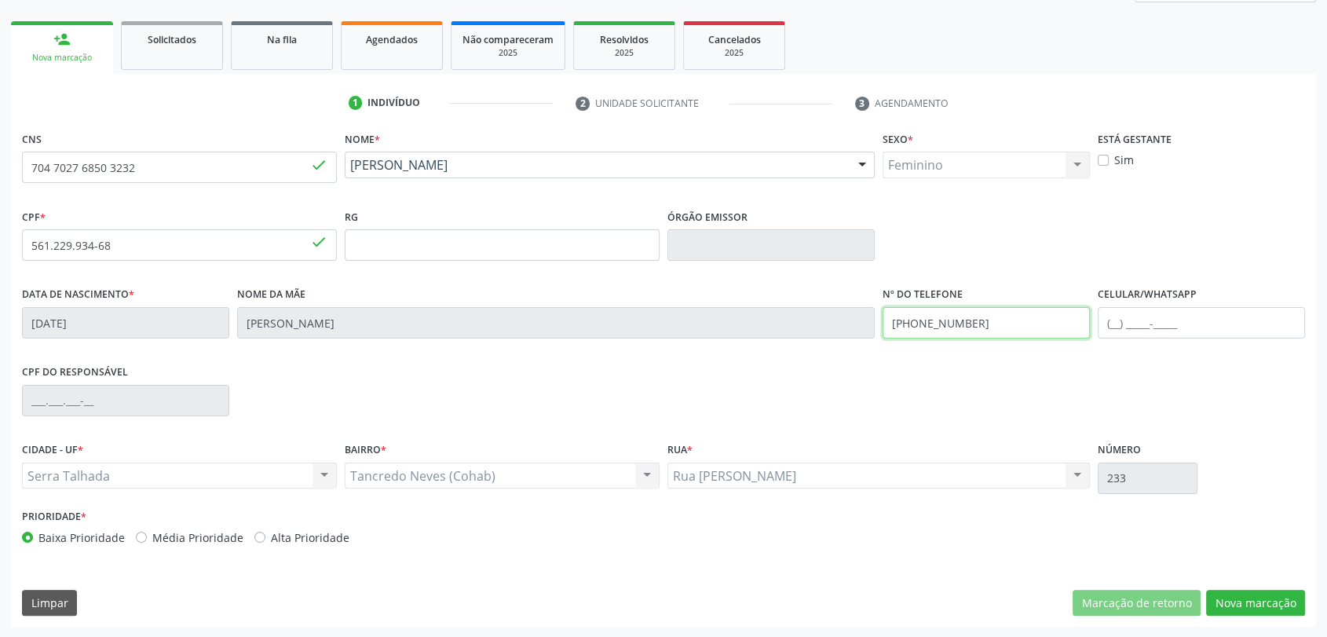
click at [932, 320] on input "[PHONE_NUMBER]" at bounding box center [985, 322] width 207 height 31
click at [1228, 598] on button "Nova marcação" at bounding box center [1255, 602] width 99 height 27
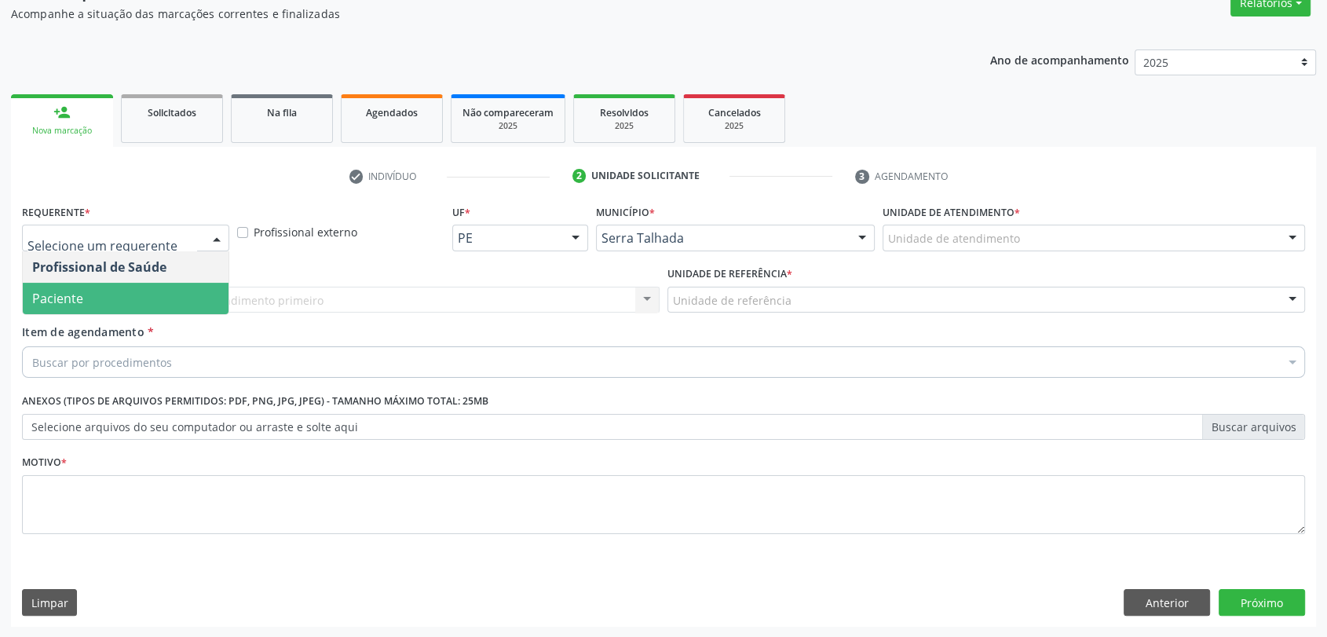
click at [82, 284] on span "Paciente" at bounding box center [126, 298] width 206 height 31
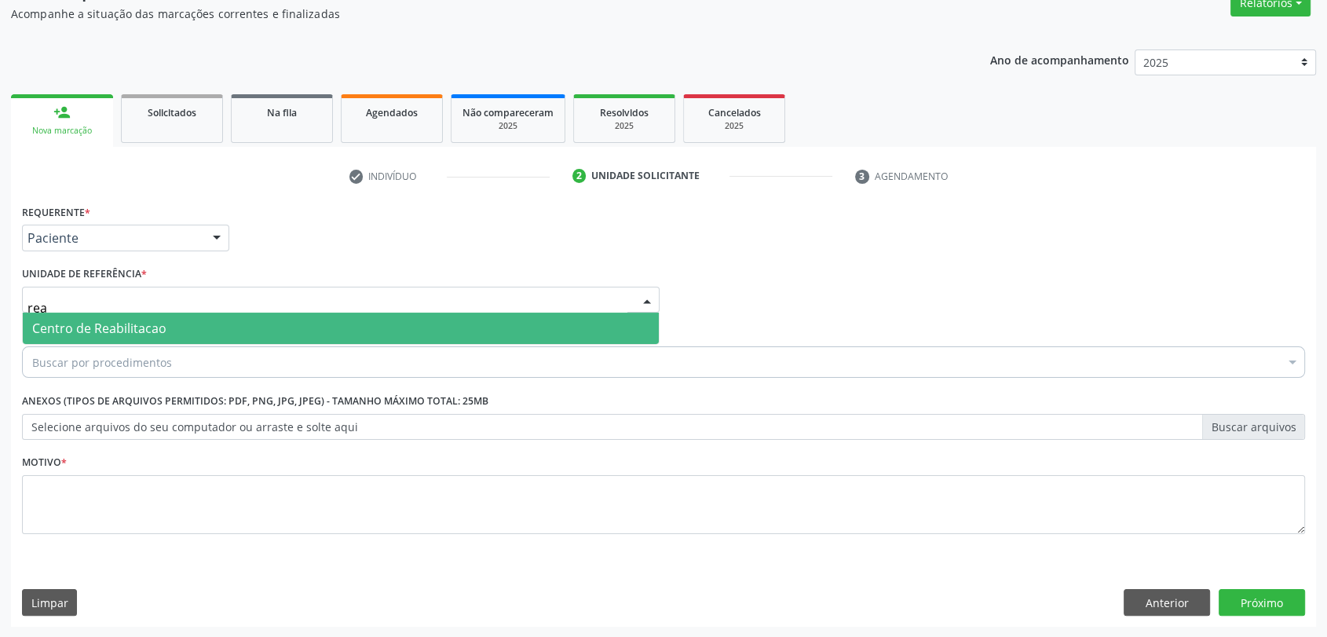
type input "reab"
click at [91, 316] on span "Centro de Reabilitacao" at bounding box center [341, 327] width 636 height 31
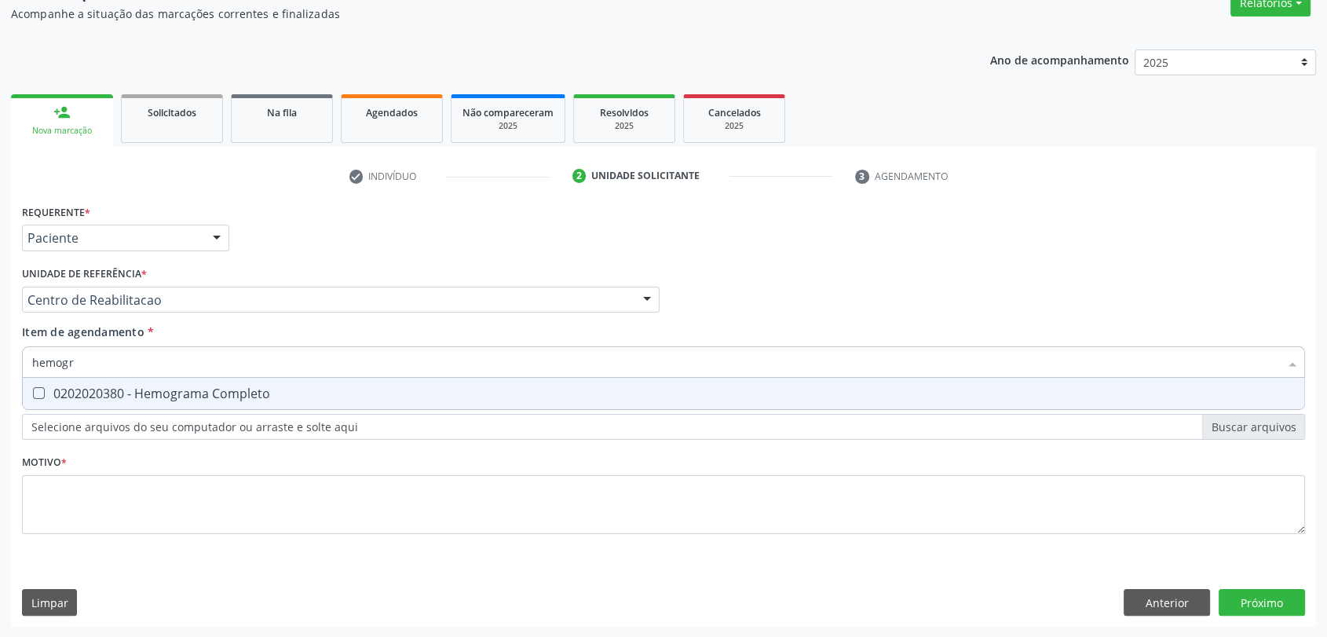
type input "hemogra"
click at [99, 401] on span "0202020380 - Hemograma Completo" at bounding box center [663, 393] width 1281 height 31
checkbox Completo "true"
click at [89, 359] on input "hemogra" at bounding box center [655, 361] width 1246 height 31
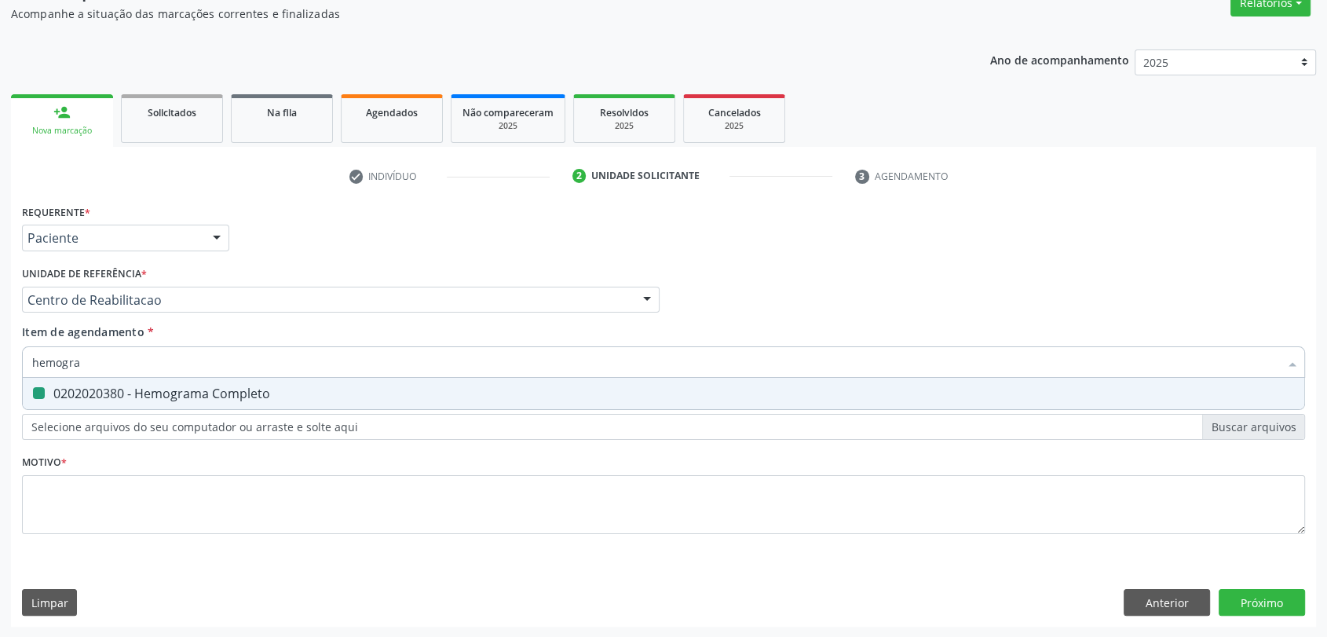
type input "g"
checkbox Completo "false"
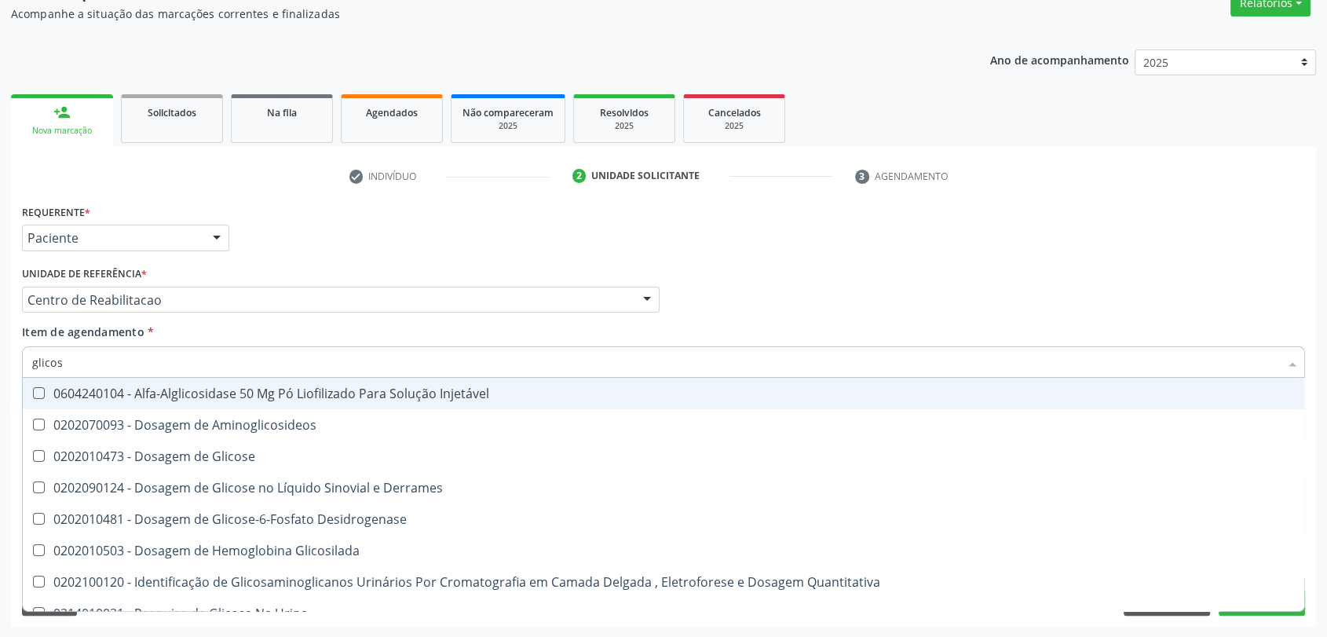
type input "glicose"
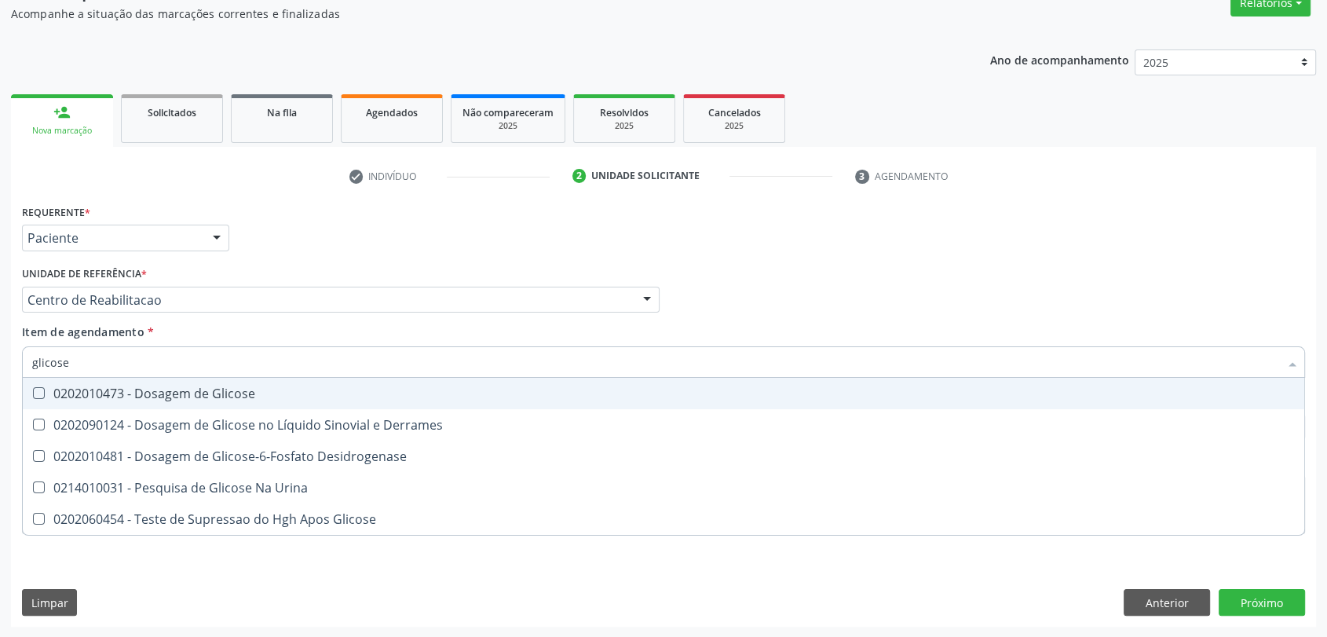
click at [246, 387] on div "0202010473 - Dosagem de Glicose" at bounding box center [663, 393] width 1262 height 13
checkbox Glicose "true"
click at [128, 354] on input "glicose" at bounding box center [655, 361] width 1246 height 31
type input "g"
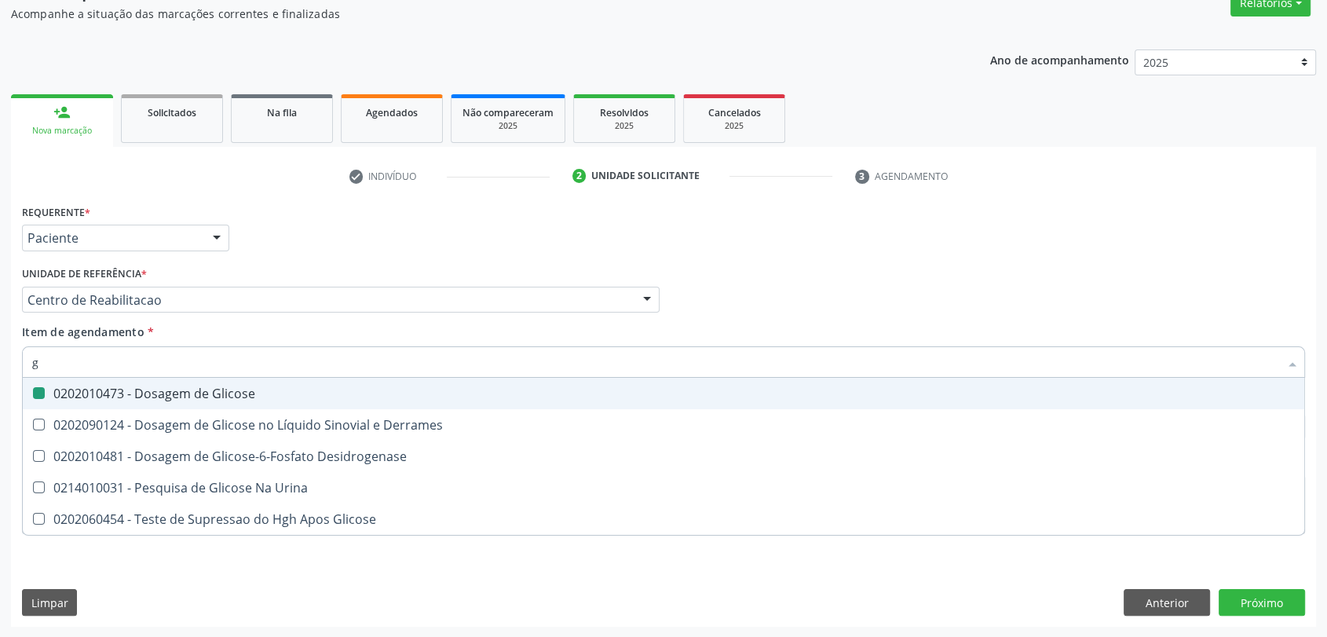
checkbox Glicose "false"
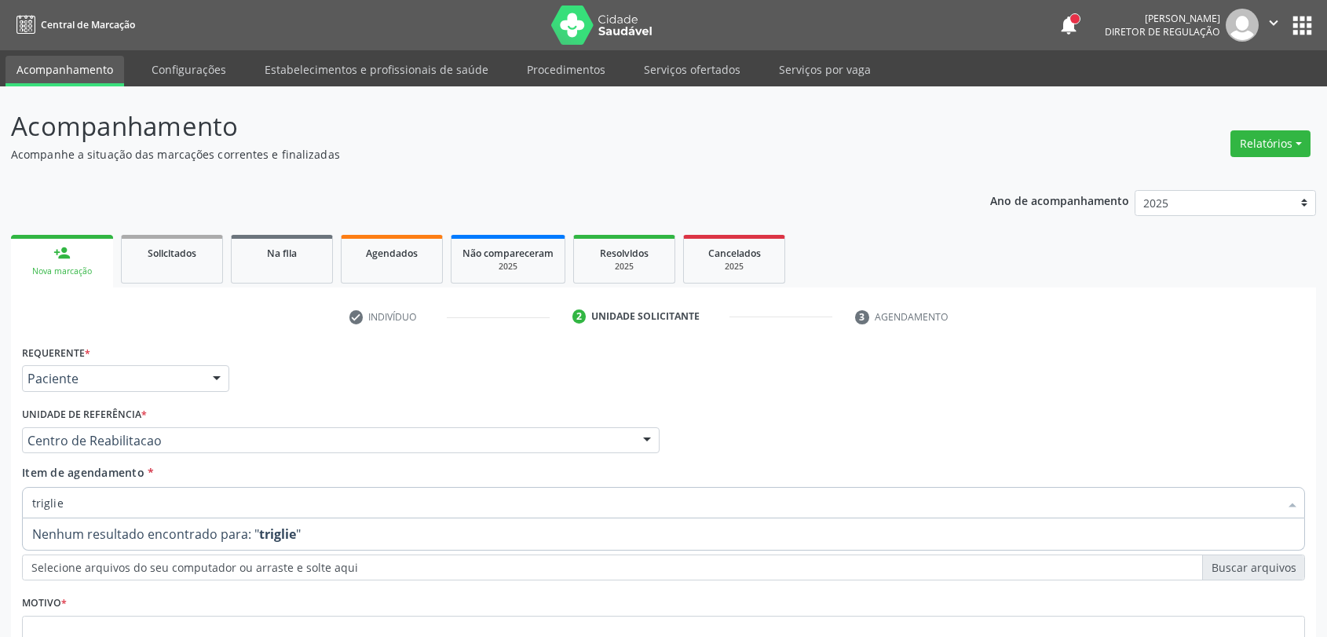
scroll to position [140, 0]
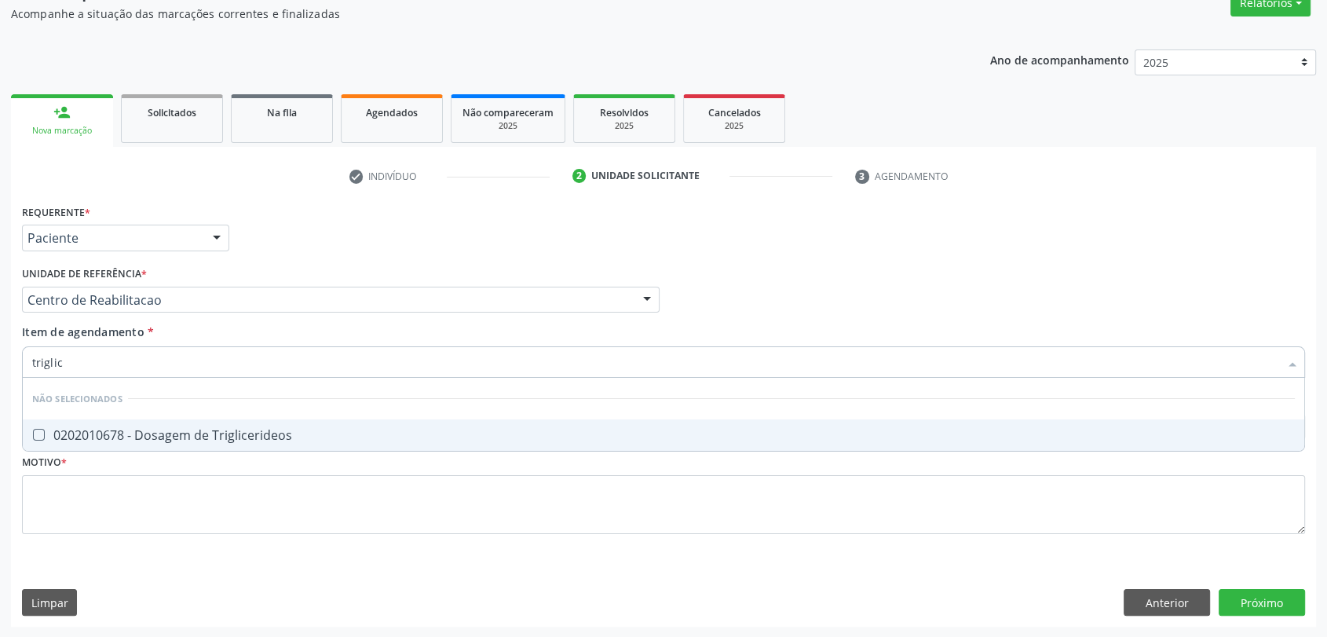
type input "triglice"
click at [176, 435] on div "0202010678 - Dosagem de Triglicerideos" at bounding box center [663, 435] width 1262 height 13
checkbox Triglicerideos "true"
click at [44, 354] on input "triglice" at bounding box center [655, 361] width 1246 height 31
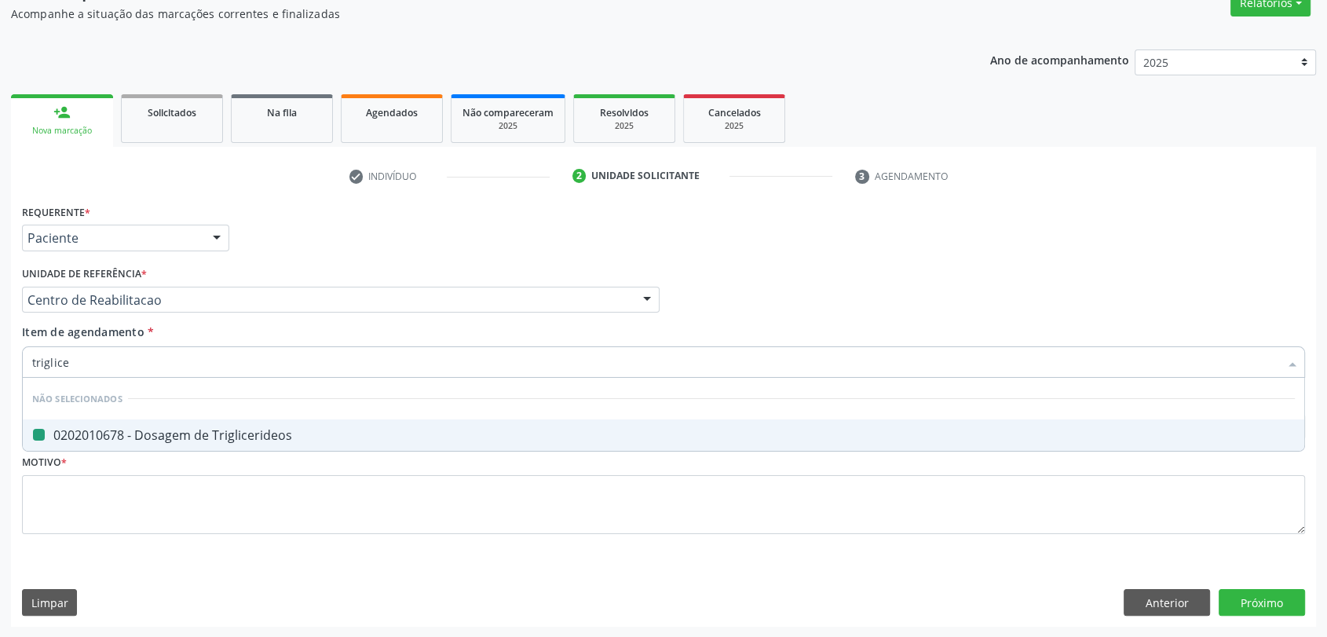
type input "u"
checkbox Triglicerideos "false"
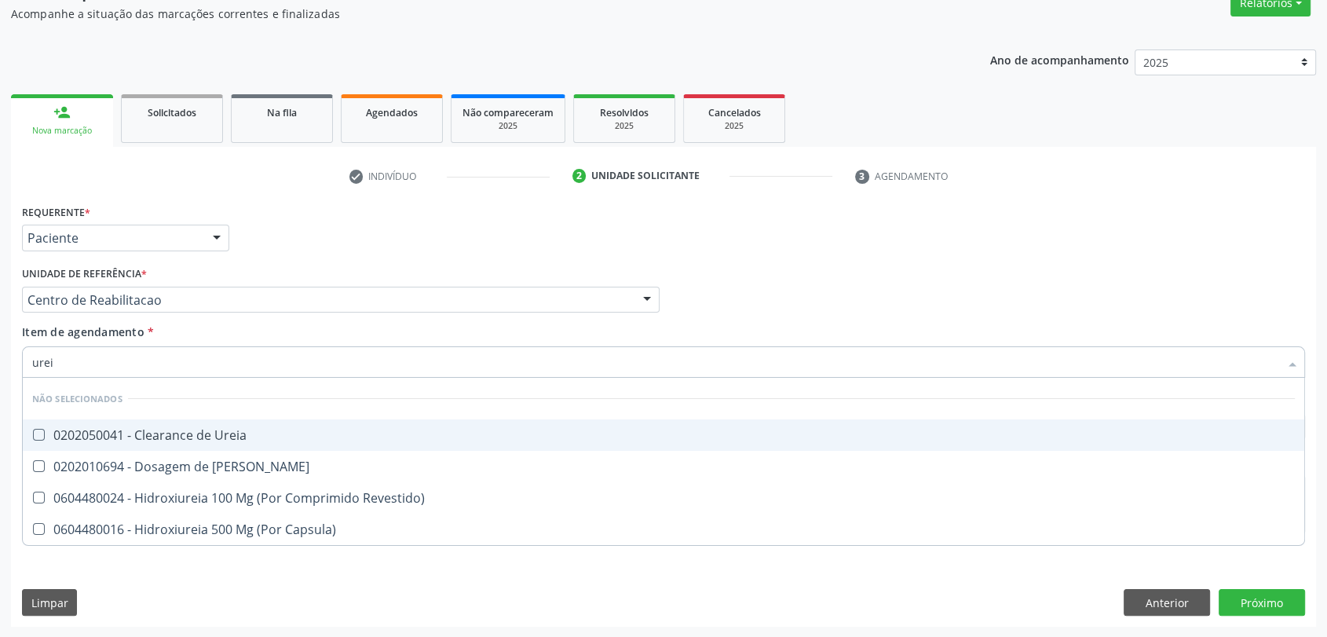
type input "ureia"
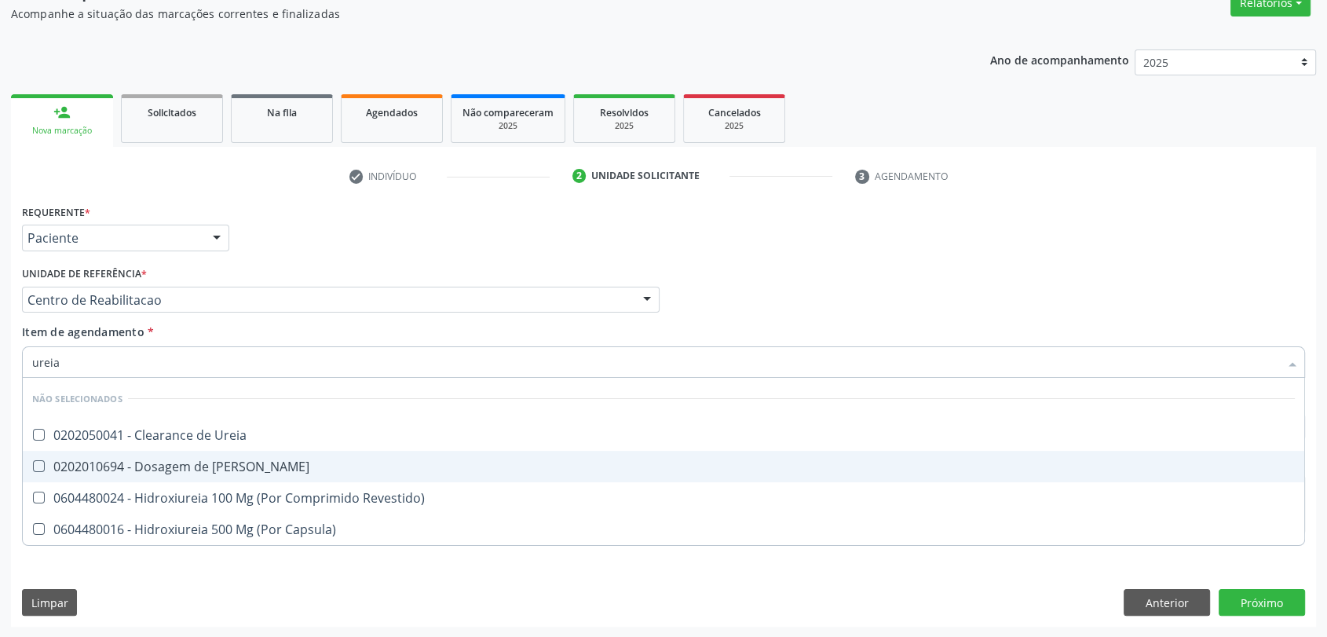
click at [152, 472] on div "0202010694 - Dosagem de [PERSON_NAME]" at bounding box center [663, 466] width 1262 height 13
checkbox Ureia "true"
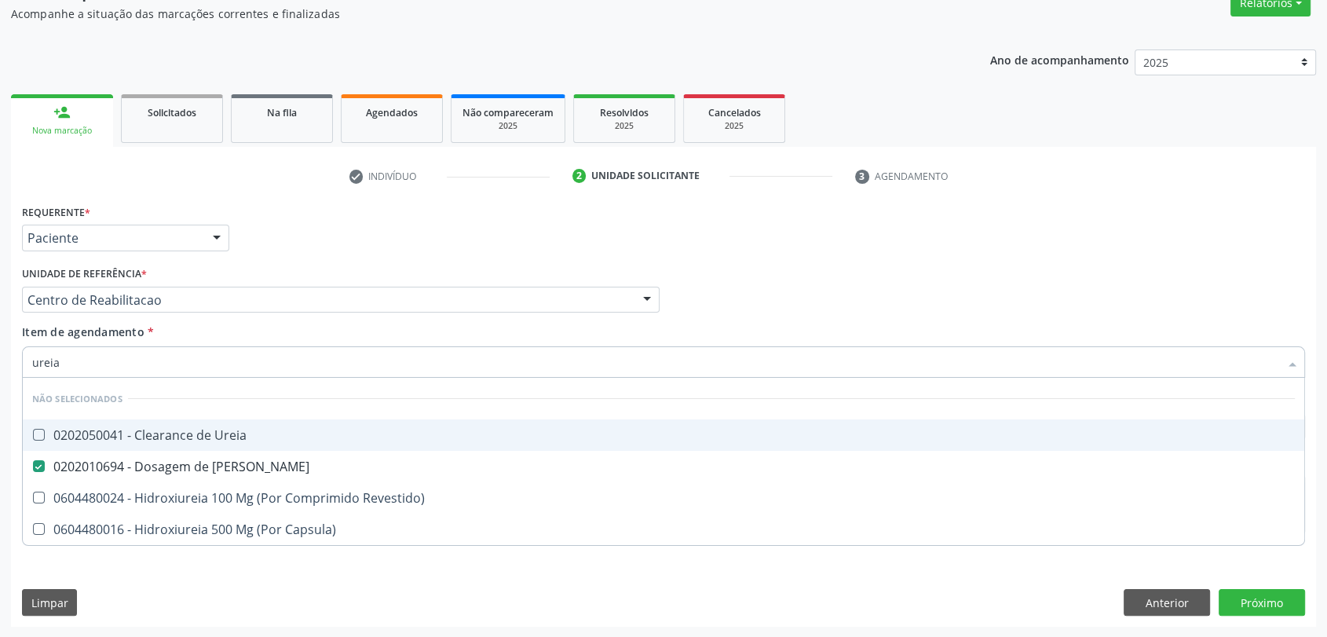
click at [133, 365] on input "ureia" at bounding box center [655, 361] width 1246 height 31
type input "c"
checkbox Ureia "true"
checkbox Revestido\) "true"
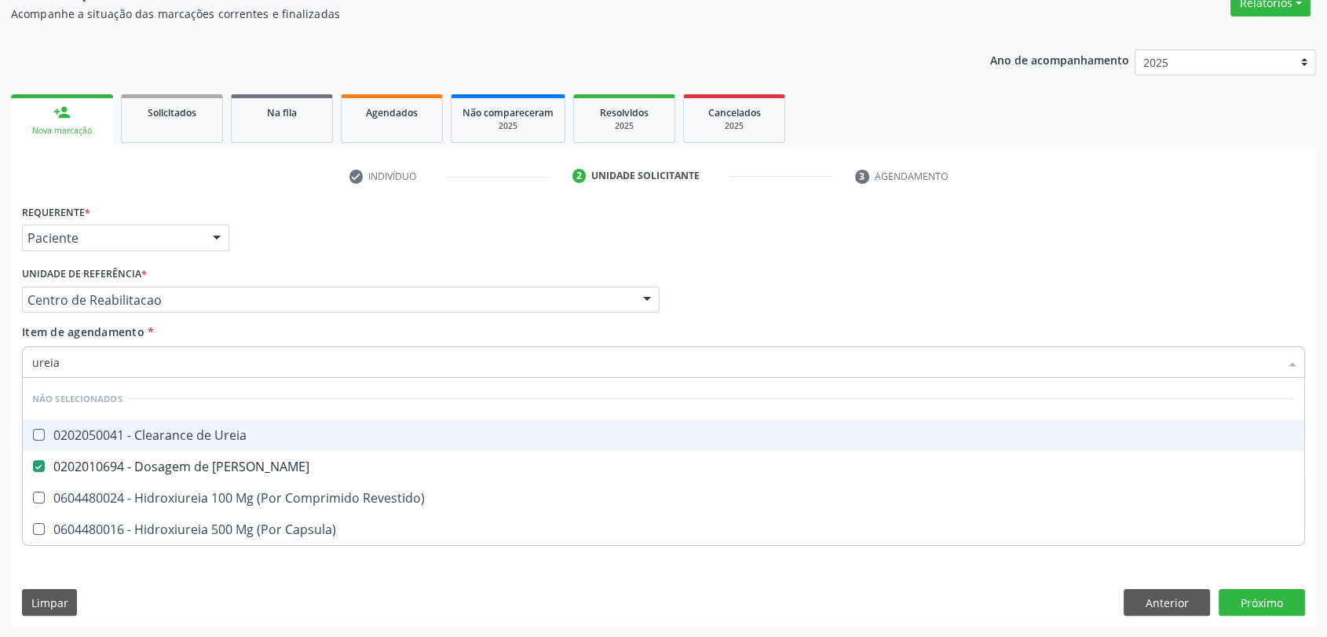
checkbox Capsula\) "true"
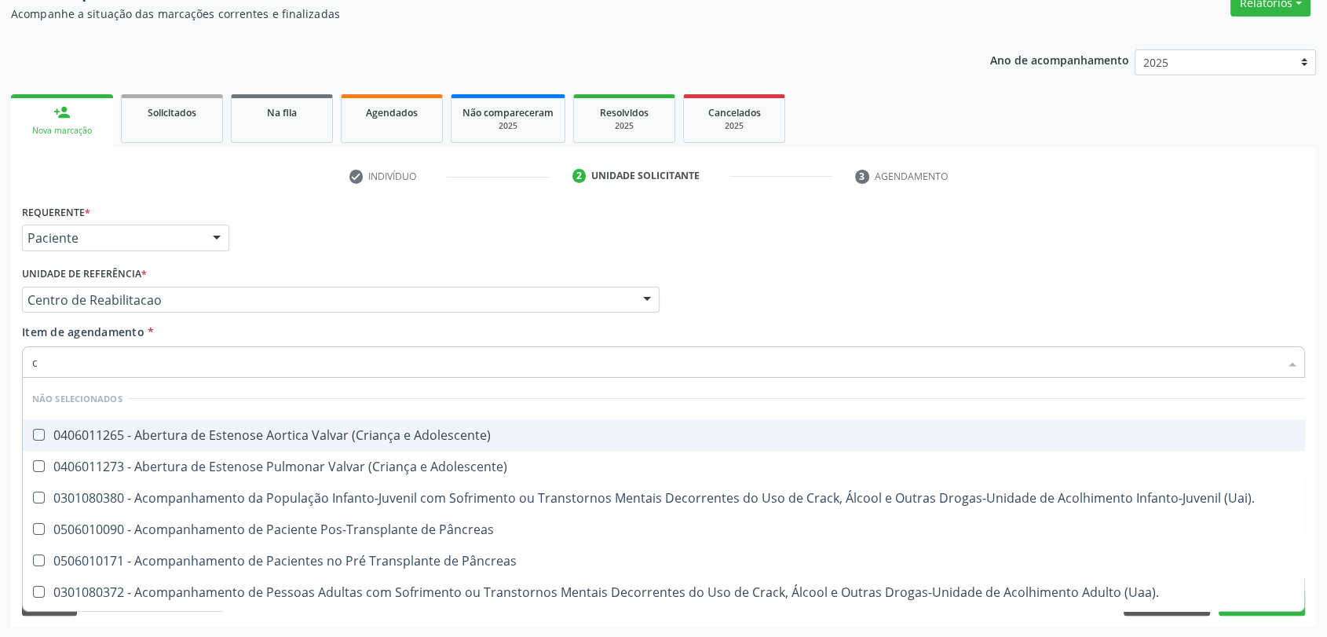
type input "cr"
checkbox Adolescente\) "false"
checkbox \(Uai\)\ "false"
checkbox Pâncreas "false"
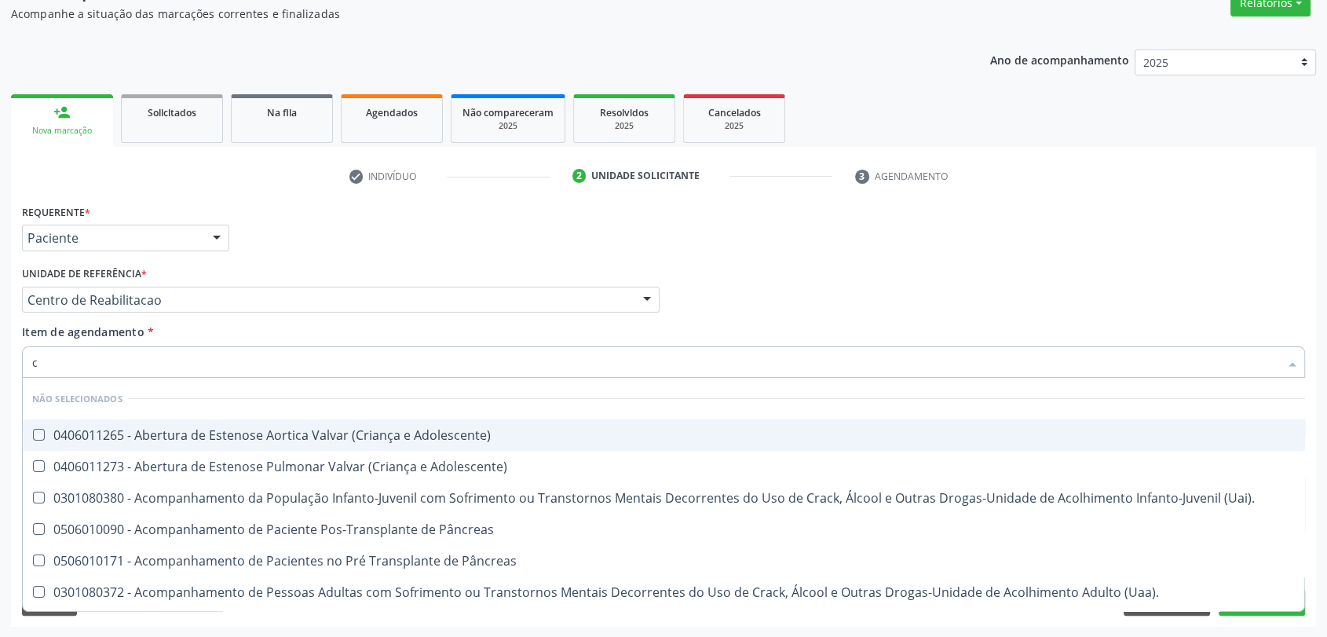
checkbox Pâncreas "false"
checkbox \(Uaa\)\ "false"
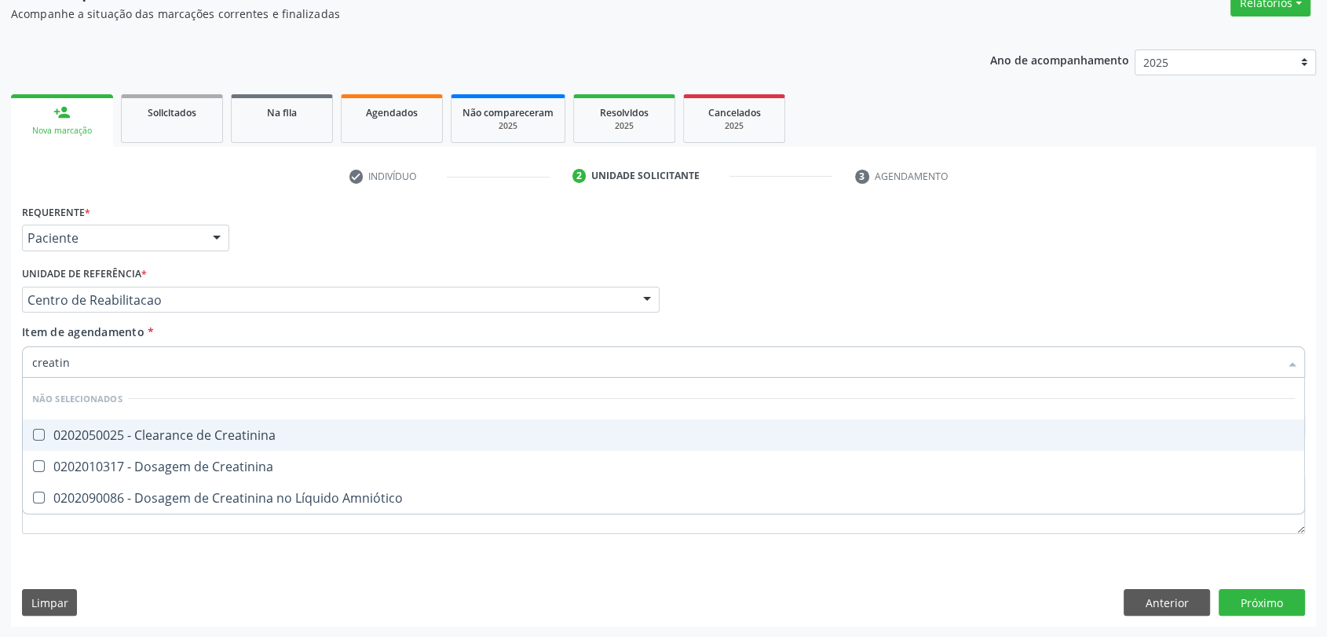
type input "creatini"
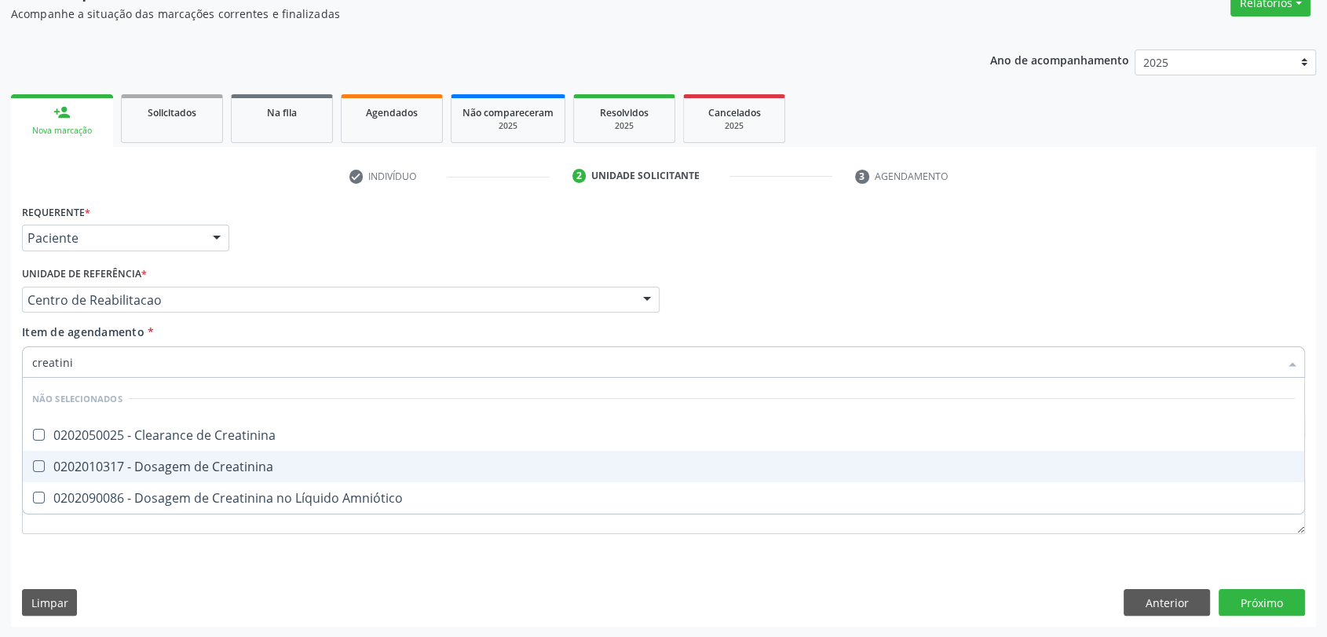
click at [145, 466] on div "0202010317 - Dosagem de Creatinina" at bounding box center [663, 466] width 1262 height 13
checkbox Creatinina "true"
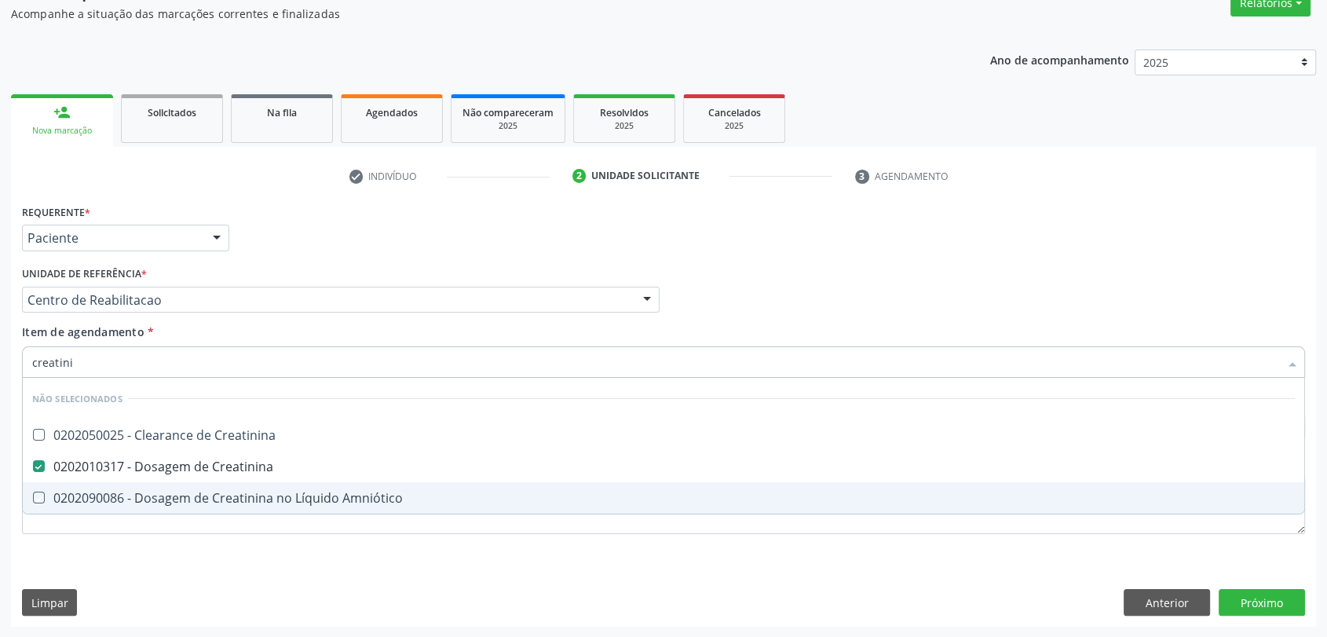
checkbox Creatinina "true"
checkbox Amniótico "true"
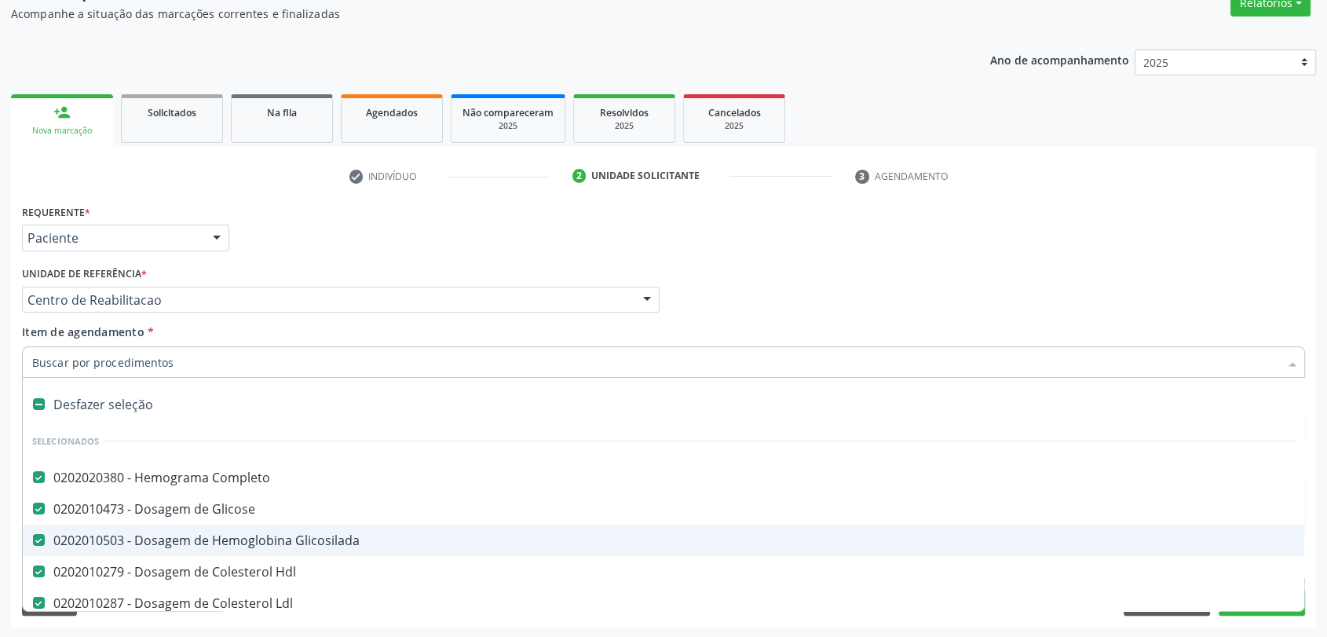
type input "t"
checkbox Ureia "false"
checkbox Creatinina "false"
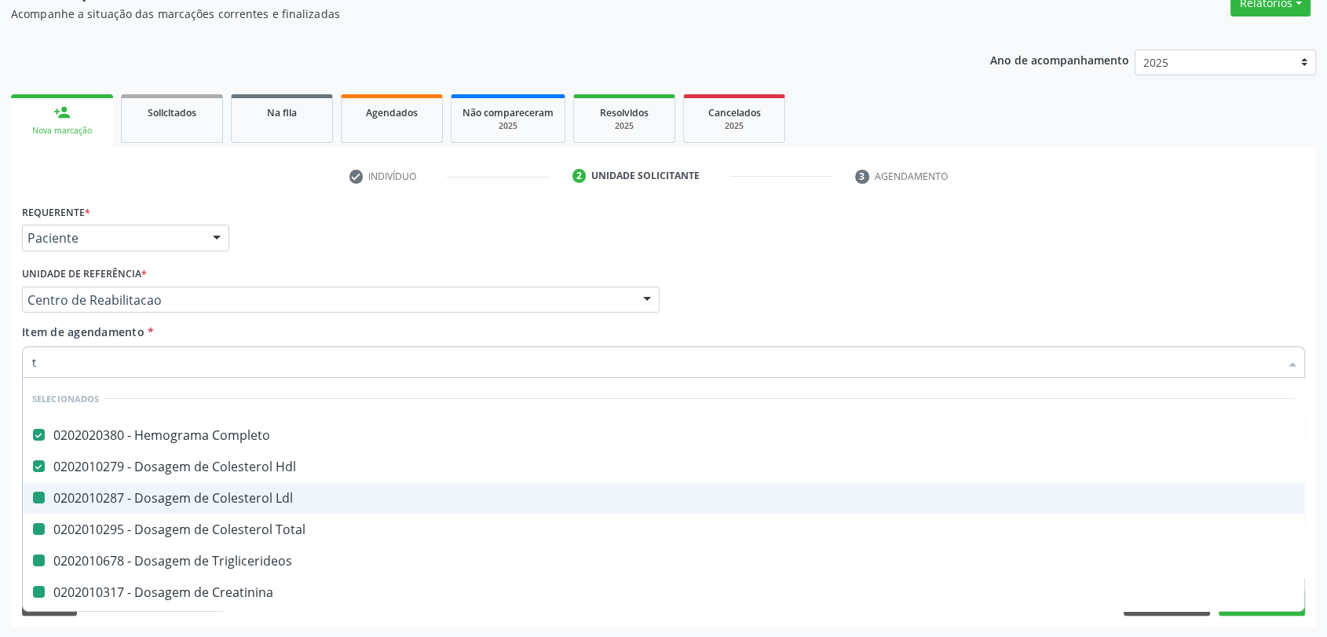
type input "tr"
checkbox Ldl "false"
checkbox Total "false"
checkbox Triglicerideos "false"
checkbox Creatinina "false"
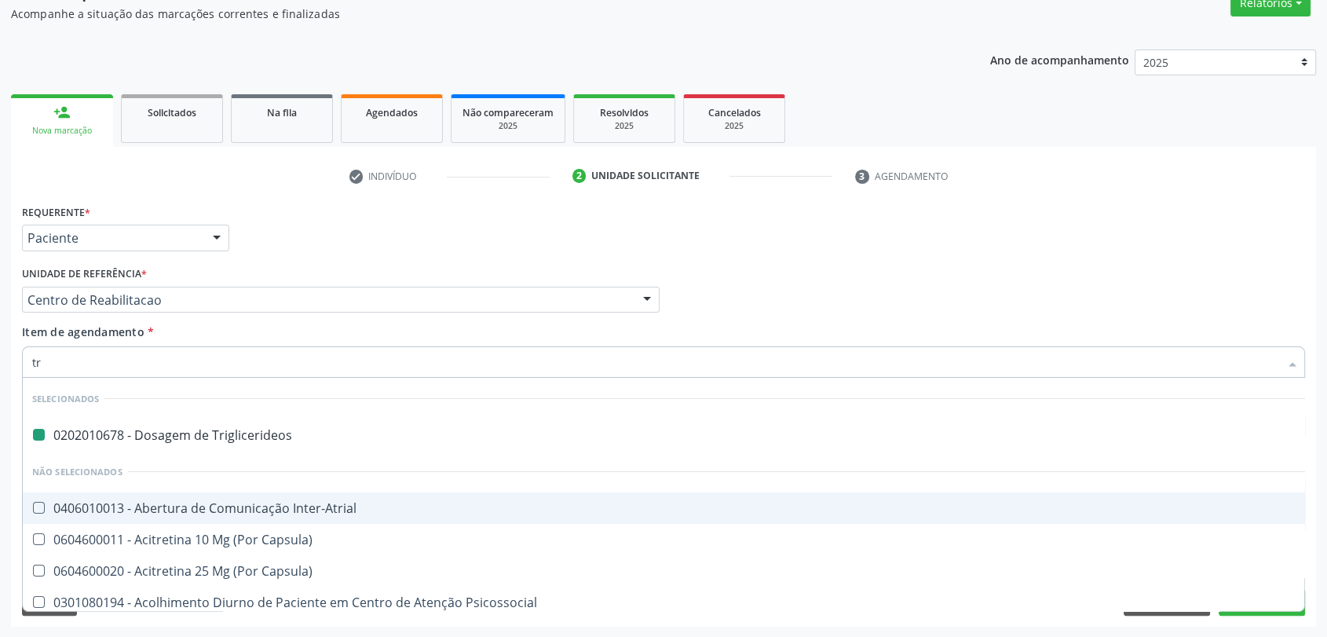
type input "tra"
checkbox Triglicerideos "false"
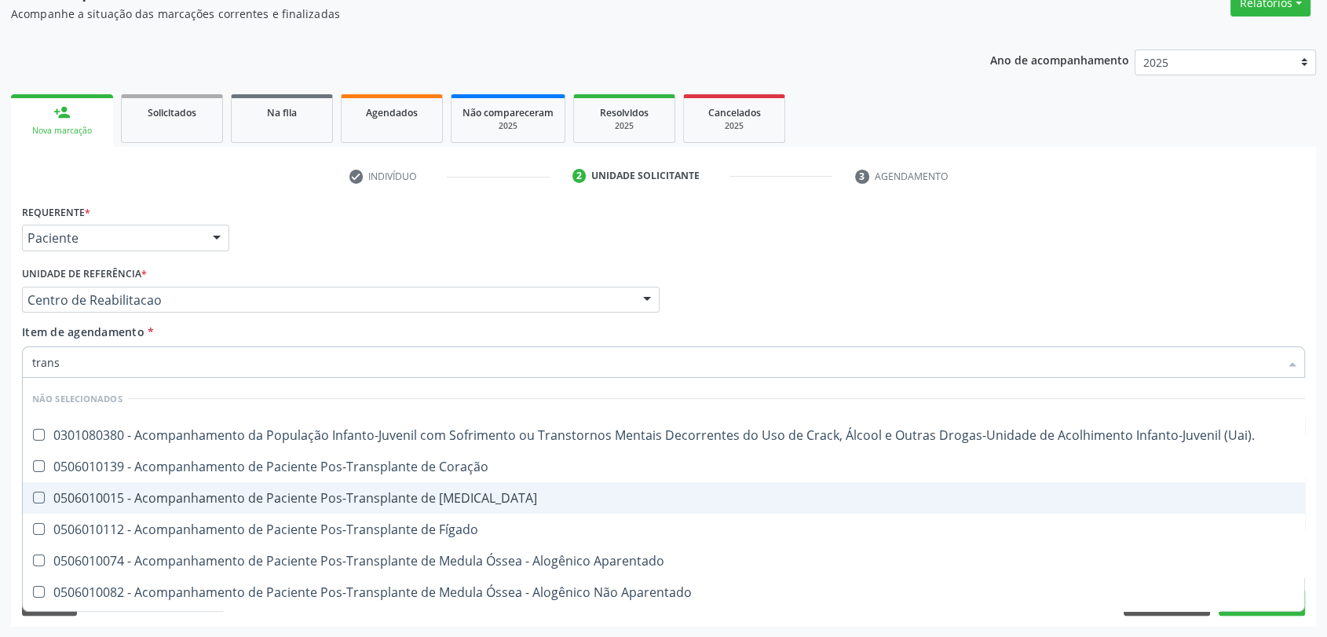
type input "transa"
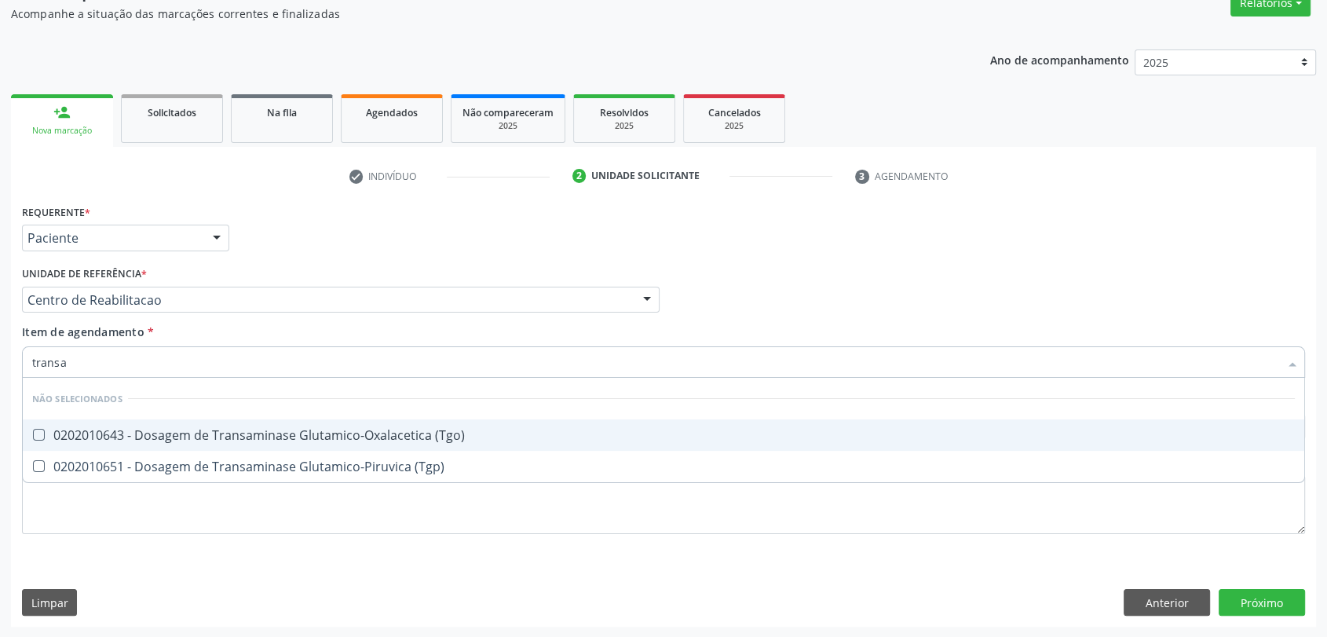
click at [142, 436] on div "0202010643 - Dosagem de Transaminase Glutamico-Oxalacetica (Tgo)" at bounding box center [663, 435] width 1262 height 13
checkbox \(Tgo\) "true"
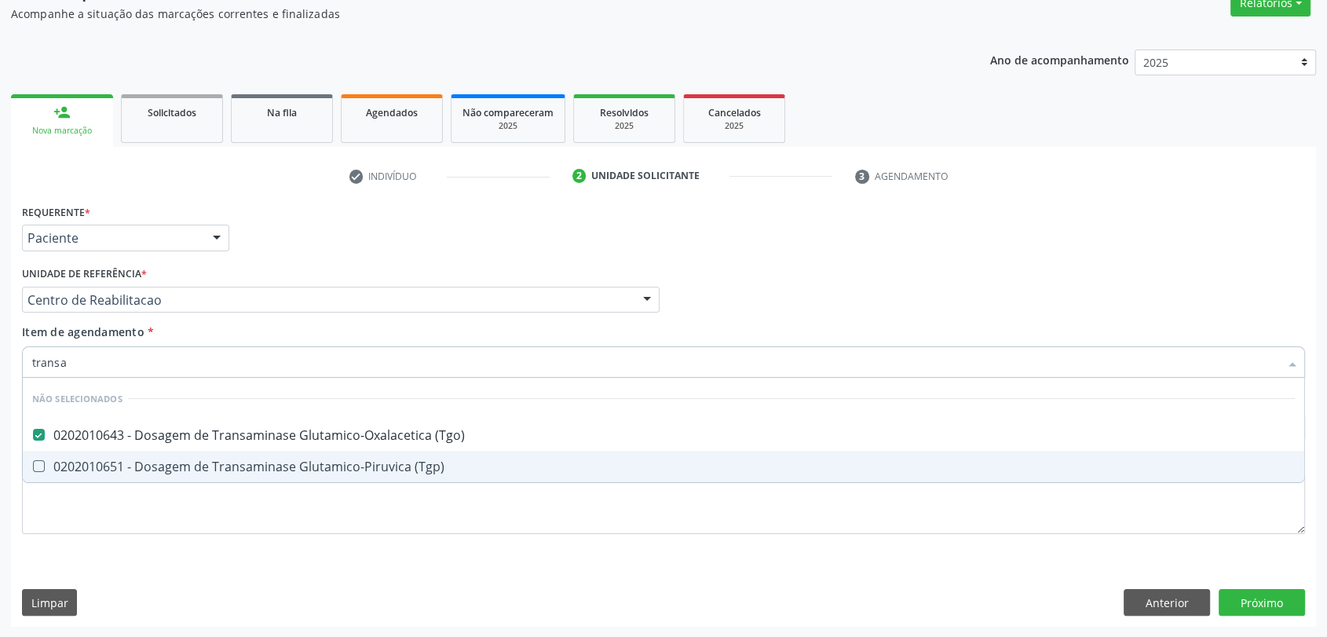
click at [142, 455] on span "0202010651 - Dosagem de Transaminase Glutamico-Piruvica (Tgp)" at bounding box center [663, 466] width 1281 height 31
checkbox \(Tgp\) "true"
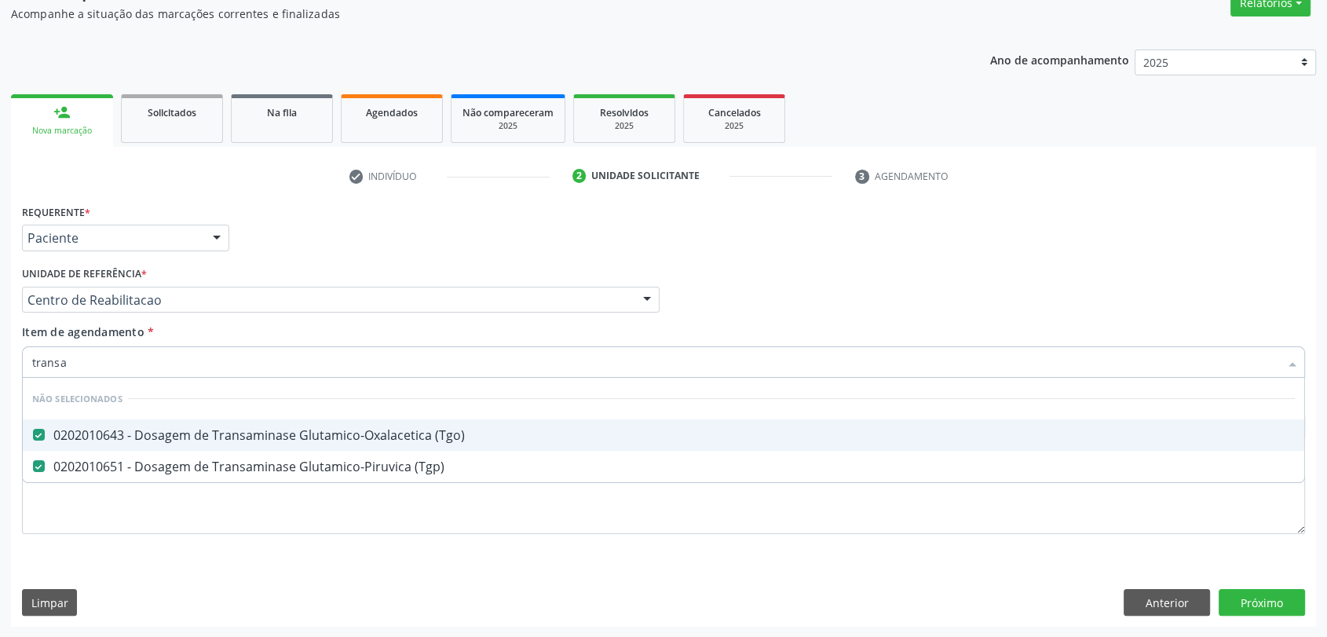
click at [131, 378] on li "Não selecionados" at bounding box center [663, 399] width 1281 height 42
click at [129, 359] on input "transa" at bounding box center [655, 361] width 1246 height 31
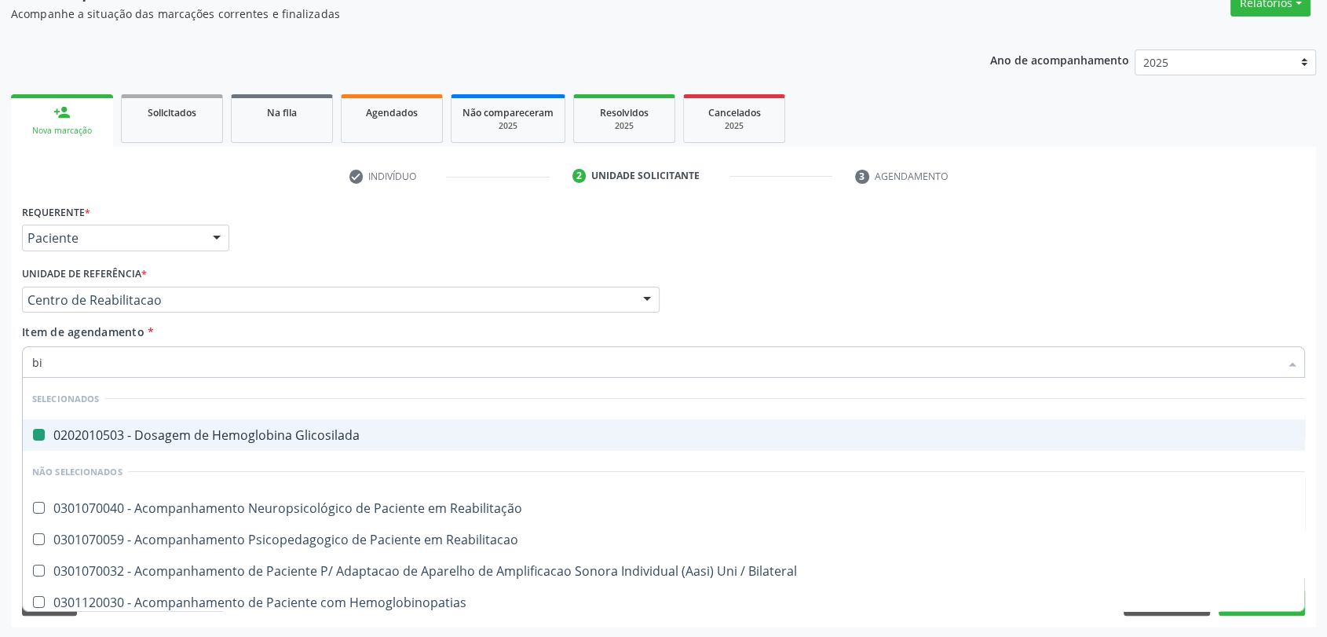
type input "bil"
checkbox Glicosilada "false"
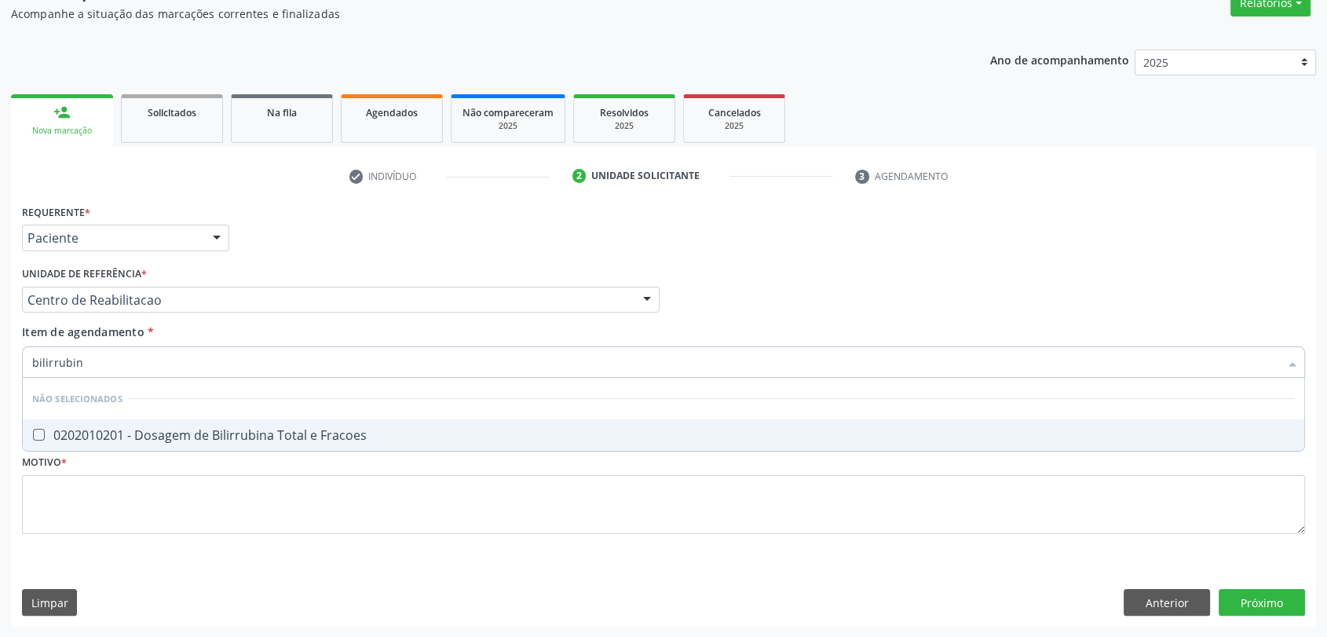
type input "bilirrubina"
click at [193, 429] on div "0202010201 - Dosagem de Bilirrubina Total e Fracoes" at bounding box center [663, 435] width 1262 height 13
checkbox Fracoes "true"
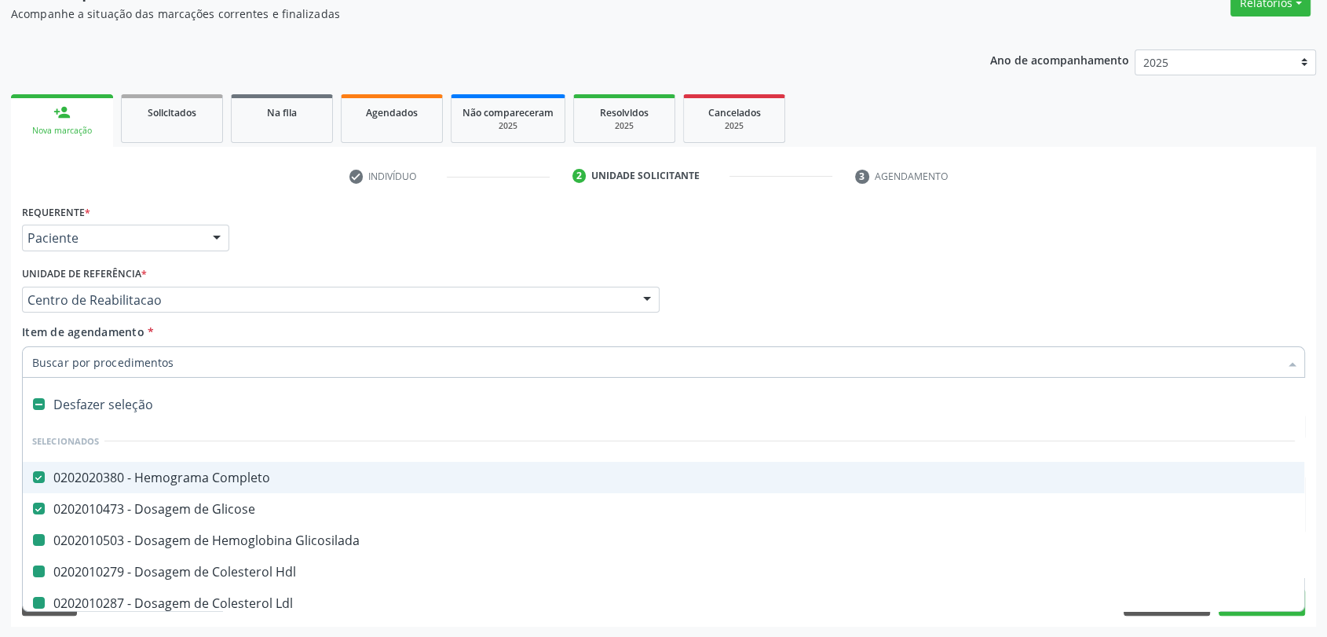
type input "f"
checkbox Glicosilada "false"
checkbox Hdl "false"
checkbox Ldl "false"
checkbox Total "false"
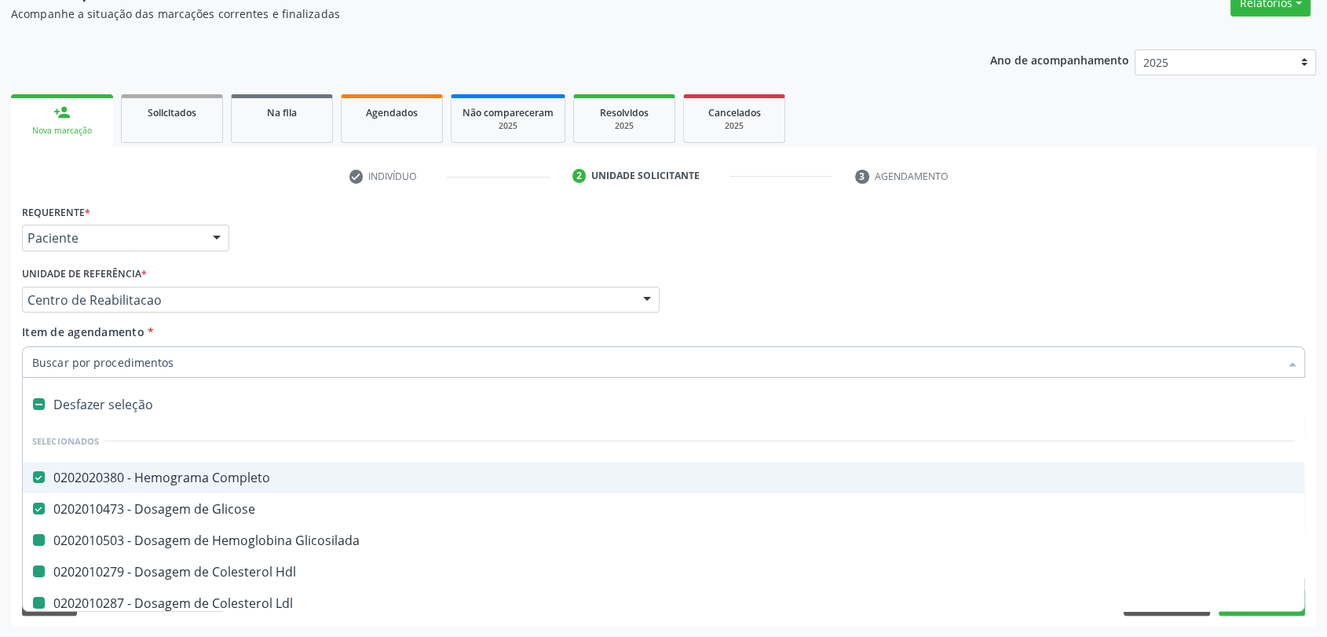
checkbox Triglicerideos "false"
checkbox Ureia "false"
checkbox Creatinina "false"
checkbox \(Tgo\) "false"
checkbox \(Tgp\) "false"
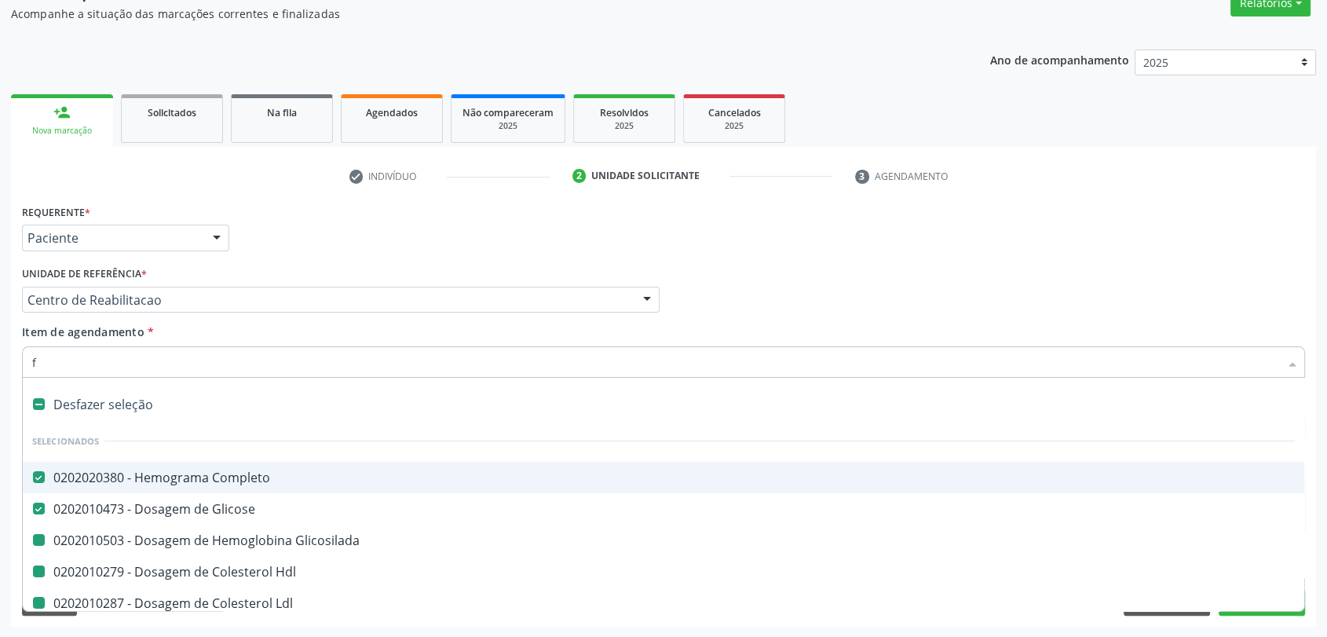
checkbox Fracoes "false"
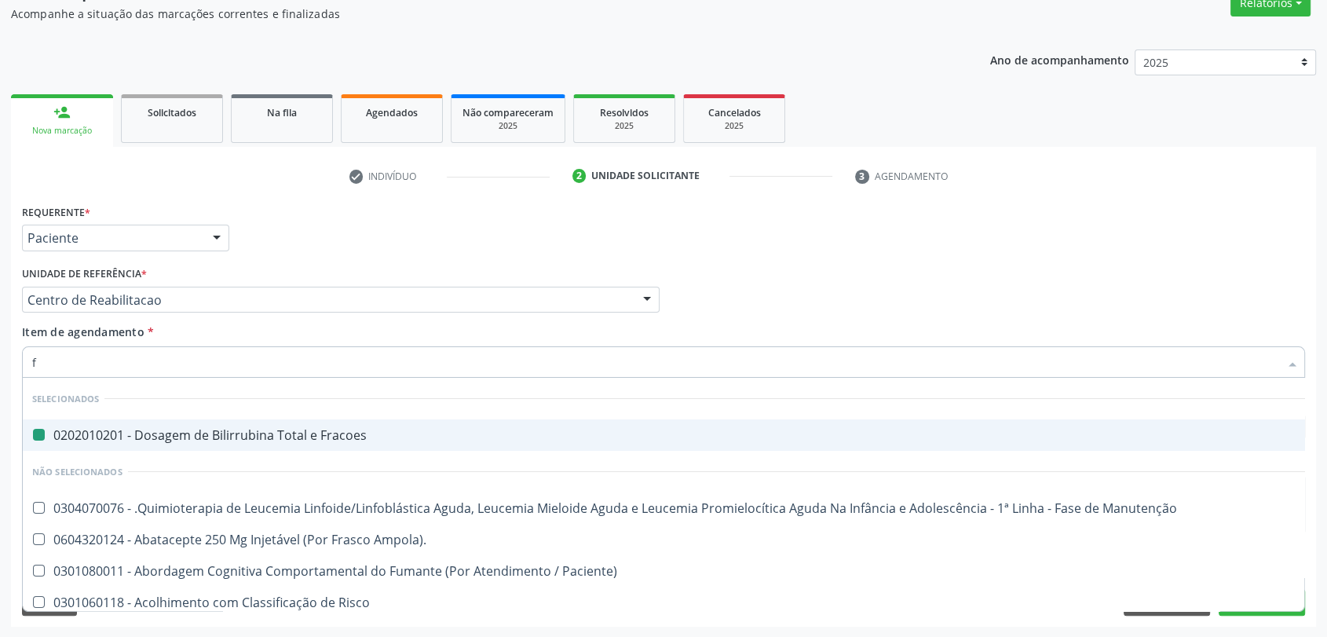
type input "fe"
checkbox Fracoes "false"
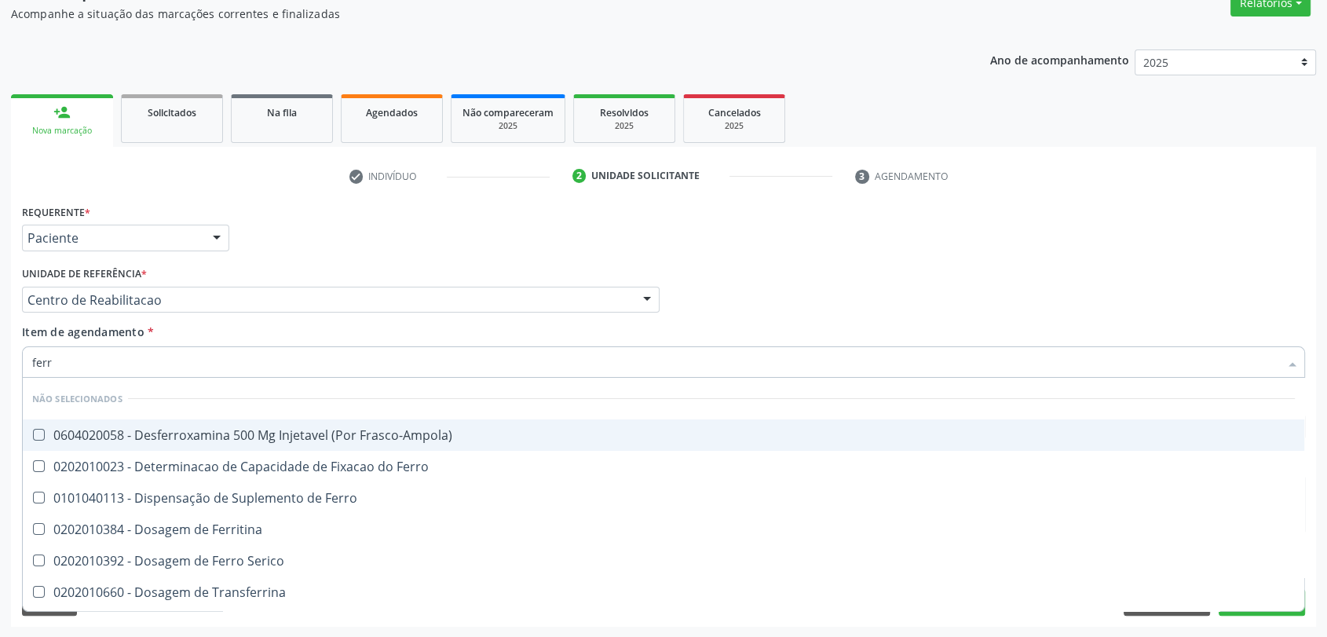
type input "ferro"
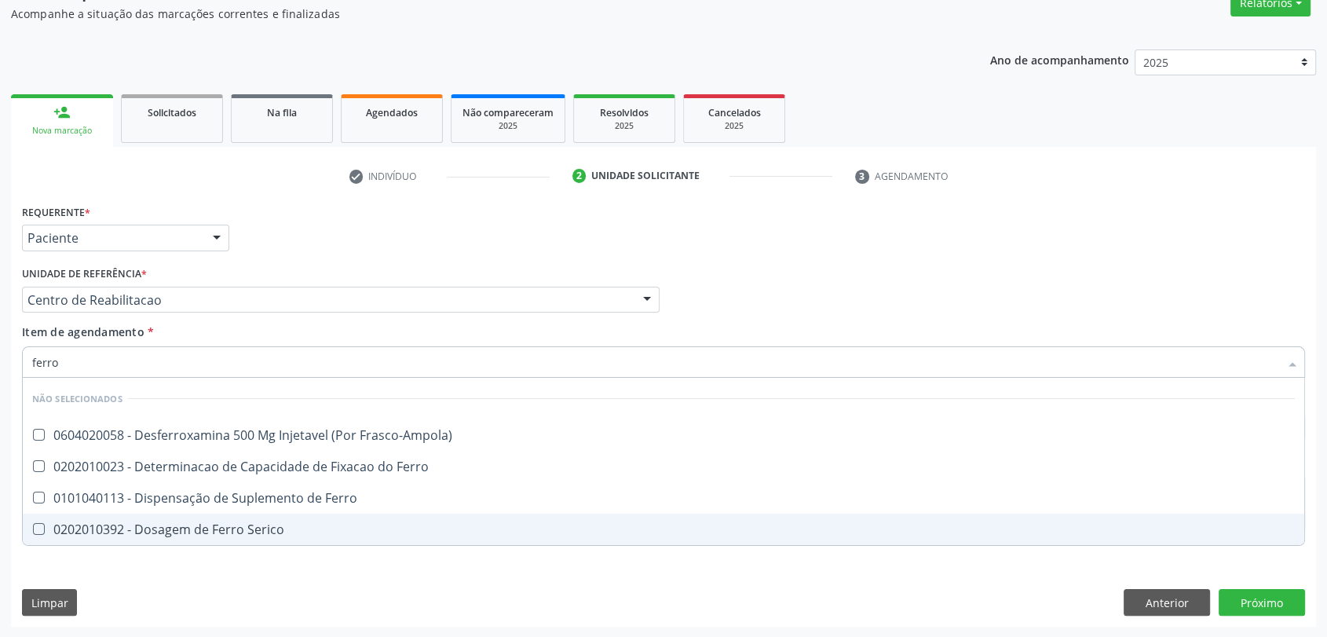
click at [181, 523] on div "0202010392 - Dosagem de Ferro Serico" at bounding box center [663, 529] width 1262 height 13
checkbox Serico "true"
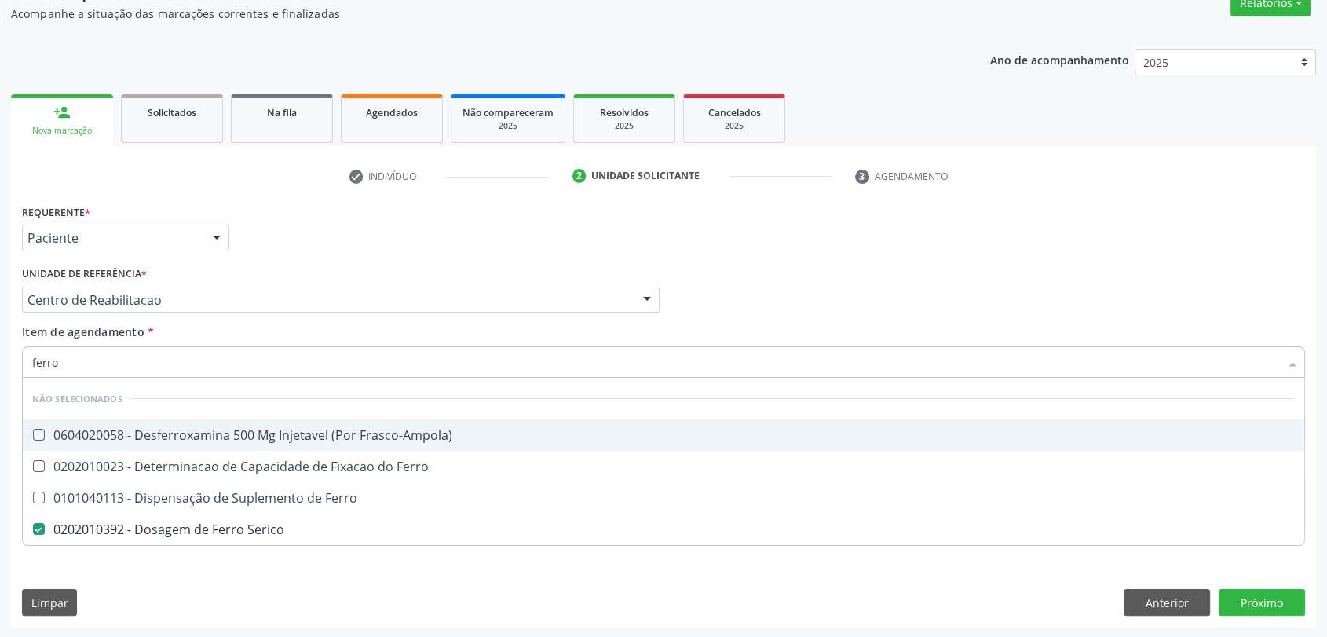
click at [239, 265] on div "Unidade de referência * Centro de Reabilitacao Usf do Mutirao Usf Cohab Usf Cai…" at bounding box center [340, 287] width 637 height 50
checkbox Frasco-Ampola\) "true"
checkbox Ferro "true"
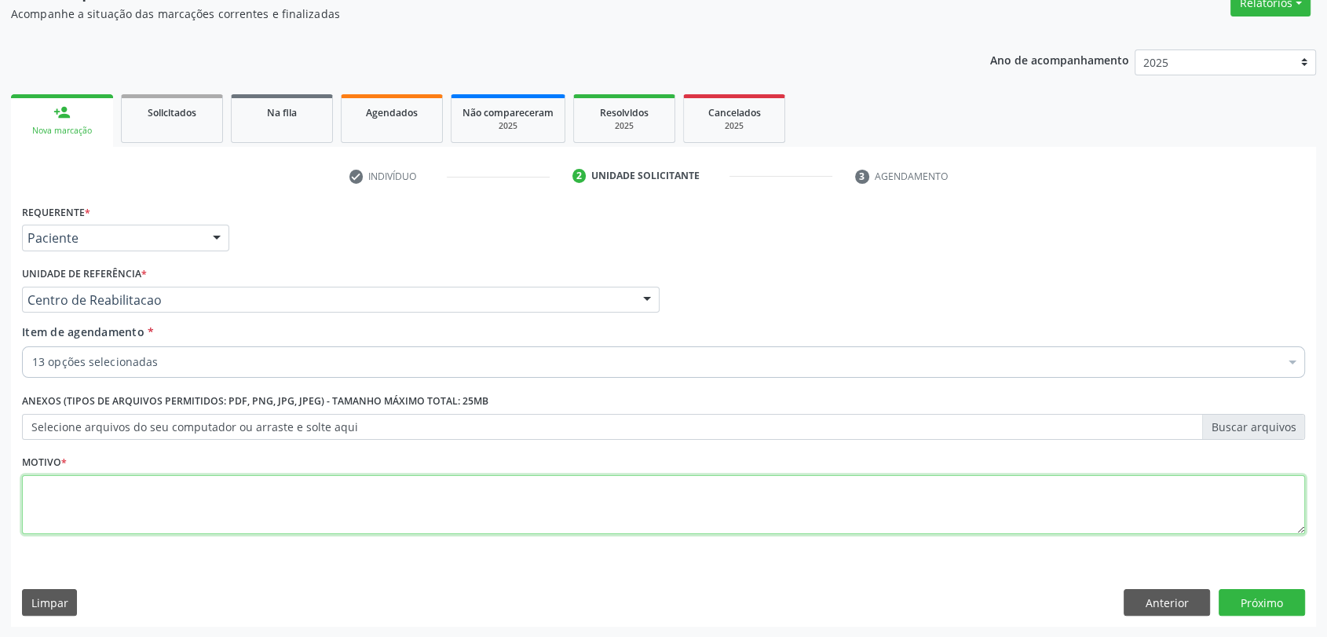
click at [290, 505] on textarea at bounding box center [663, 505] width 1283 height 60
type textarea "ds"
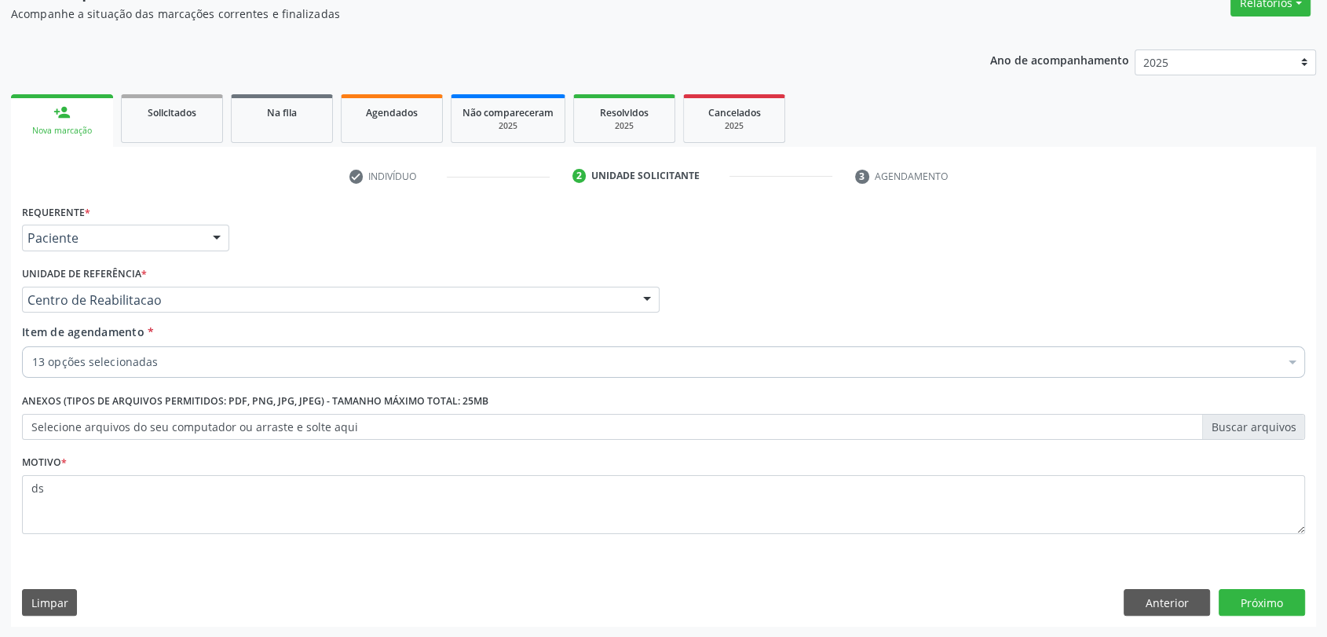
click at [1310, 600] on div "Requerente * Paciente Profissional de Saúde Paciente Nenhum resultado encontrad…" at bounding box center [663, 413] width 1305 height 426
click at [1293, 600] on button "Próximo" at bounding box center [1261, 602] width 86 height 27
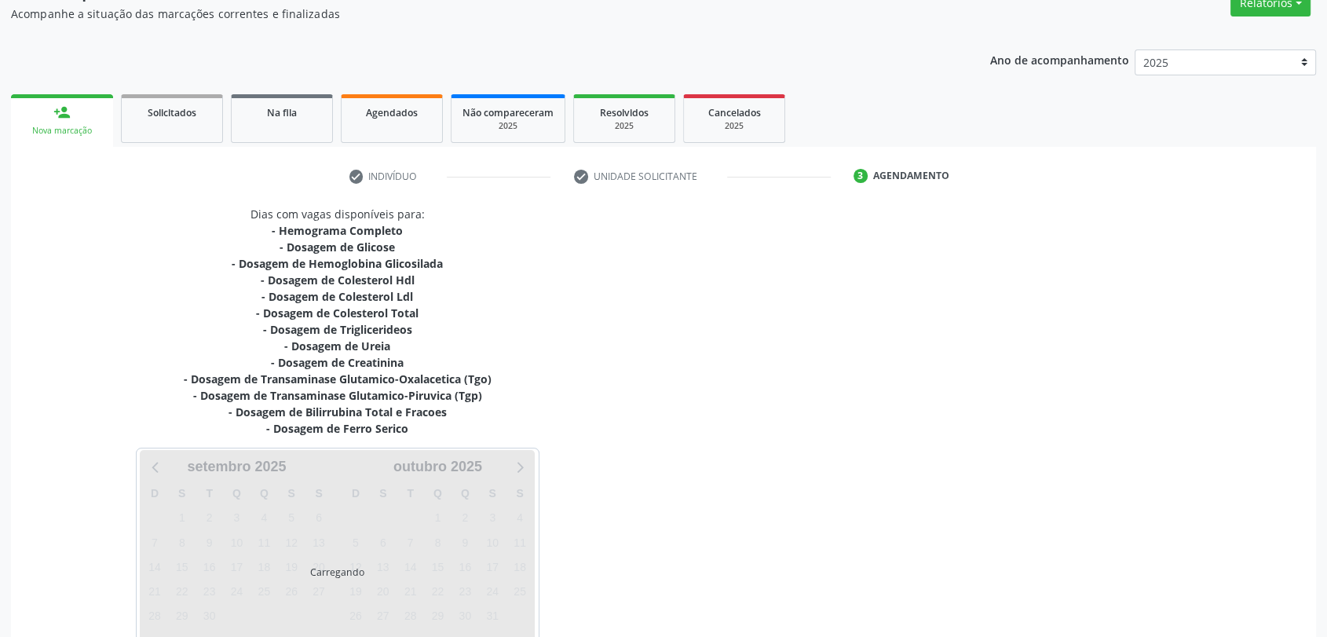
scroll to position [243, 0]
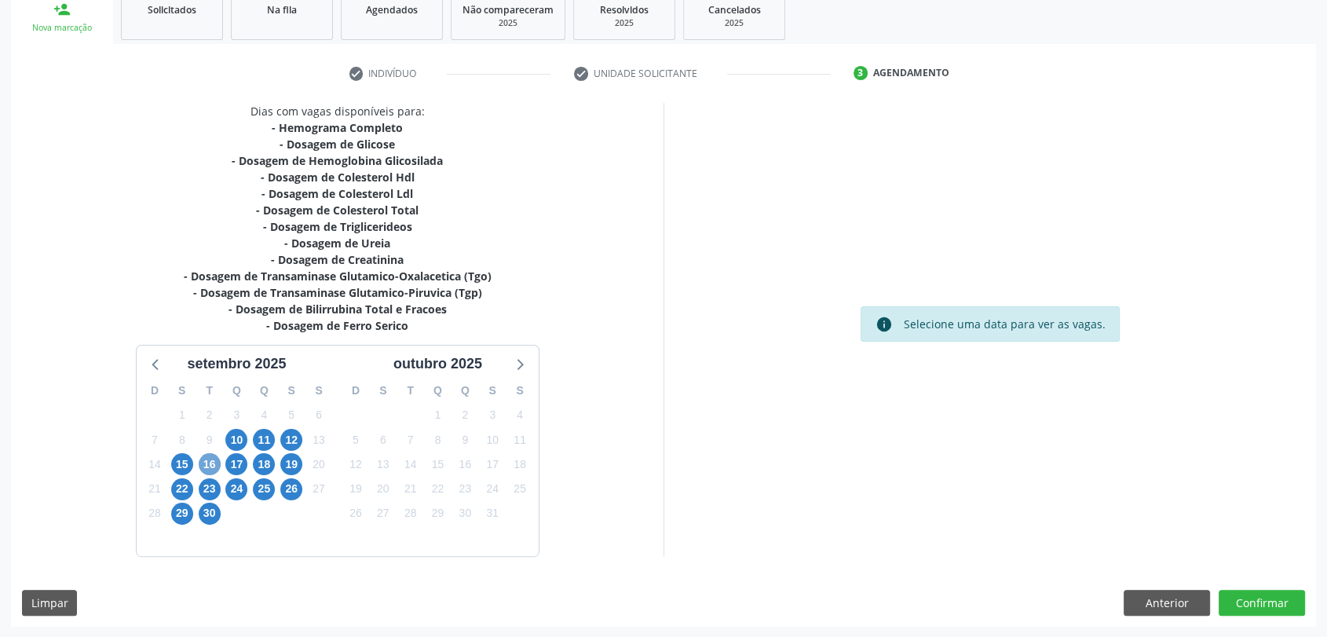
click at [213, 460] on span "16" at bounding box center [210, 464] width 22 height 22
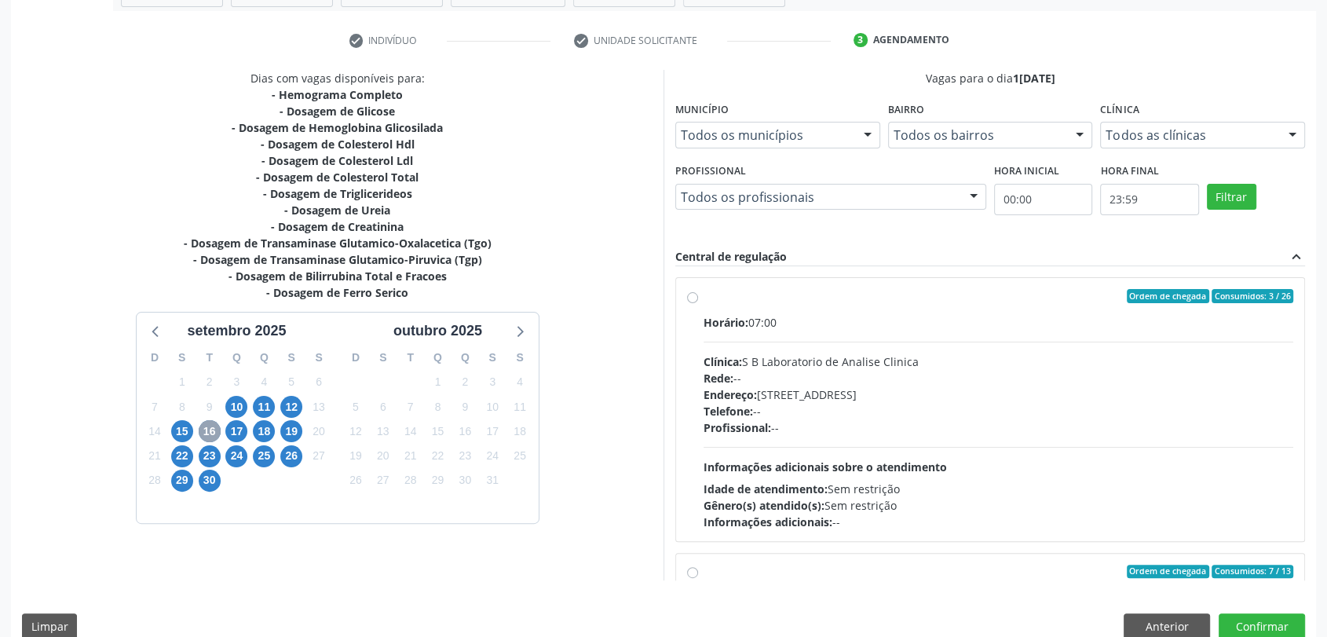
scroll to position [301, 0]
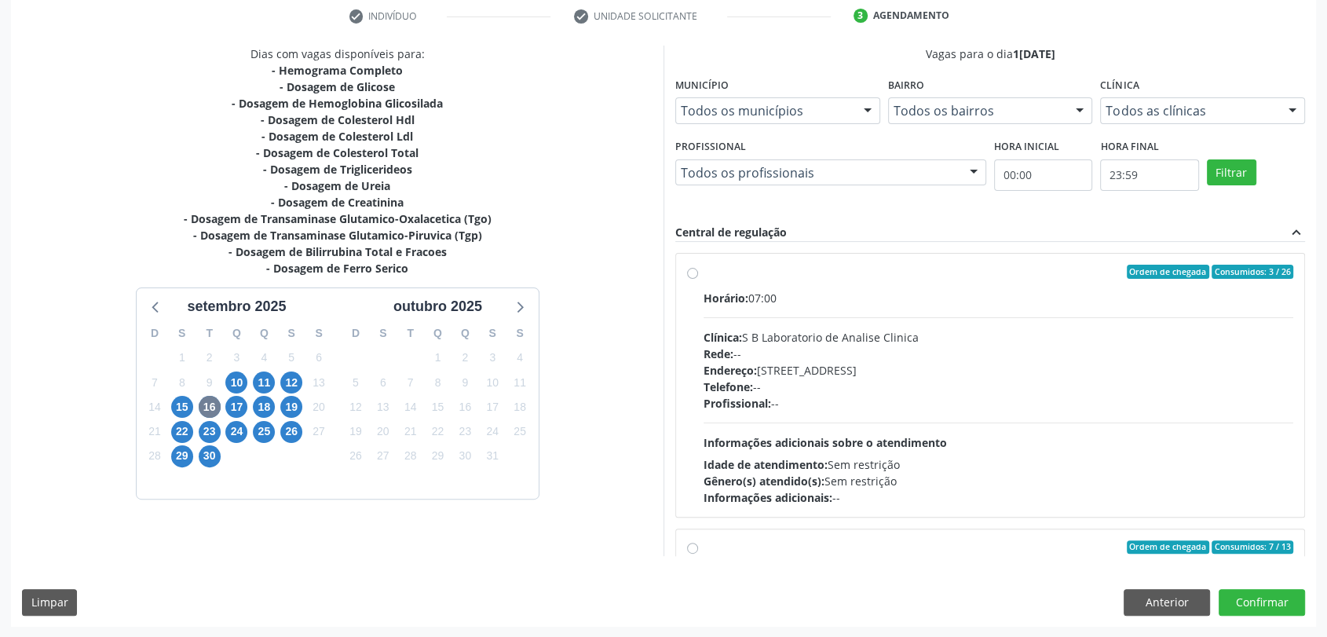
click at [760, 282] on label "Ordem de chegada Consumidos: 3 / 26 Horário: 07:00 Clínica: S B Laboratorio de …" at bounding box center [997, 385] width 589 height 241
click at [698, 279] on input "Ordem de chegada Consumidos: 3 / 26 Horário: 07:00 Clínica: S B Laboratorio de …" at bounding box center [692, 272] width 11 height 14
radio input "true"
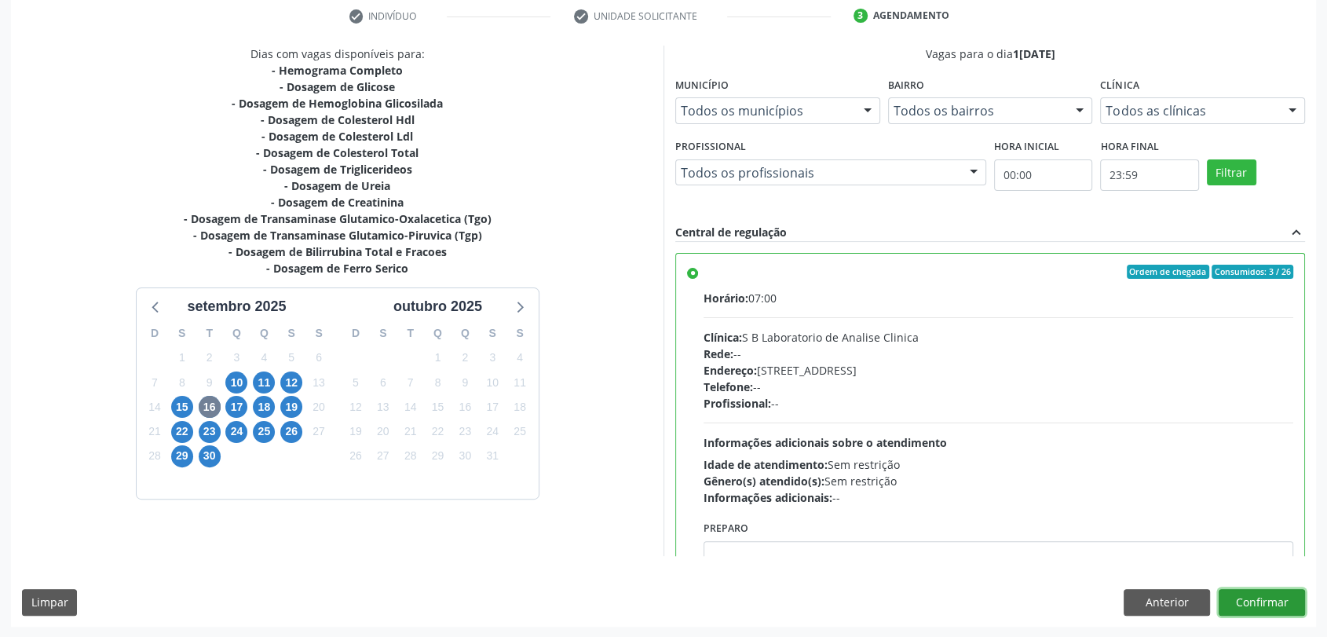
click at [1283, 611] on button "Confirmar" at bounding box center [1261, 602] width 86 height 27
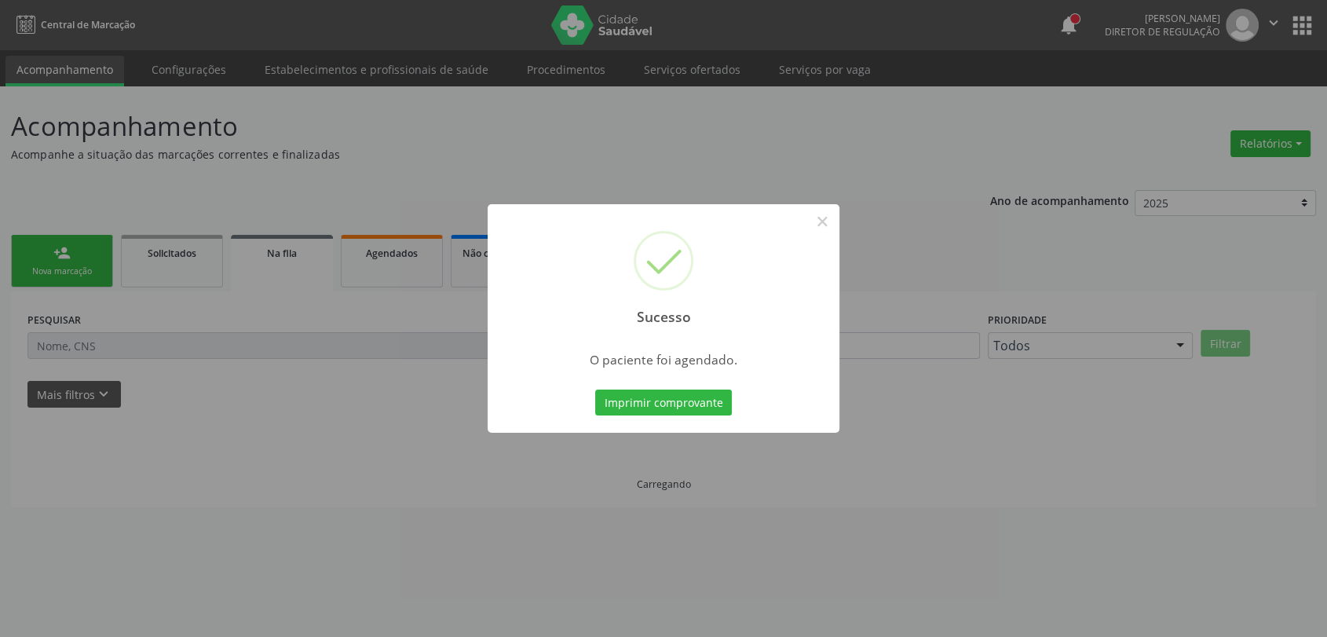
scroll to position [0, 0]
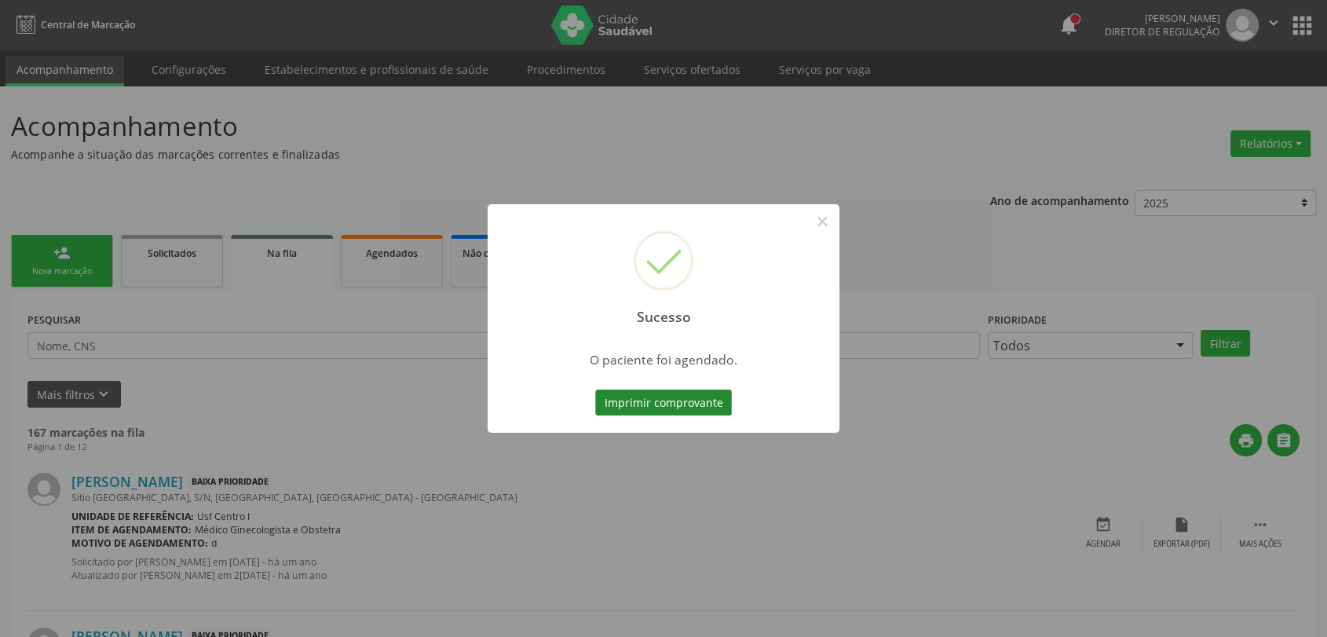
click at [714, 408] on button "Imprimir comprovante" at bounding box center [663, 402] width 137 height 27
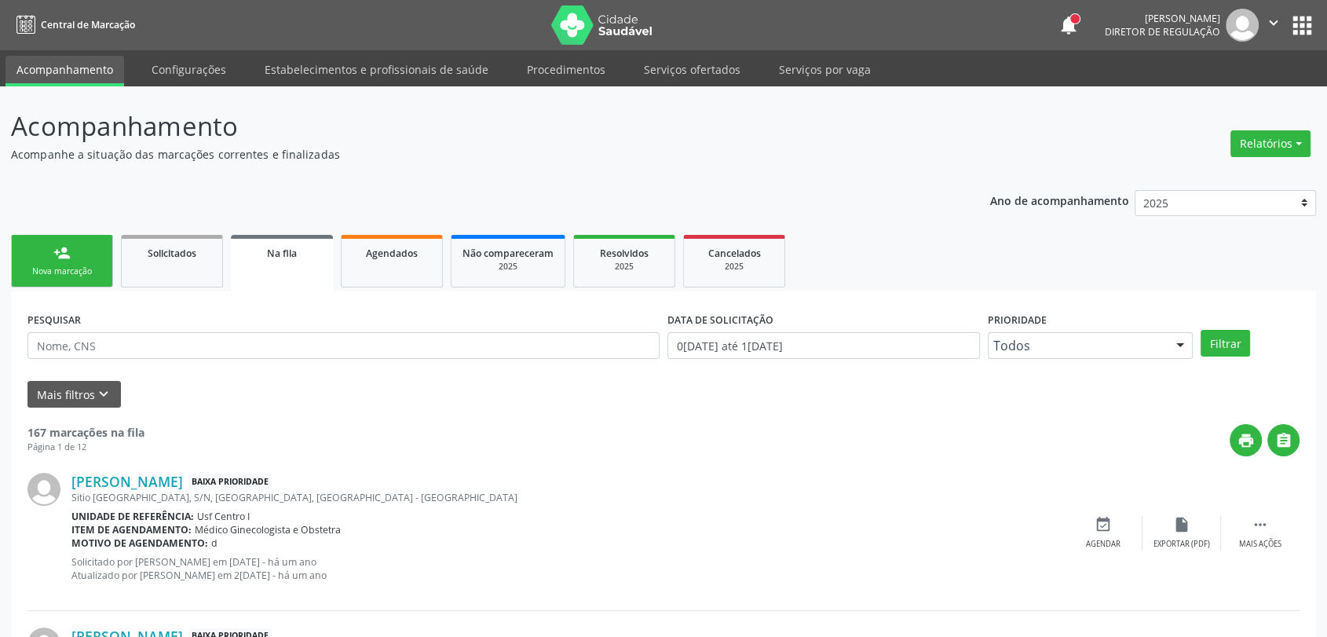
click at [97, 262] on link "person_add Nova marcação" at bounding box center [62, 261] width 102 height 53
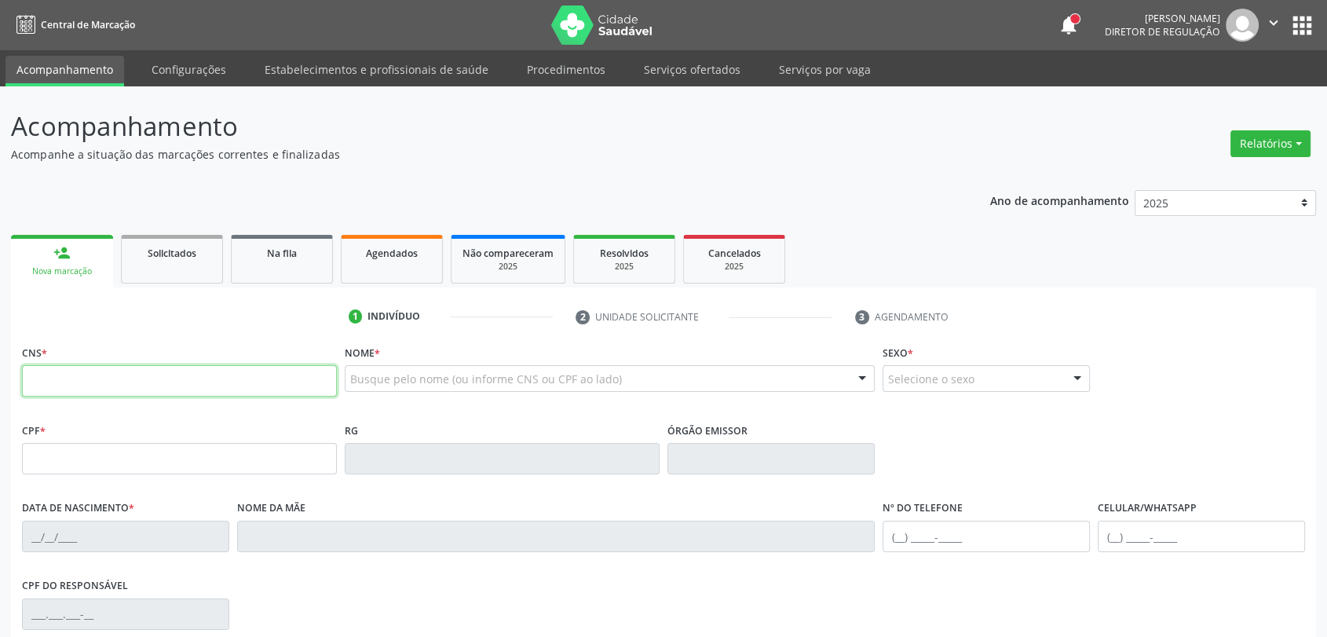
click at [126, 383] on input "text" at bounding box center [179, 380] width 315 height 31
paste input "700 5065 5012 8250"
type input "700 5065 5012 8250"
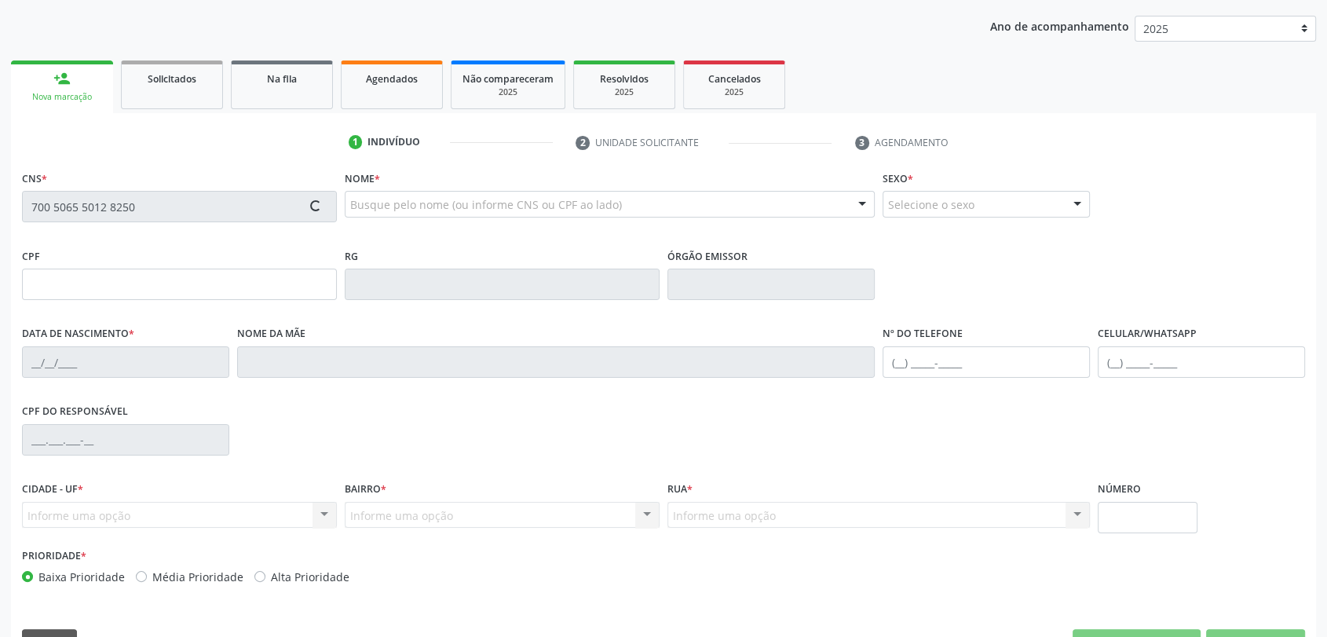
type input "011.057.934-86"
type input "14[DATE]"
type input "[PERSON_NAME]"
type input "[PHONE_NUMBER]"
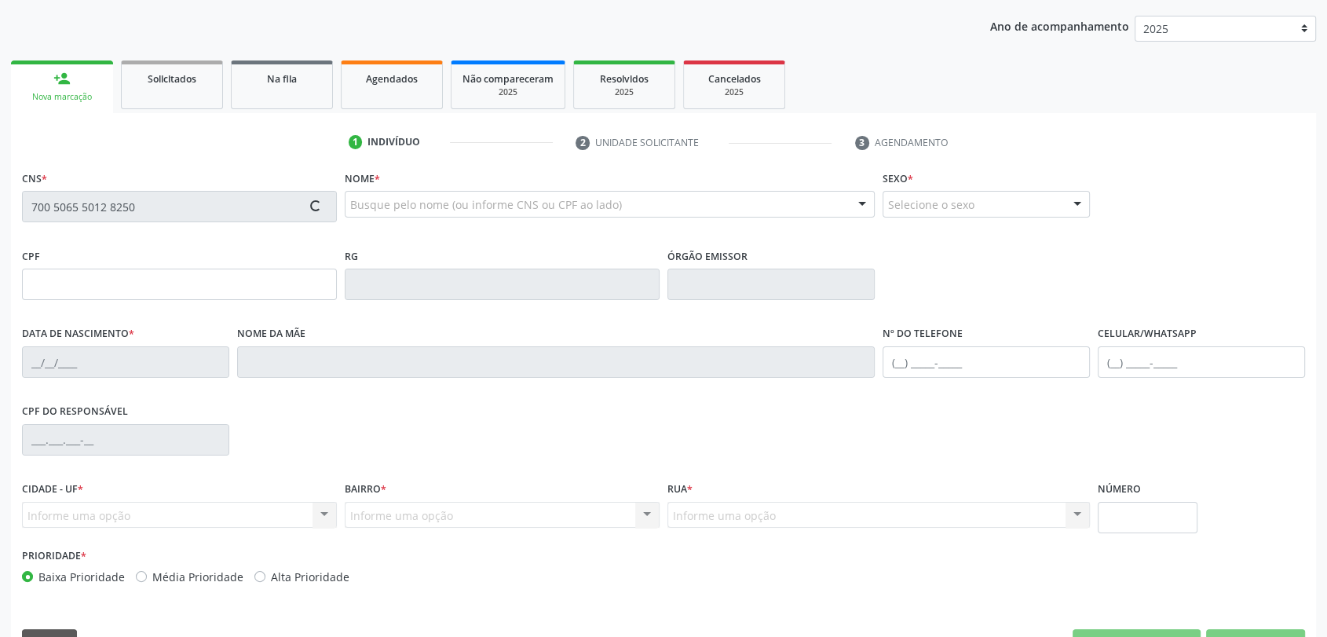
type input "334"
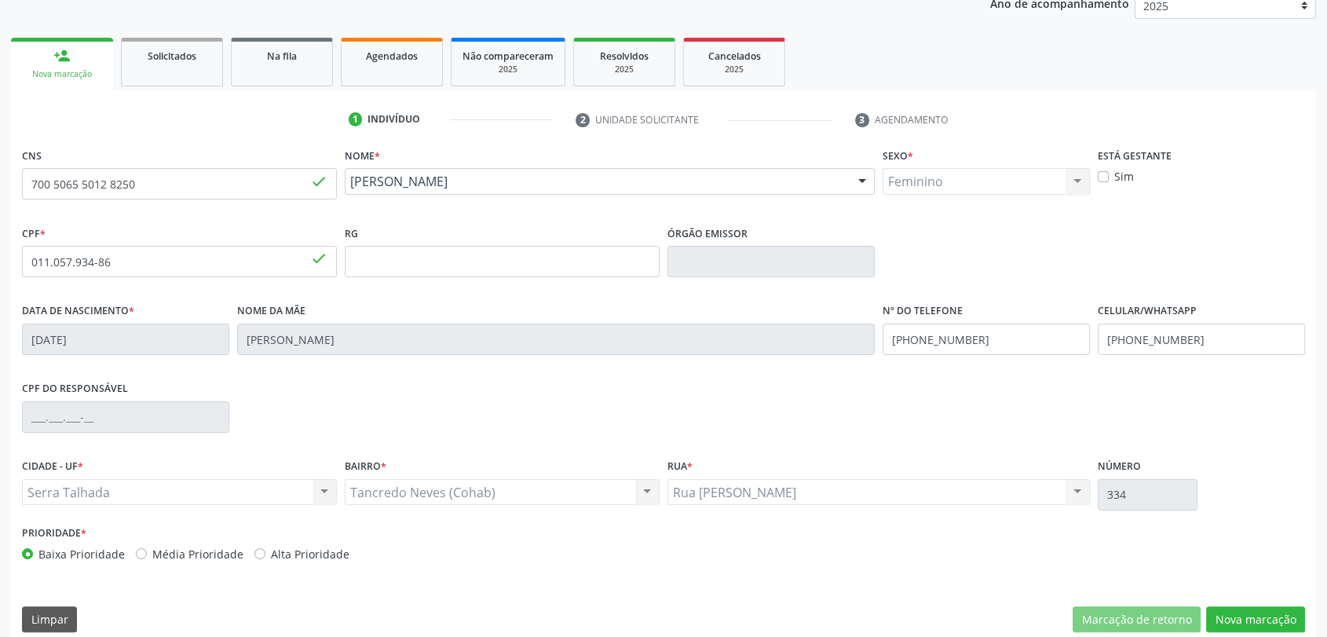
scroll to position [213, 0]
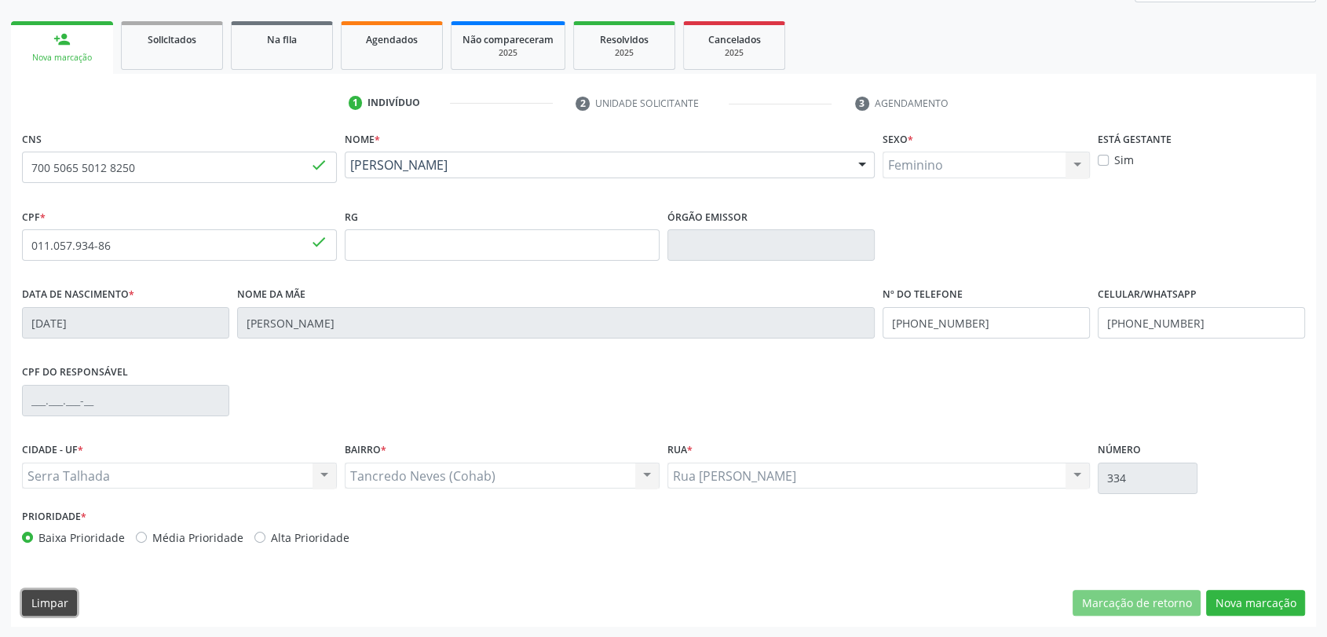
click at [70, 604] on button "Limpar" at bounding box center [49, 602] width 55 height 27
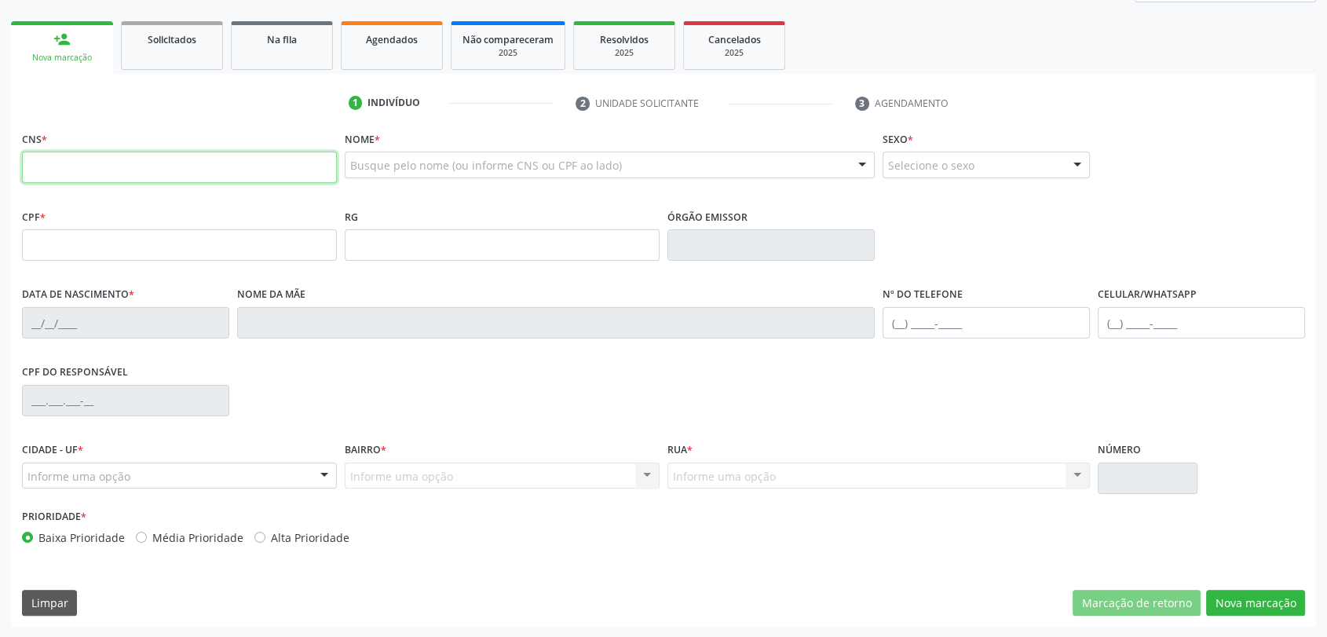
click at [219, 164] on input "text" at bounding box center [179, 166] width 315 height 31
paste input "704 7027 6850 3232"
type input "704 7027 6850 3232"
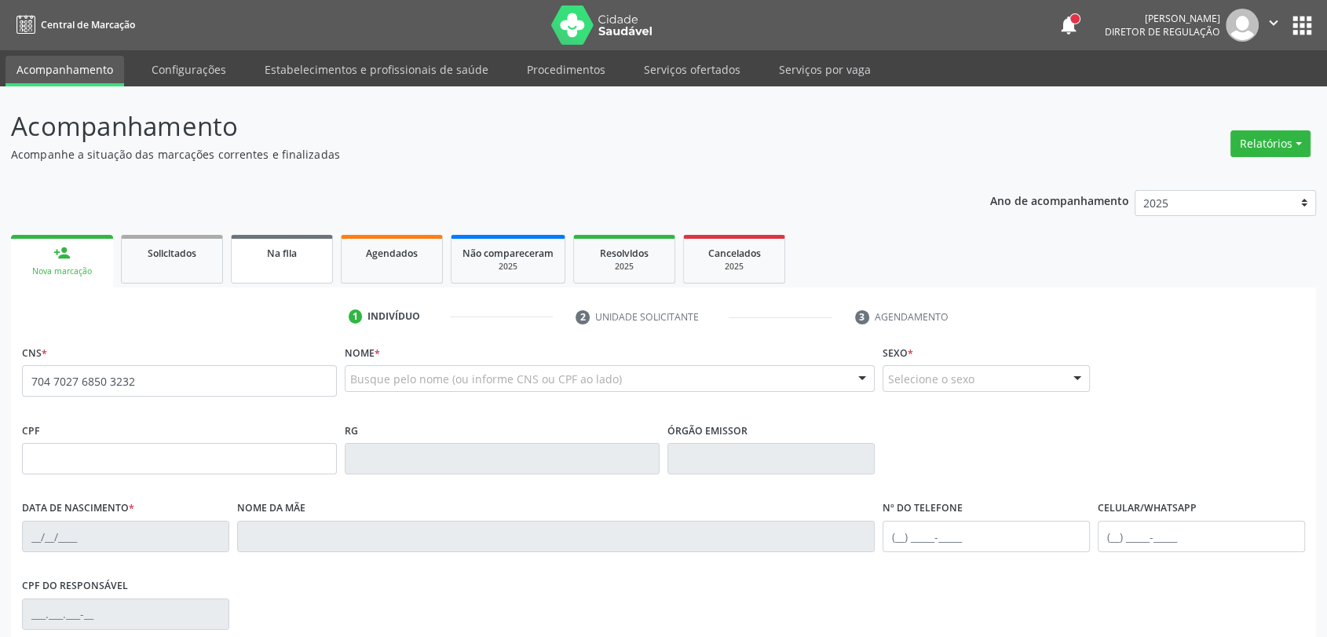
type input "704 7027 6850 3232"
type input "561.229.934-68"
type input "[DATE]"
type input "[PERSON_NAME]"
type input "[PHONE_NUMBER]"
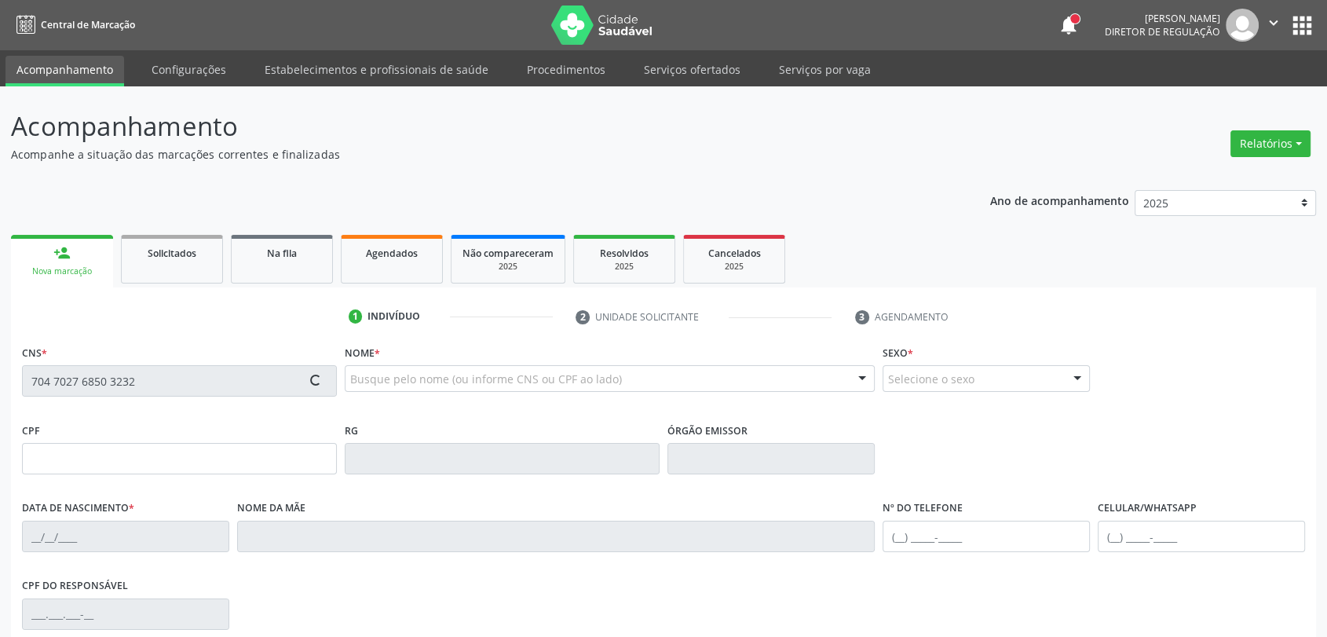
type input "233"
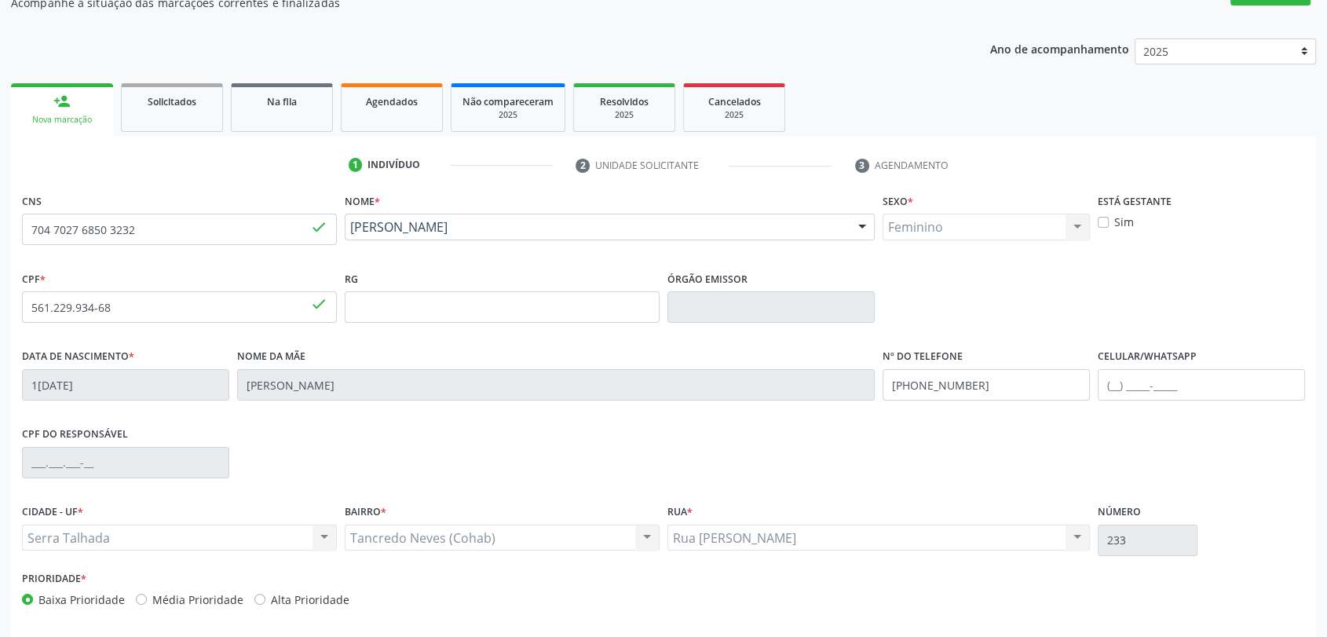
scroll to position [213, 0]
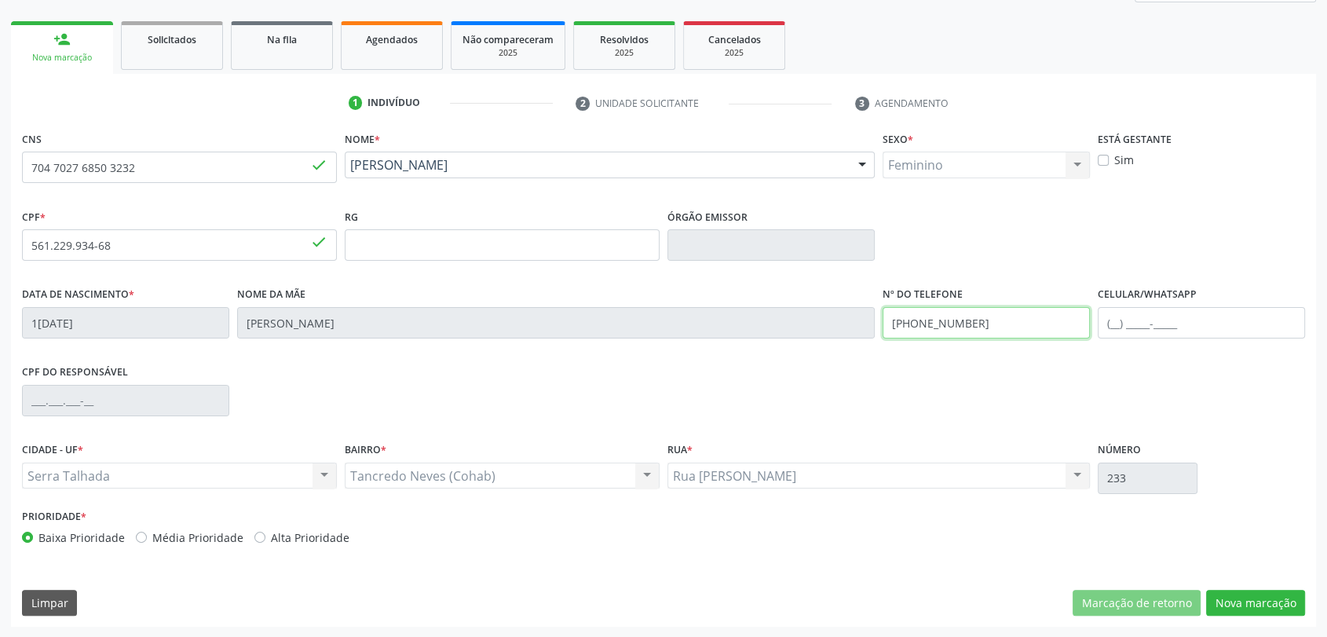
click at [976, 334] on input "[PHONE_NUMBER]" at bounding box center [985, 322] width 207 height 31
click at [1283, 598] on button "Nova marcação" at bounding box center [1255, 602] width 99 height 27
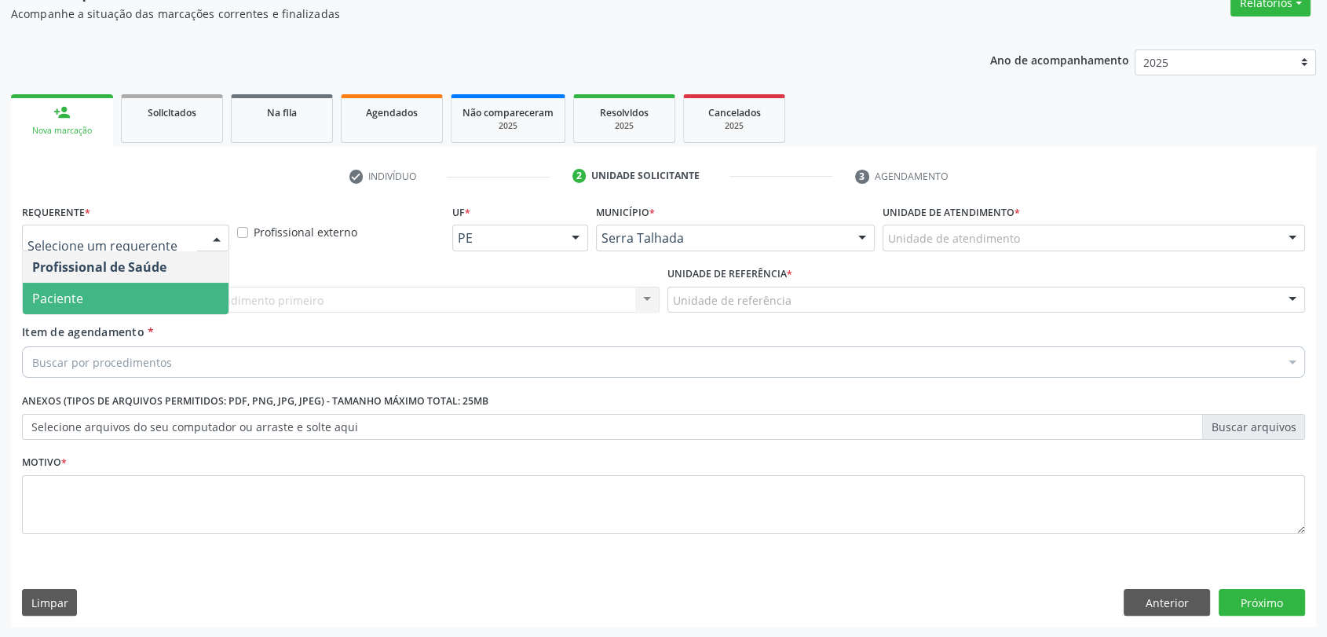
click at [114, 290] on span "Paciente" at bounding box center [126, 298] width 206 height 31
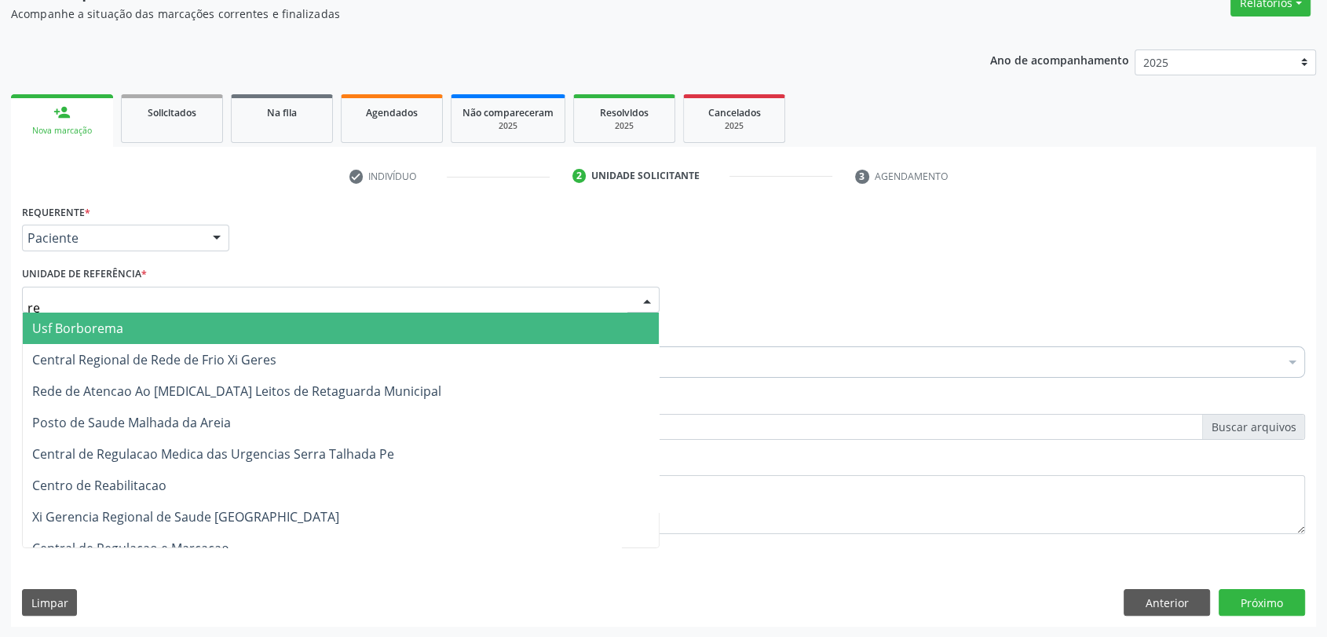
type input "rea"
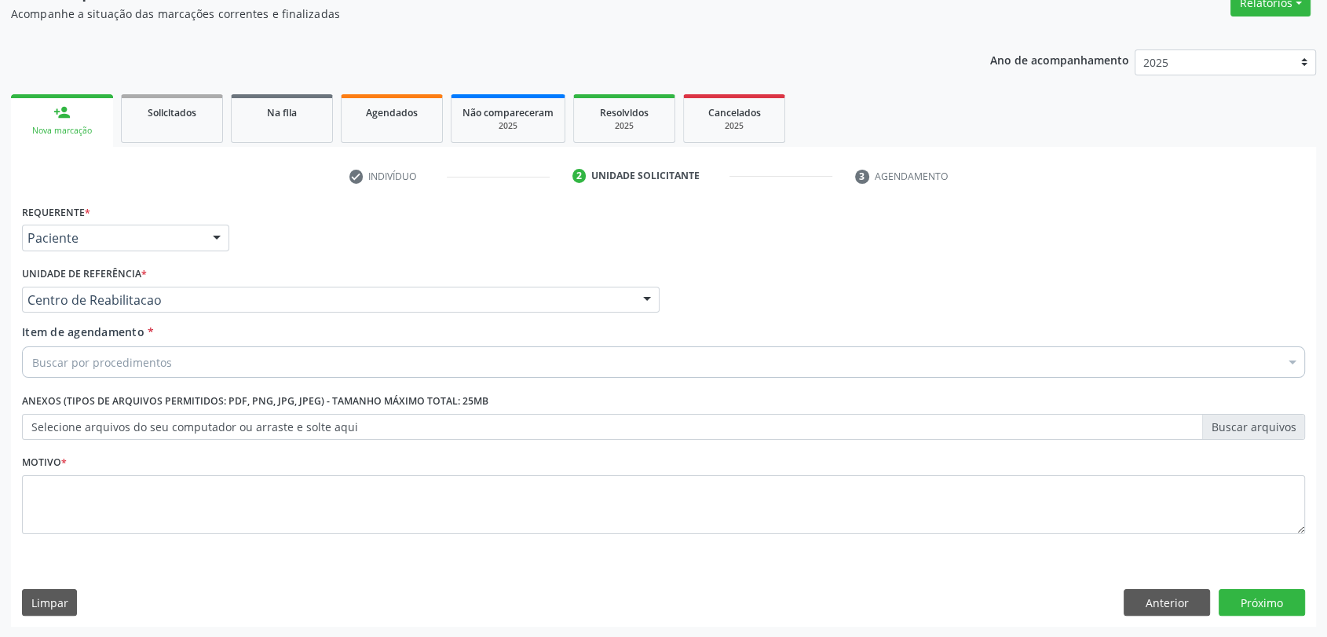
click at [159, 372] on div "Buscar por procedimentos" at bounding box center [663, 361] width 1283 height 31
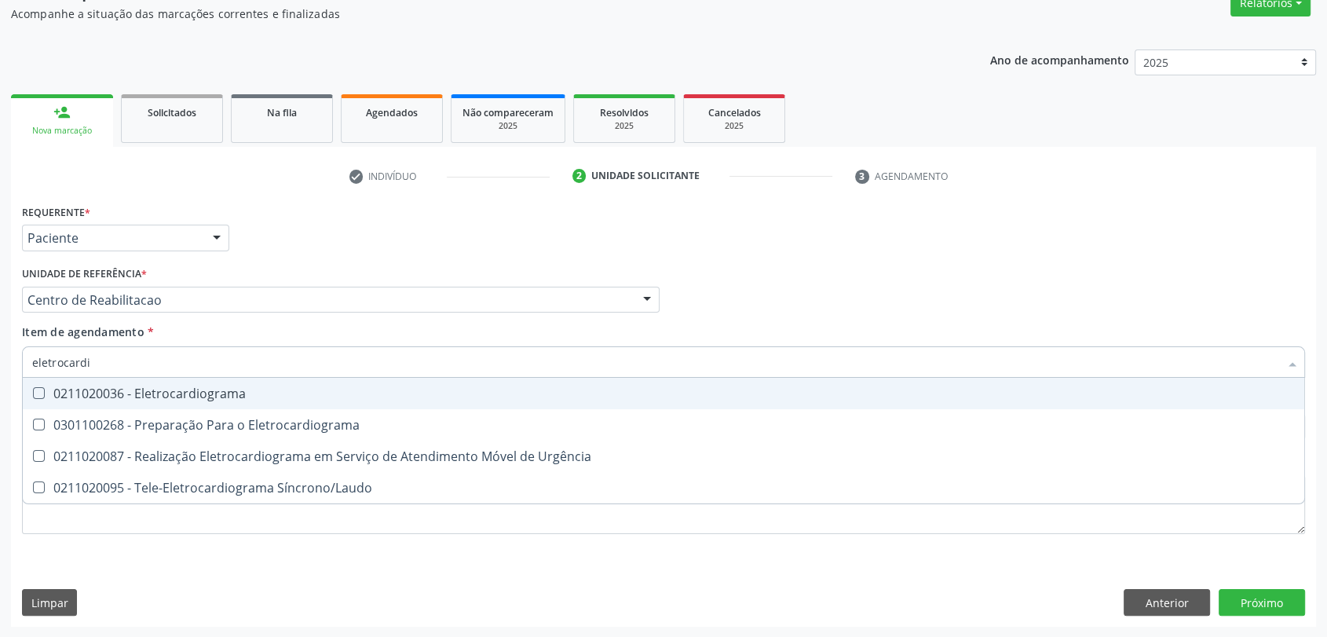
type input "eletrocardio"
click at [183, 391] on div "0211020036 - Eletrocardiograma" at bounding box center [663, 393] width 1262 height 13
checkbox Eletrocardiograma "true"
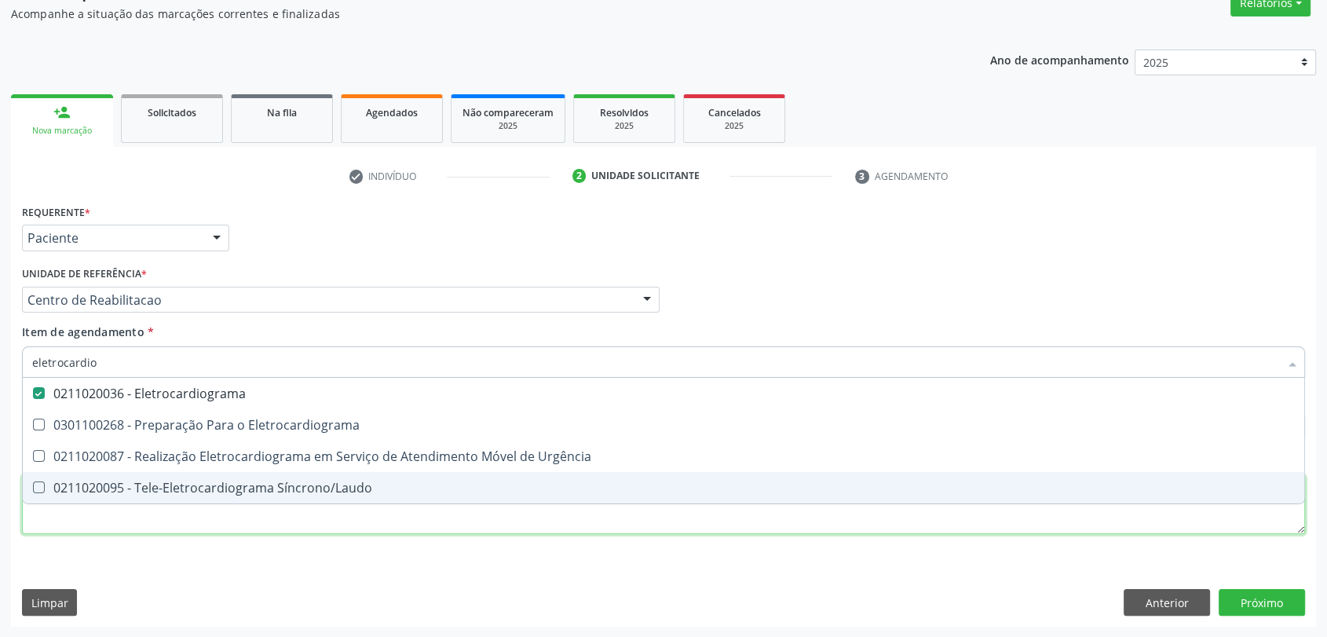
click at [132, 527] on div "Requerente * Paciente Profissional de Saúde Paciente Nenhum resultado encontrad…" at bounding box center [663, 378] width 1283 height 356
checkbox Eletrocardiograma "true"
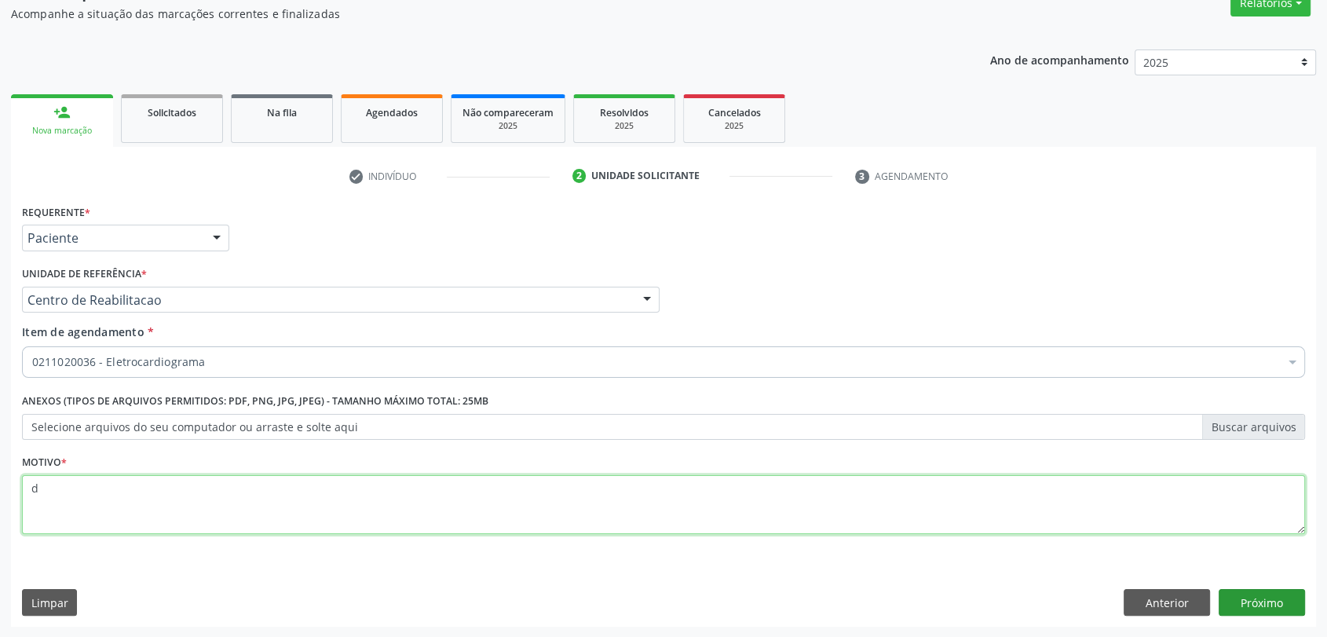
type textarea "d"
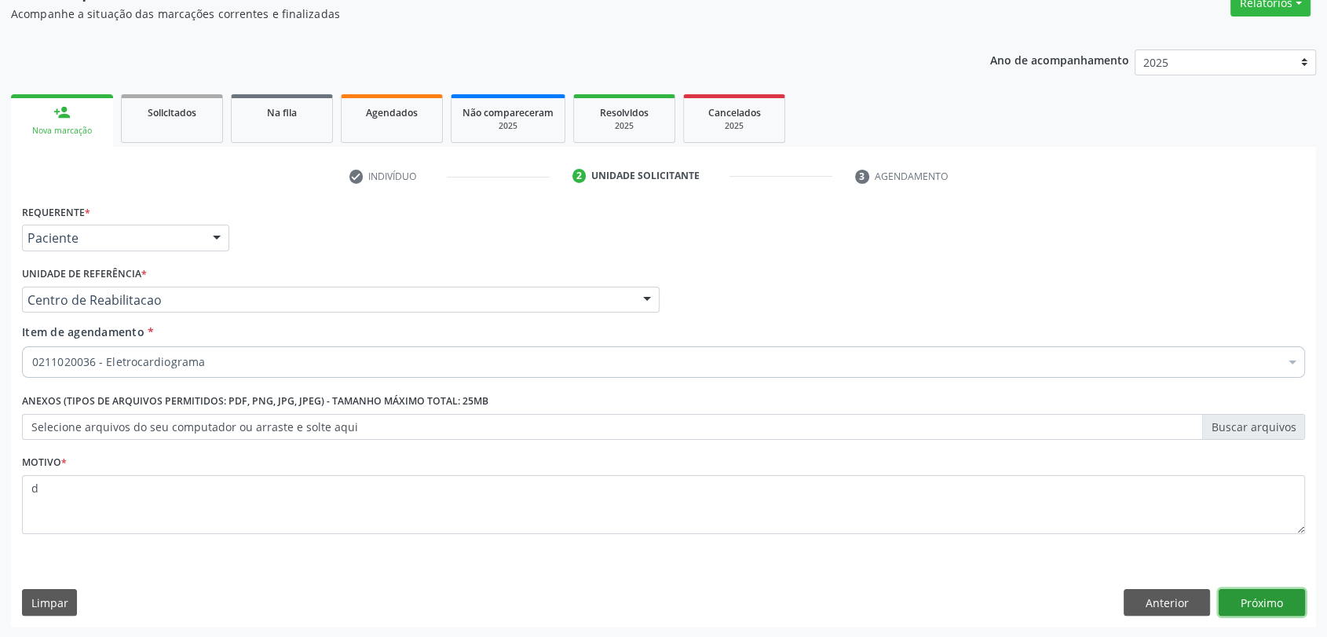
click at [1240, 597] on button "Próximo" at bounding box center [1261, 602] width 86 height 27
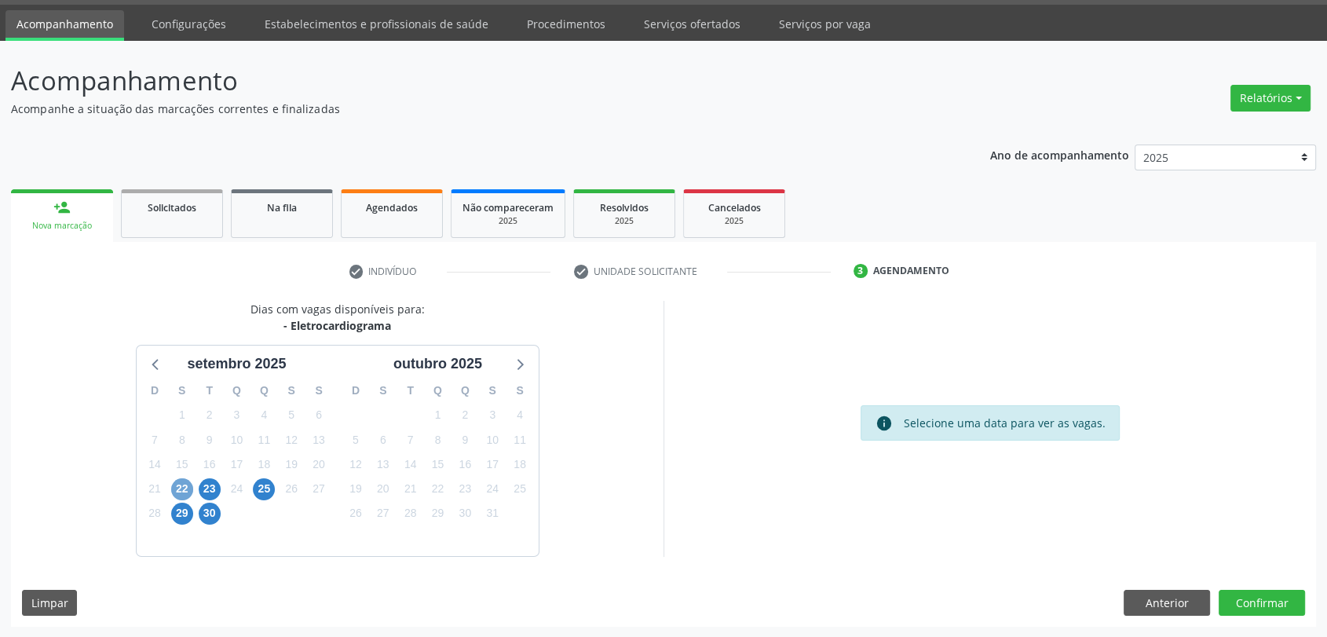
click at [181, 490] on span "22" at bounding box center [182, 489] width 22 height 22
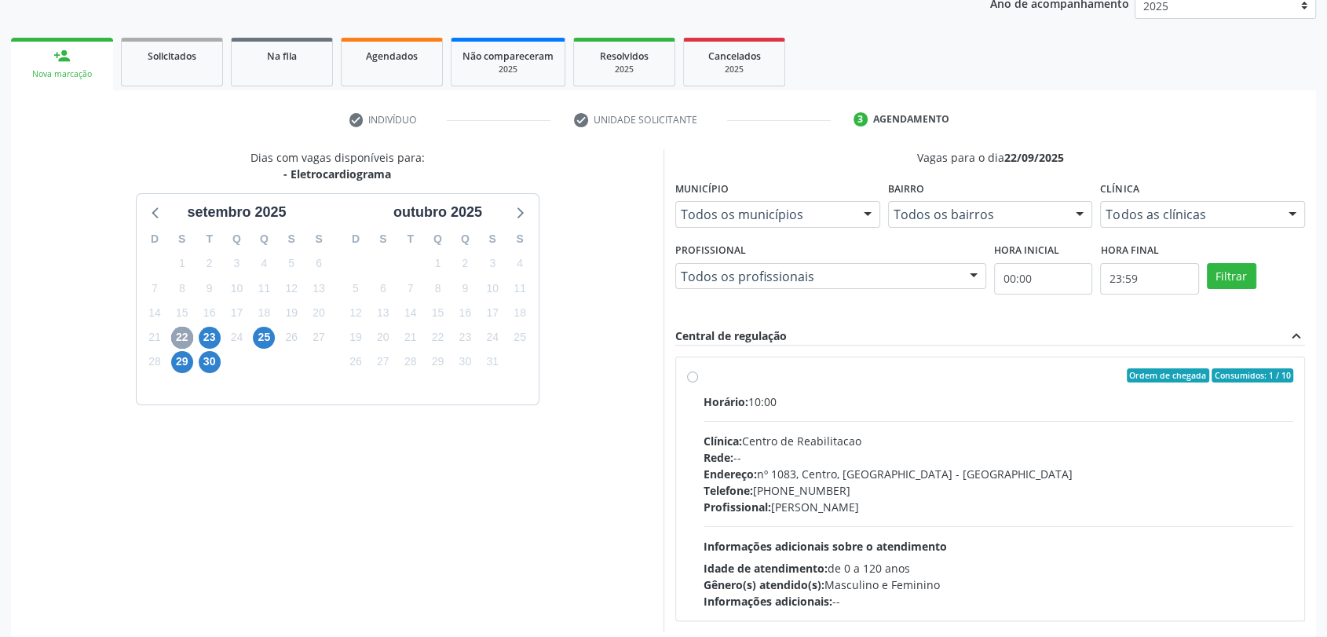
scroll to position [272, 0]
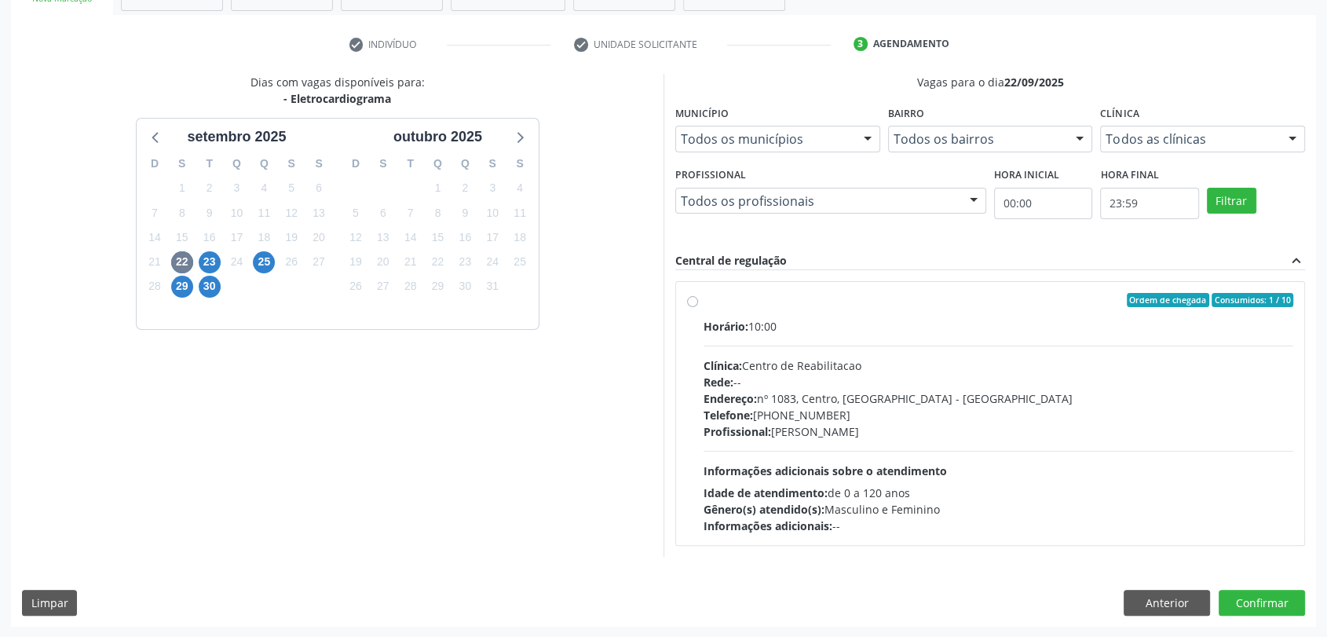
click at [754, 301] on div "Ordem de chegada Consumidos: 1 / 10" at bounding box center [997, 300] width 589 height 14
click at [698, 301] on input "Ordem de chegada Consumidos: 1 / 10 Horário: 10:00 Clínica: Centro de Reabilita…" at bounding box center [692, 300] width 11 height 14
radio input "true"
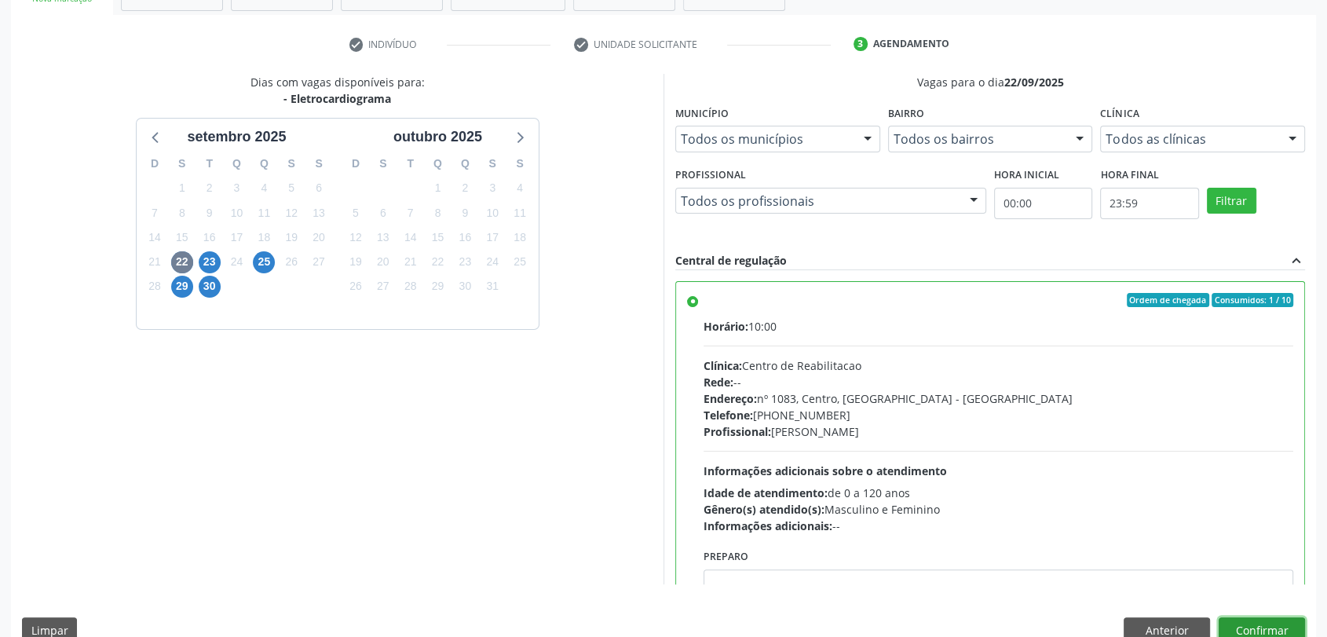
click at [1278, 627] on button "Confirmar" at bounding box center [1261, 630] width 86 height 27
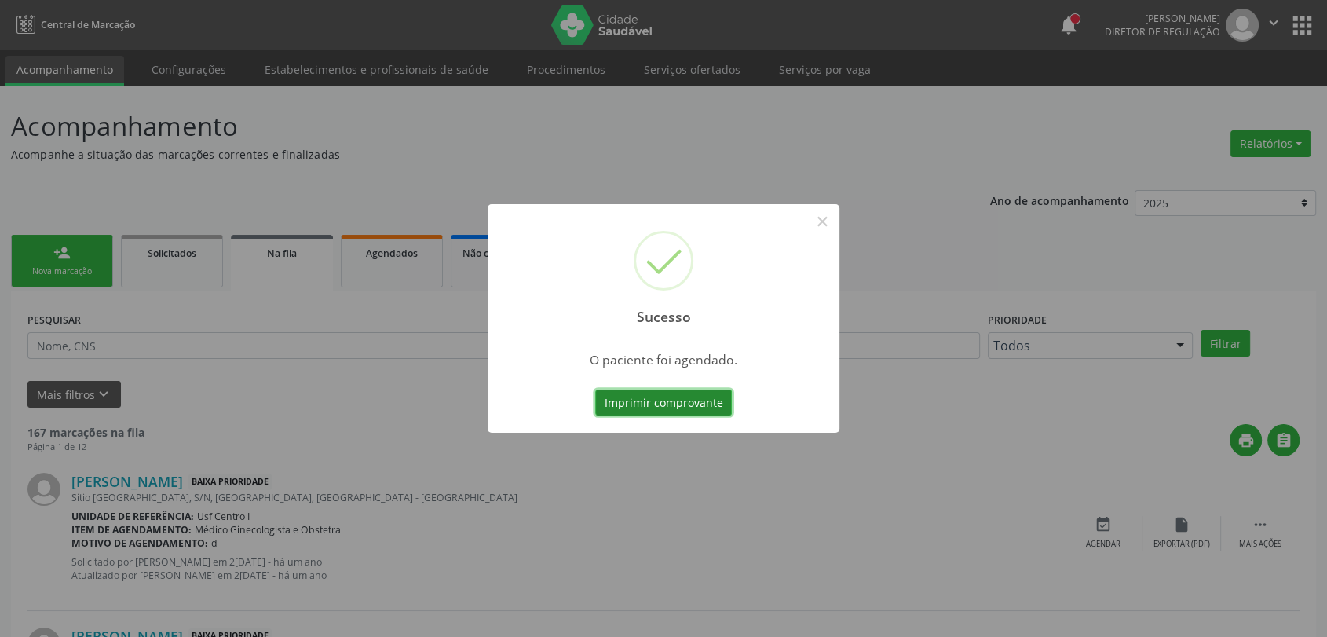
click at [638, 407] on button "Imprimir comprovante" at bounding box center [663, 402] width 137 height 27
